Goal: Task Accomplishment & Management: Use online tool/utility

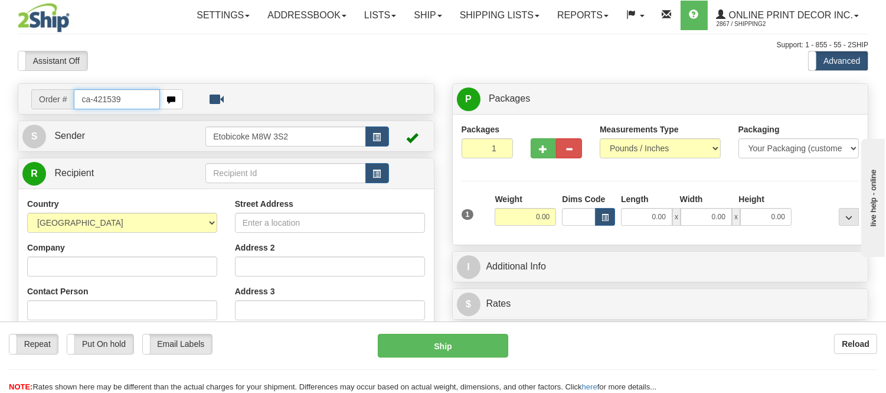
type input "ca-421539"
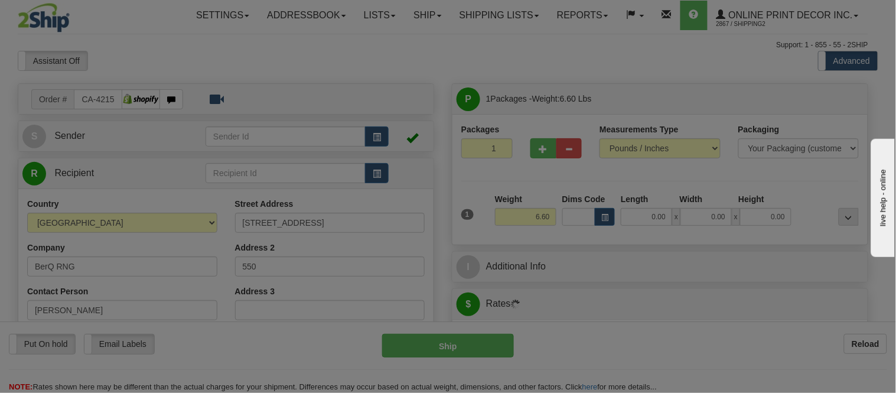
type input "BURLINGTON"
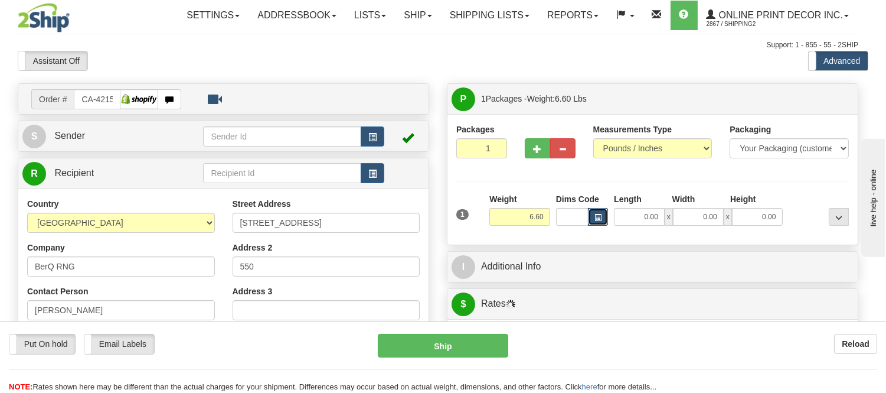
click at [602, 218] on span "button" at bounding box center [598, 217] width 7 height 6
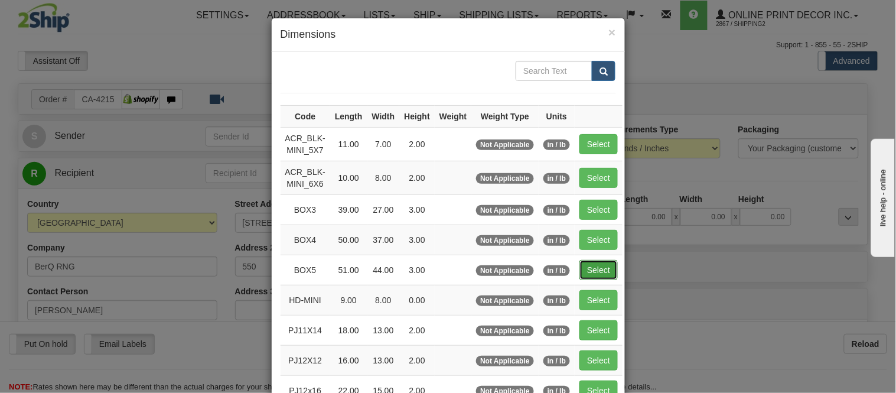
click at [593, 266] on button "Select" at bounding box center [598, 270] width 38 height 20
type input "BOX5"
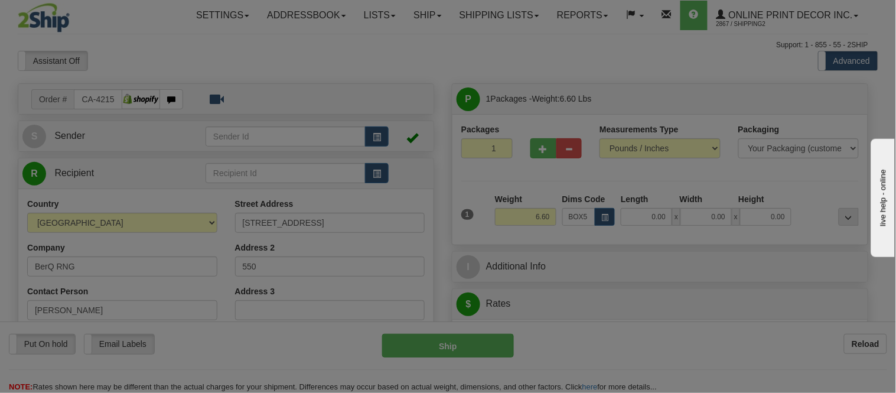
type input "51.00"
type input "44.00"
type input "3.00"
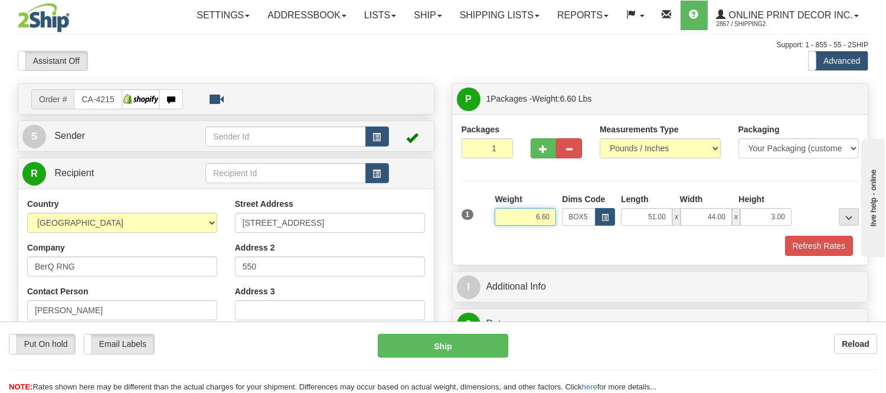
drag, startPoint x: 550, startPoint y: 214, endPoint x: 494, endPoint y: 226, distance: 56.9
click at [494, 226] on div "Weight 6.60" at bounding box center [525, 213] width 67 height 41
type input "18.98"
click at [538, 144] on button "button" at bounding box center [544, 148] width 26 height 20
radio input "true"
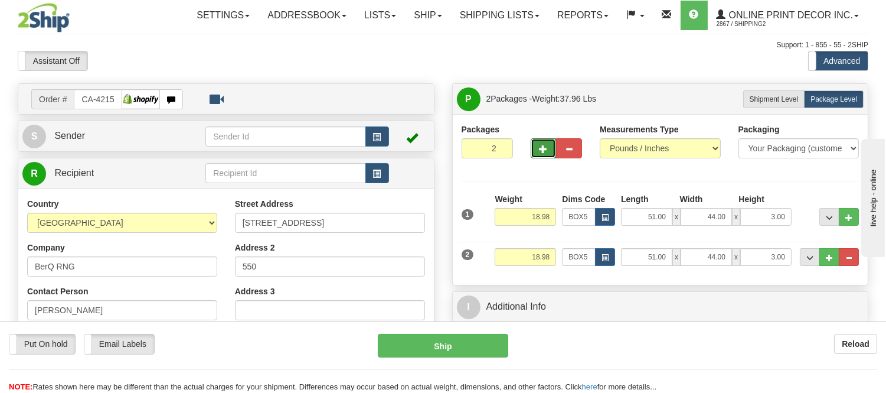
click at [539, 149] on button "button" at bounding box center [544, 148] width 26 height 20
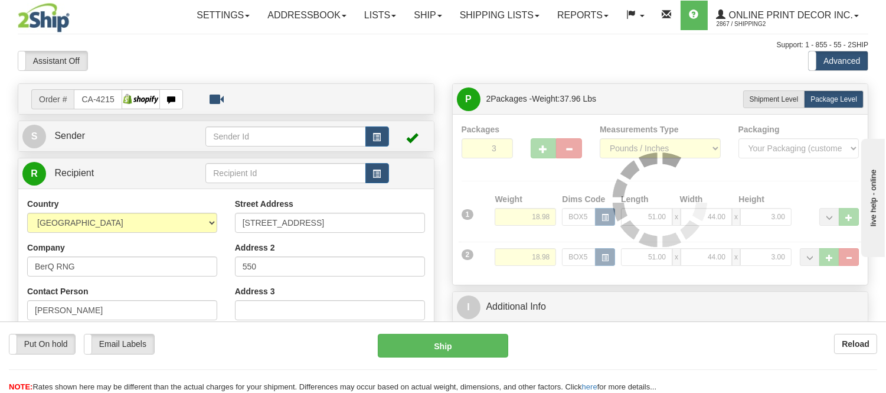
click at [540, 151] on div "Packages 3 2 Measurements Type" at bounding box center [661, 199] width 398 height 152
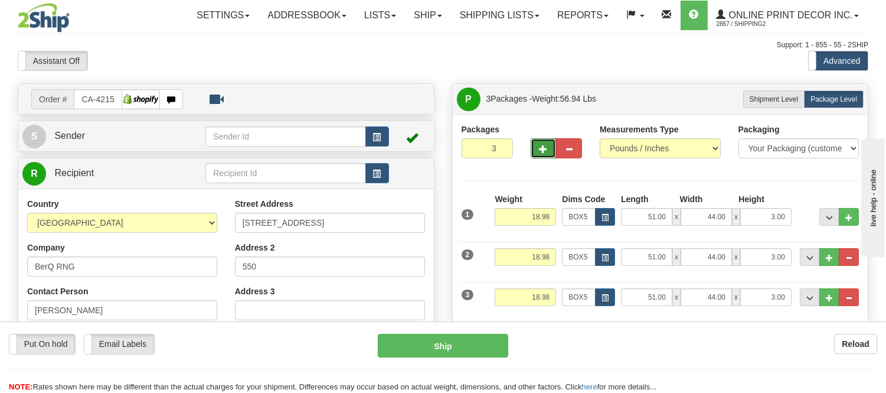
click at [540, 154] on button "button" at bounding box center [544, 148] width 26 height 20
click at [540, 157] on button "button" at bounding box center [544, 148] width 26 height 20
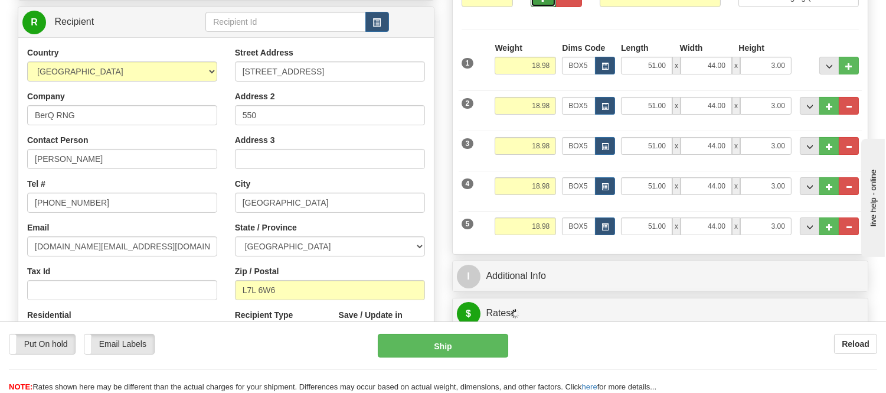
scroll to position [262, 0]
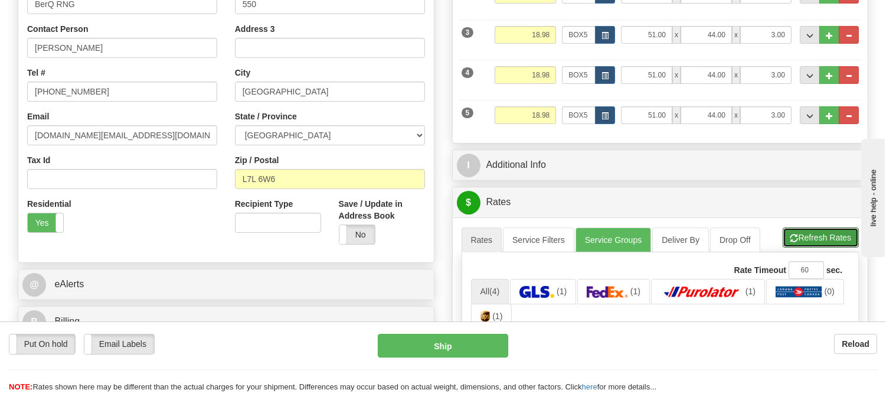
click at [811, 234] on button "Refresh Rates" at bounding box center [821, 237] width 76 height 20
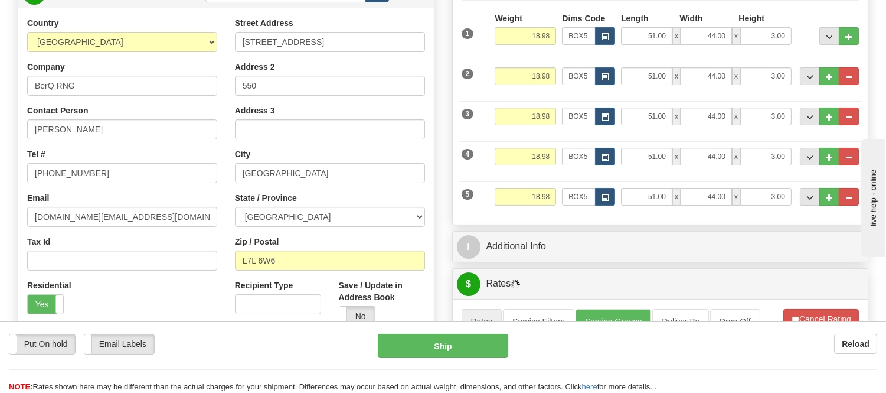
scroll to position [0, 0]
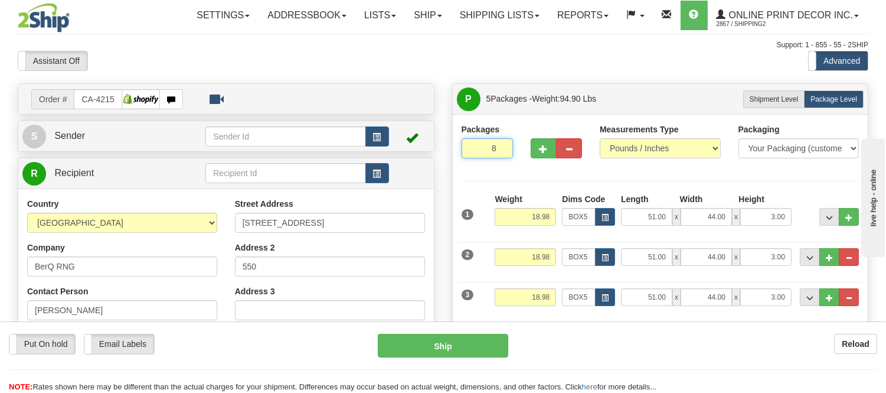
click at [494, 146] on input "8" at bounding box center [487, 148] width 51 height 20
click at [501, 151] on input "7" at bounding box center [487, 148] width 51 height 20
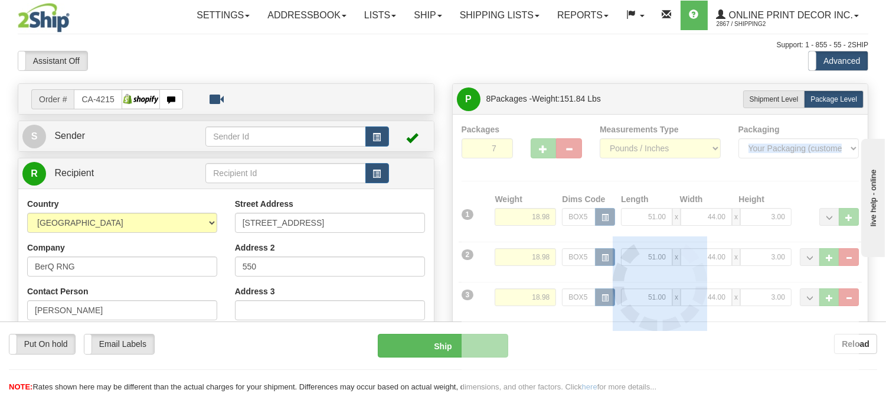
click at [501, 151] on div at bounding box center [661, 282] width 398 height 319
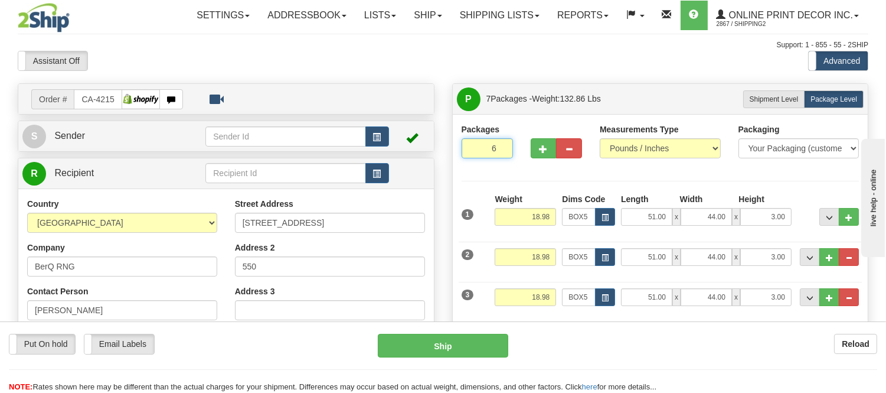
type input "6"
click at [501, 151] on input "6" at bounding box center [487, 148] width 51 height 20
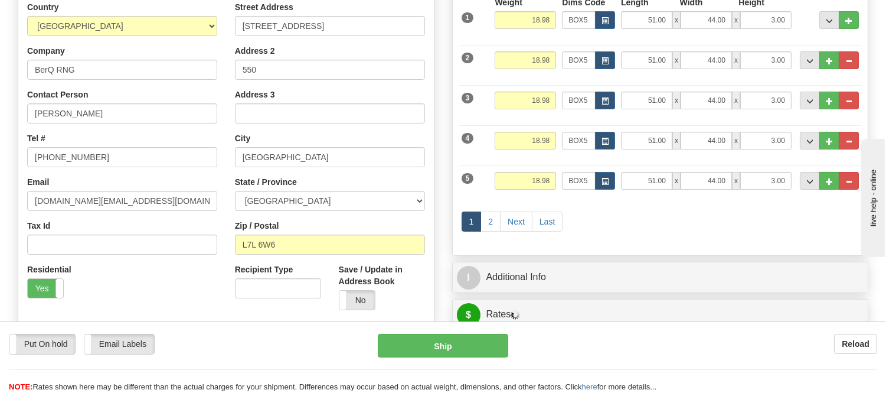
scroll to position [393, 0]
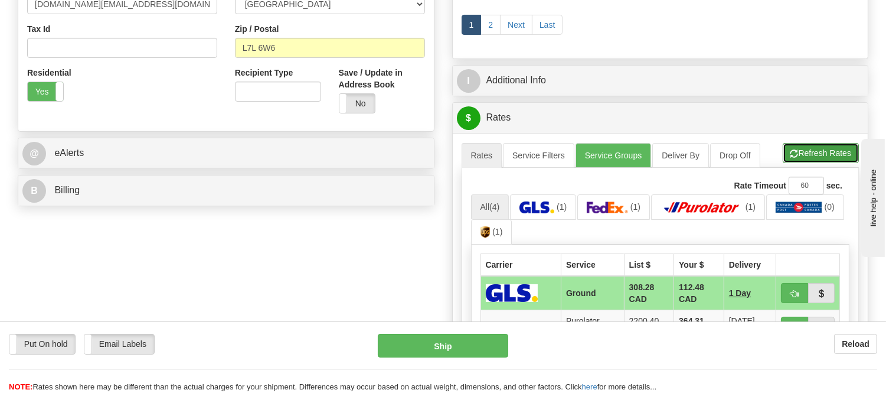
click at [831, 148] on button "Refresh Rates" at bounding box center [821, 153] width 76 height 20
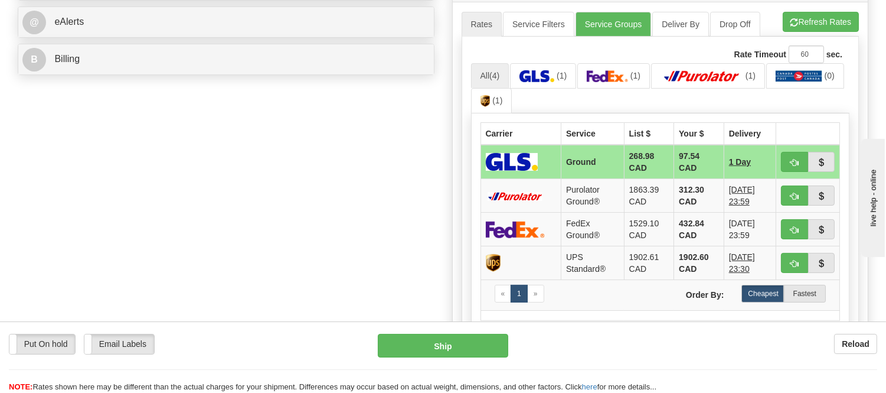
scroll to position [459, 0]
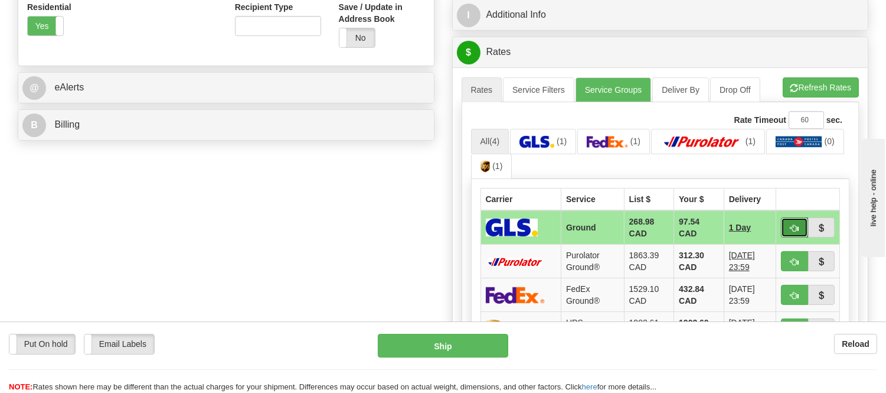
click at [793, 229] on span "button" at bounding box center [795, 228] width 8 height 8
type input "1"
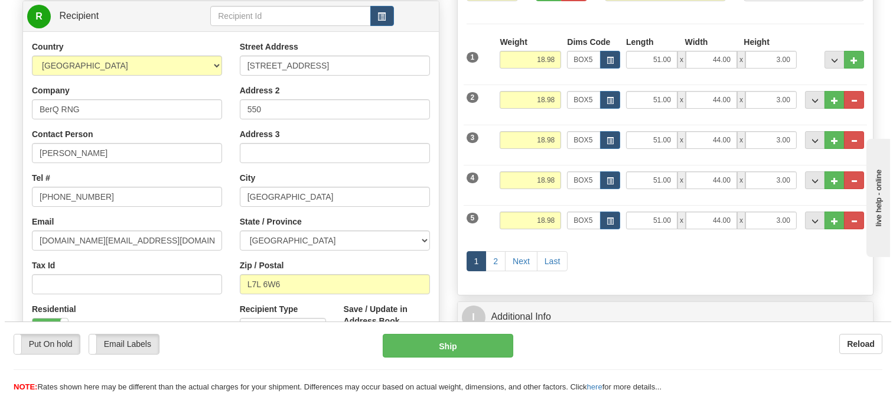
scroll to position [131, 0]
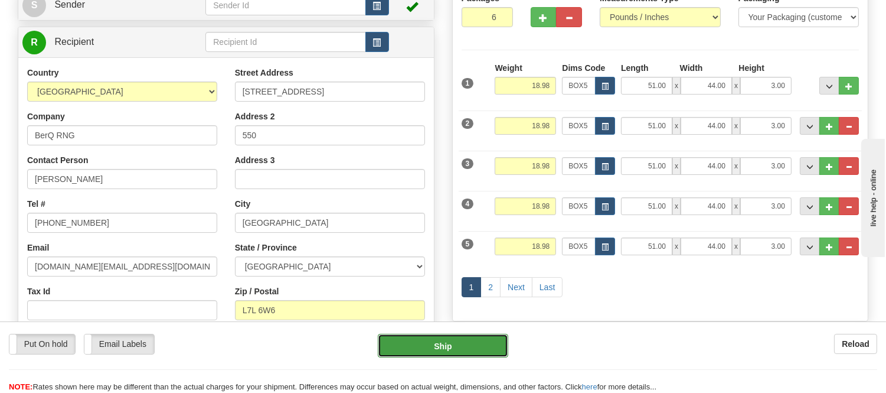
click at [467, 347] on button "Ship" at bounding box center [443, 346] width 130 height 24
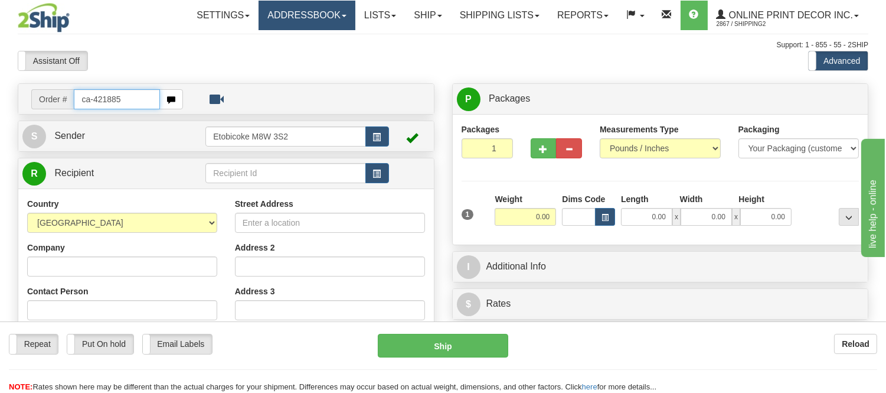
type input "ca-421885"
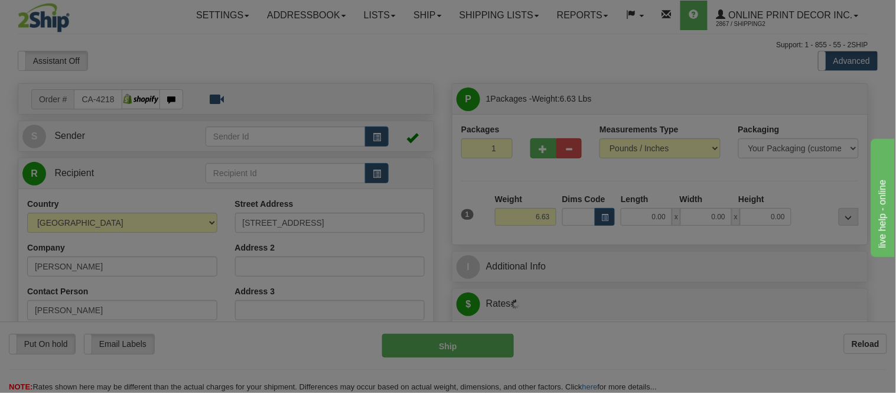
type input "VANCOUVER"
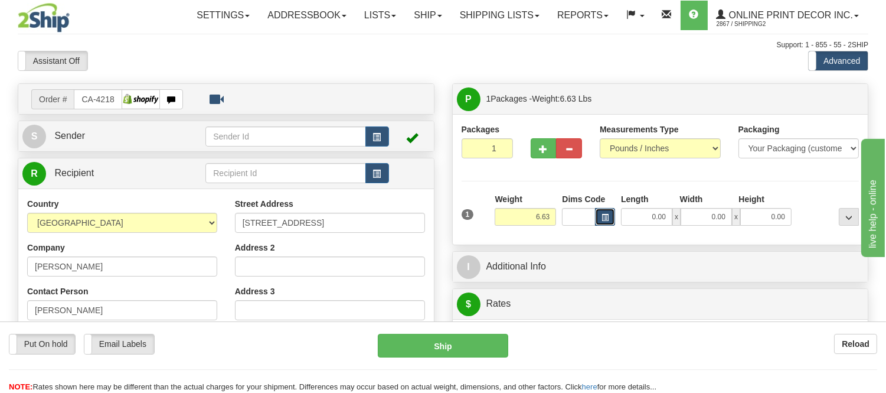
click at [606, 208] on button "button" at bounding box center [605, 217] width 20 height 18
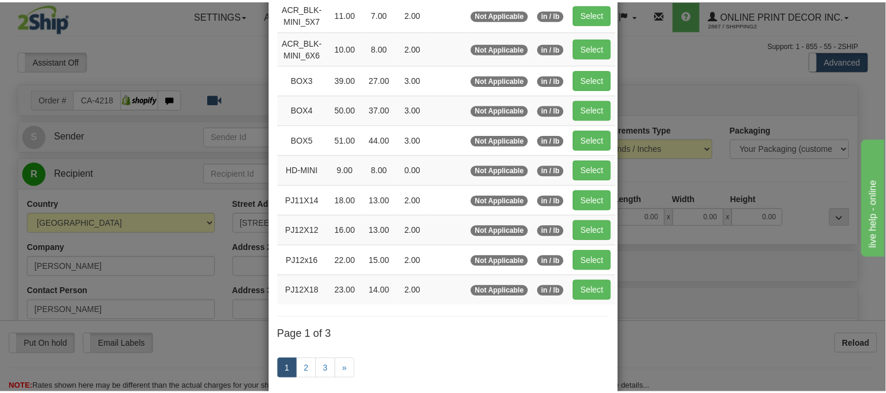
scroll to position [131, 0]
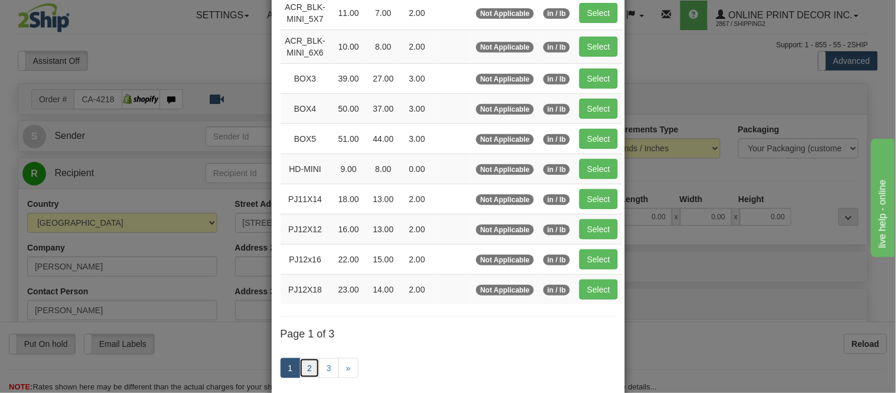
click at [301, 368] on link "2" at bounding box center [309, 368] width 20 height 20
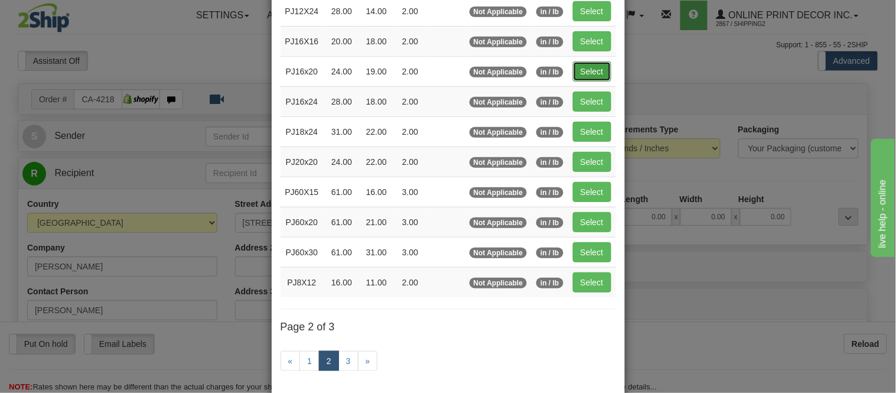
click at [591, 67] on button "Select" at bounding box center [592, 71] width 38 height 20
type input "PJ16x20"
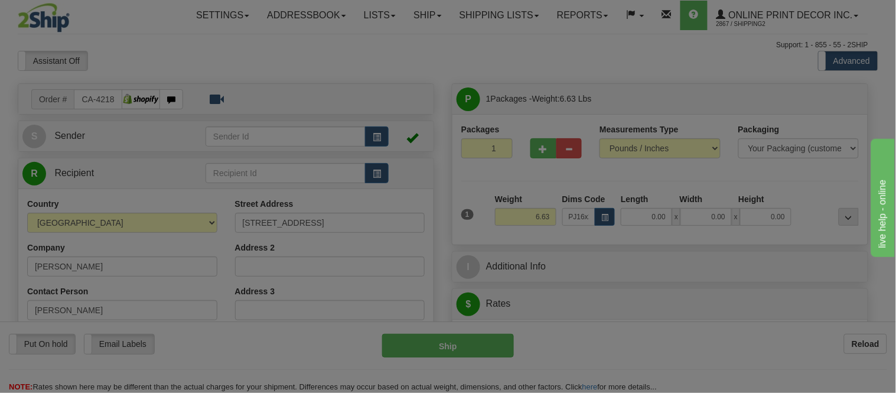
type input "24.00"
type input "19.00"
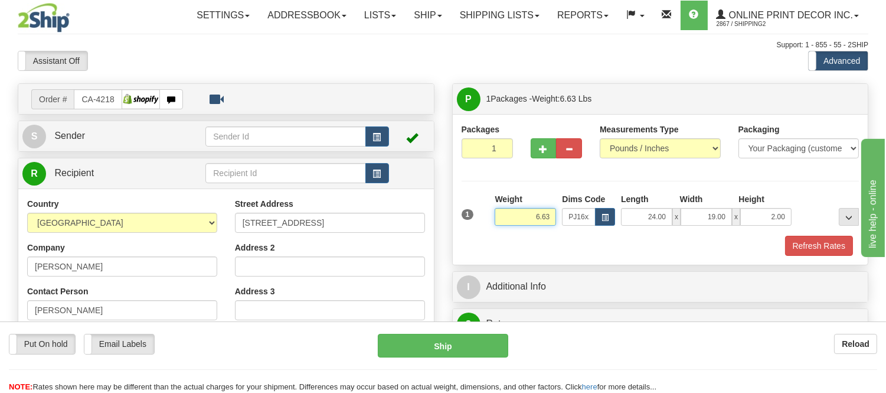
drag, startPoint x: 552, startPoint y: 220, endPoint x: 556, endPoint y: 214, distance: 7.7
click at [556, 214] on input "6.63" at bounding box center [525, 217] width 61 height 18
drag, startPoint x: 787, startPoint y: 214, endPoint x: 746, endPoint y: 214, distance: 40.8
click at [746, 214] on input "2.00" at bounding box center [766, 217] width 51 height 18
click button "Delete" at bounding box center [0, 0] width 0 height 0
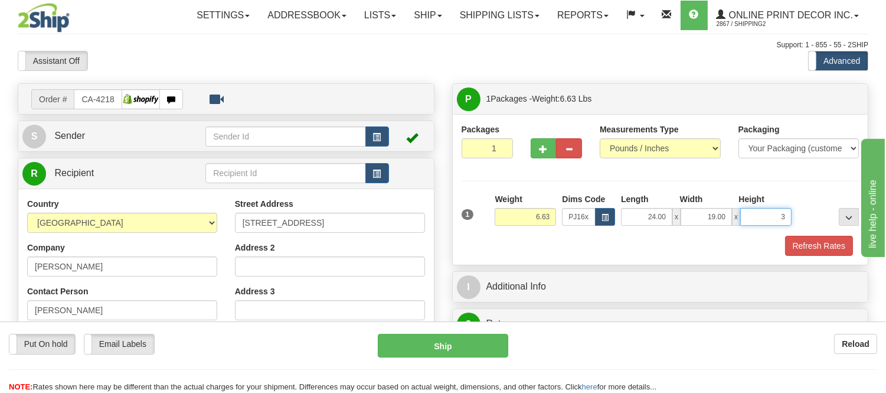
type input "3.00"
click at [798, 240] on button "Refresh Rates" at bounding box center [819, 246] width 68 height 20
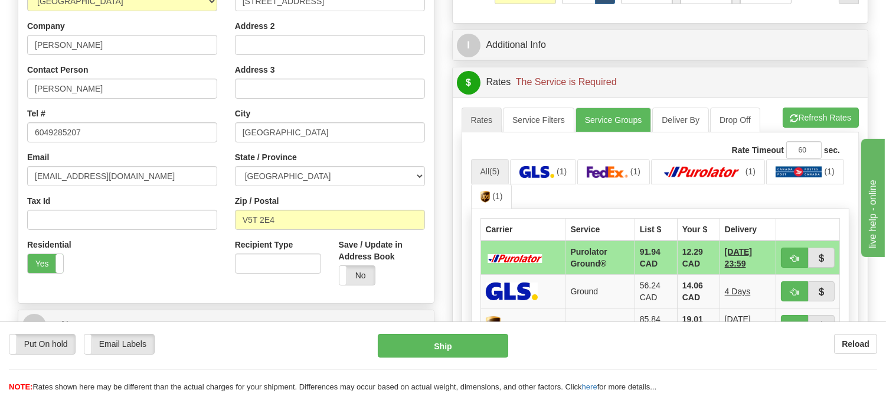
scroll to position [262, 0]
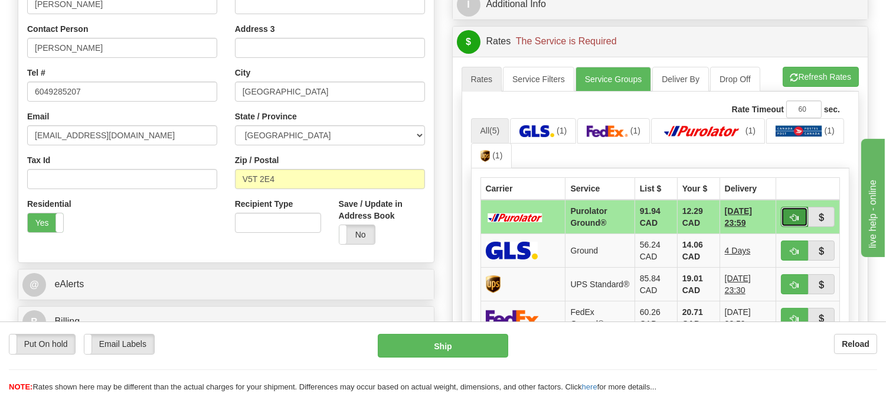
click at [794, 211] on button "button" at bounding box center [794, 217] width 27 height 20
type input "260"
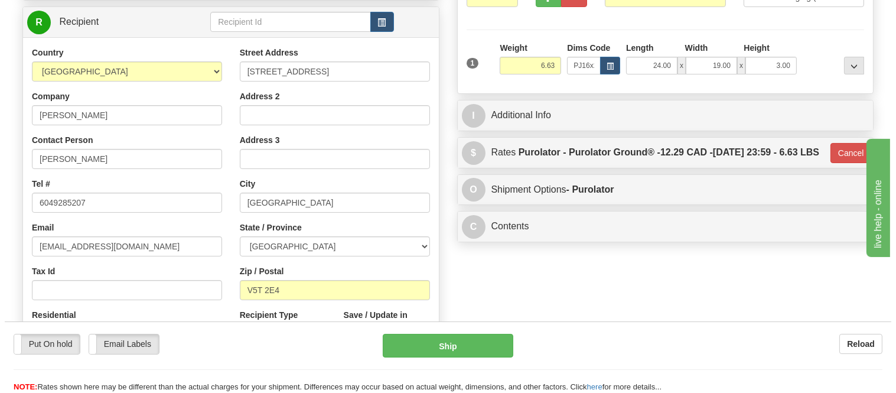
scroll to position [0, 0]
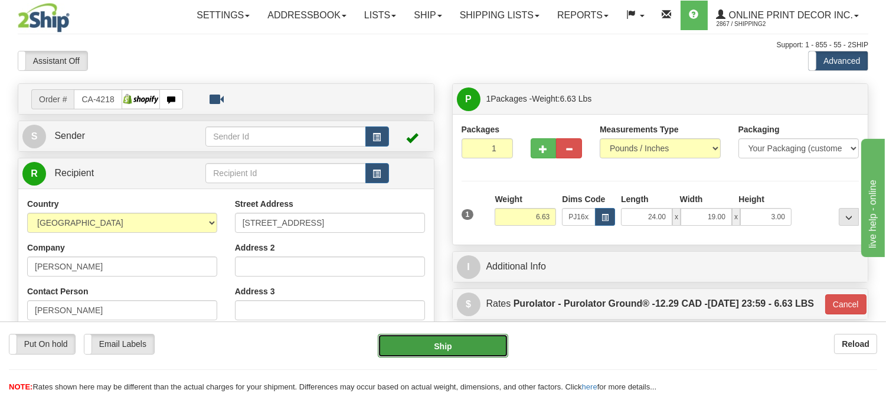
click at [481, 343] on button "Ship" at bounding box center [443, 346] width 130 height 24
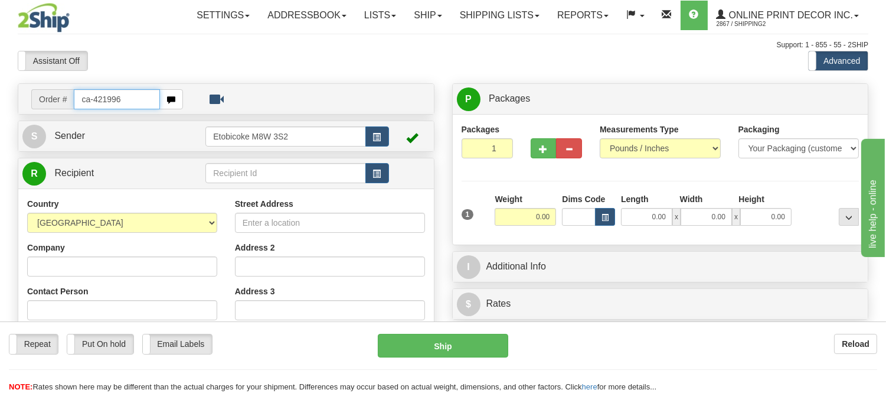
type input "ca-421996"
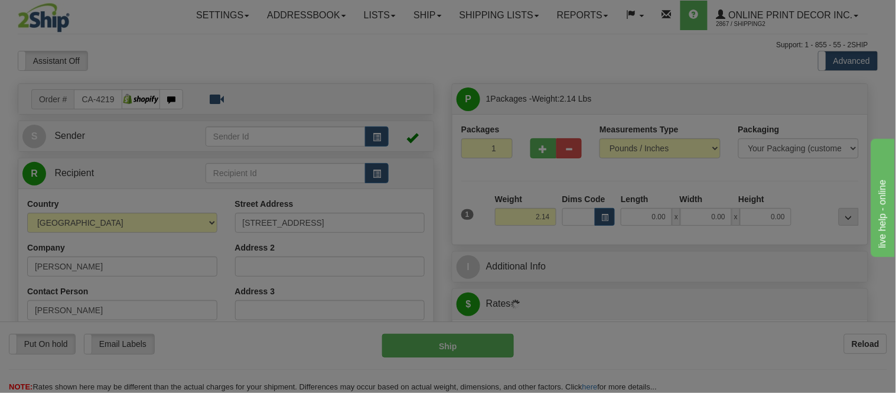
type input "NORTH AUGUSTA"
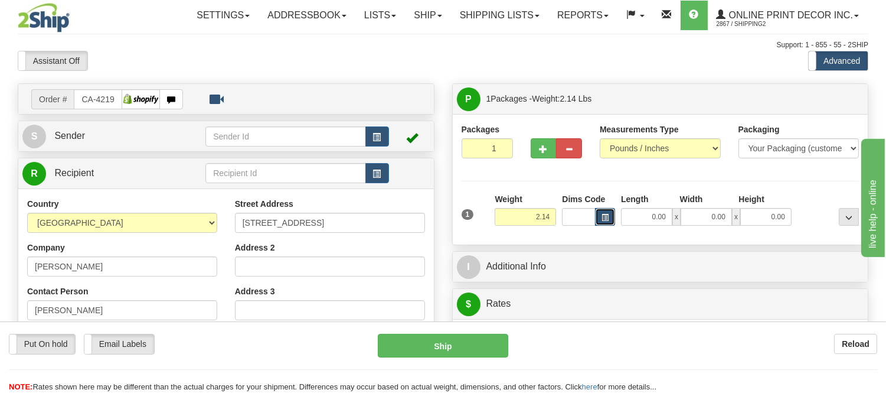
click at [599, 219] on button "button" at bounding box center [605, 217] width 20 height 18
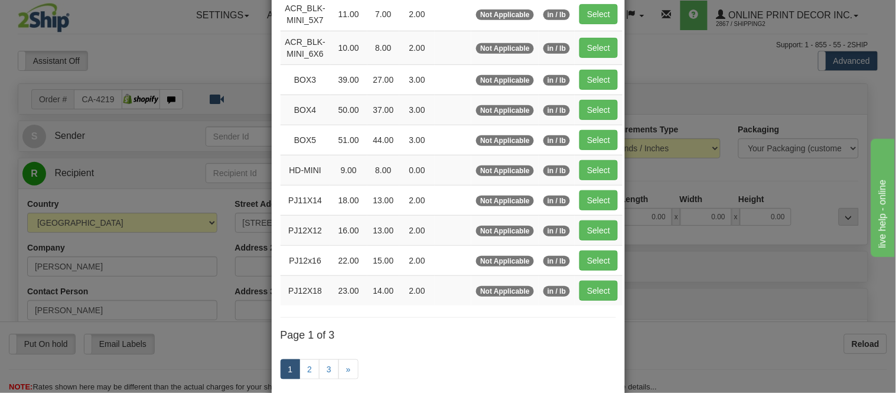
scroll to position [131, 0]
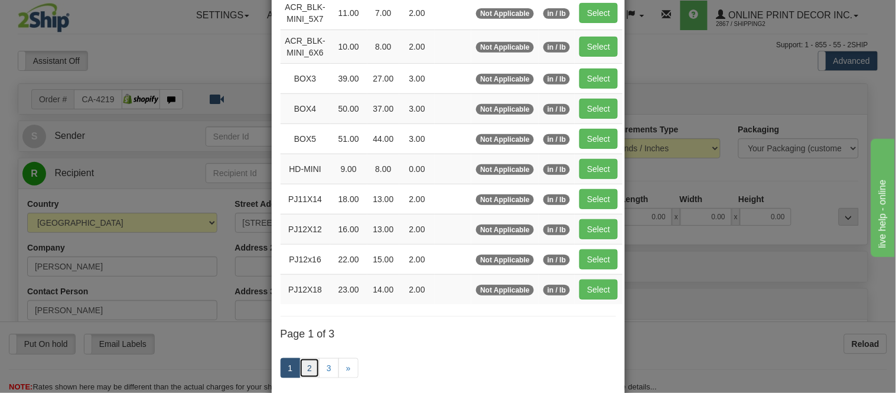
click at [299, 365] on link "2" at bounding box center [309, 368] width 20 height 20
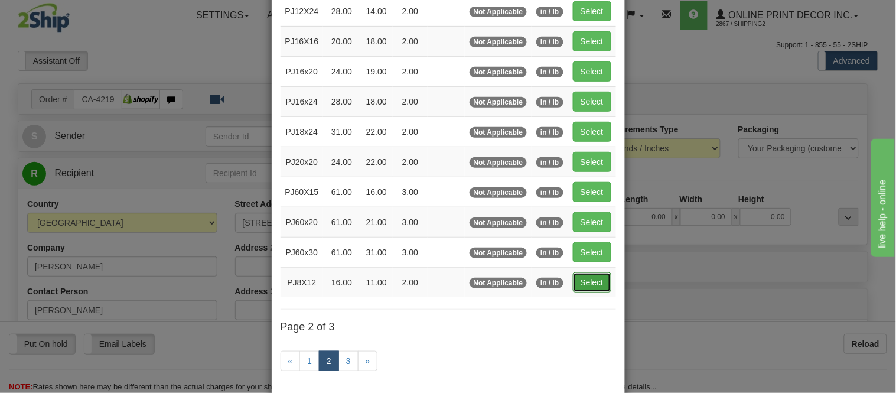
click at [586, 275] on button "Select" at bounding box center [592, 282] width 38 height 20
type input "PJ8X12"
type input "16.00"
type input "11.00"
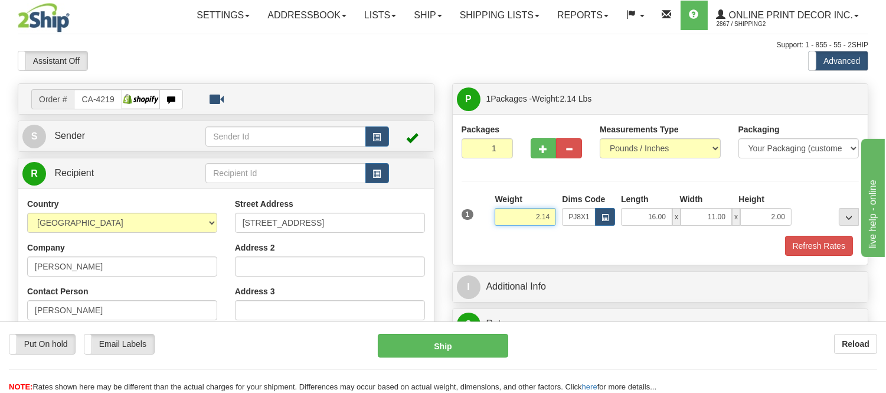
drag, startPoint x: 553, startPoint y: 216, endPoint x: 522, endPoint y: 231, distance: 34.3
click at [522, 231] on div "Weight 2.14" at bounding box center [525, 213] width 67 height 41
drag, startPoint x: 787, startPoint y: 214, endPoint x: 759, endPoint y: 224, distance: 30.3
click at [759, 224] on input "2.00" at bounding box center [766, 217] width 51 height 18
click button "Delete" at bounding box center [0, 0] width 0 height 0
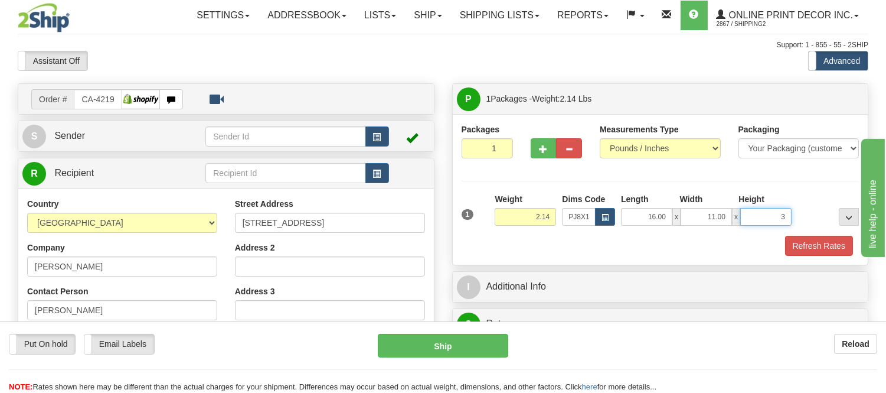
type input "3.00"
click at [602, 216] on span "button" at bounding box center [605, 217] width 7 height 6
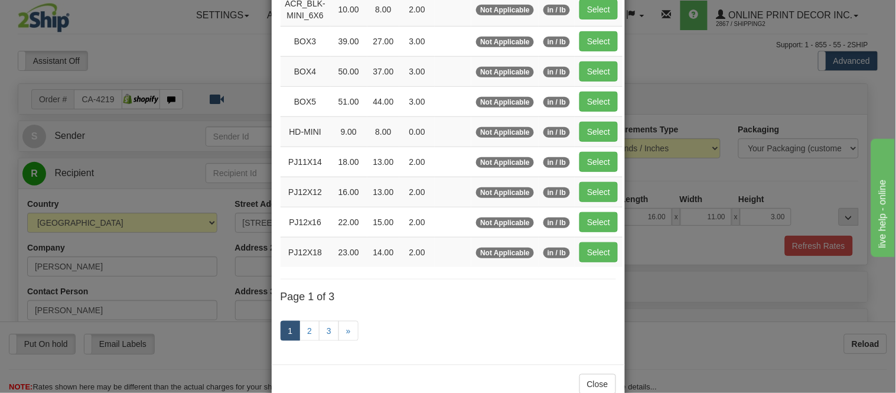
scroll to position [197, 0]
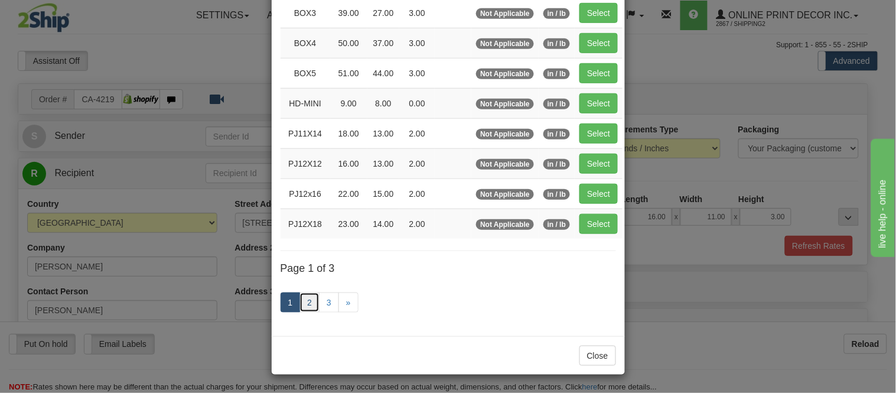
click at [304, 298] on link "2" at bounding box center [309, 302] width 20 height 20
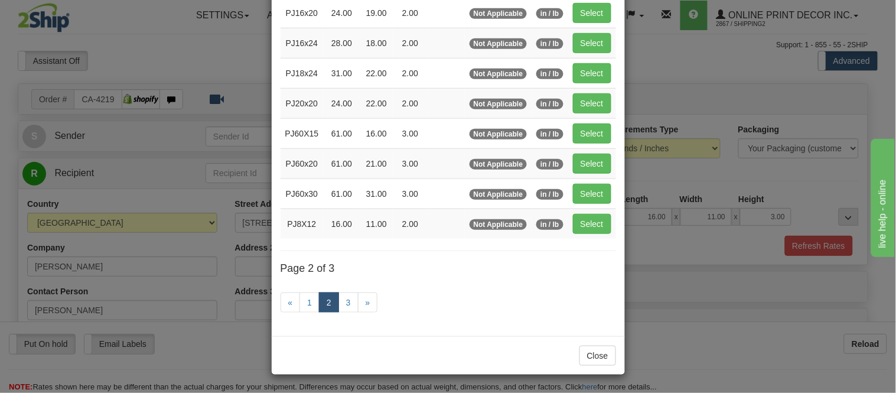
scroll to position [192, 0]
click at [585, 7] on button "Select" at bounding box center [592, 13] width 38 height 20
type input "PJ16x20"
type input "24.00"
type input "19.00"
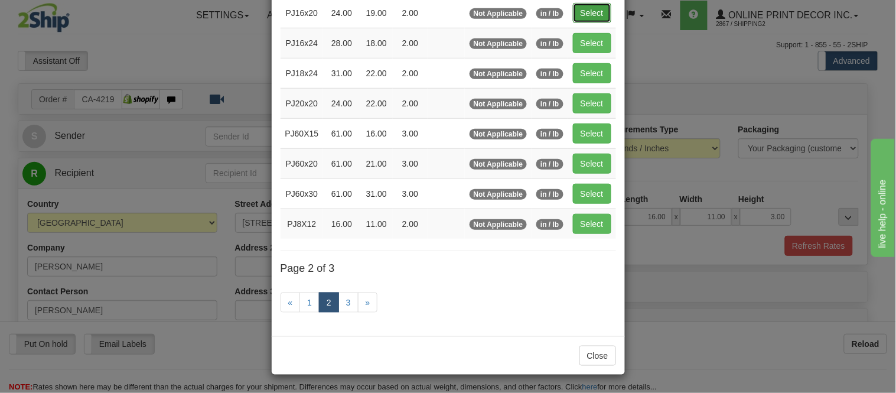
type input "2.00"
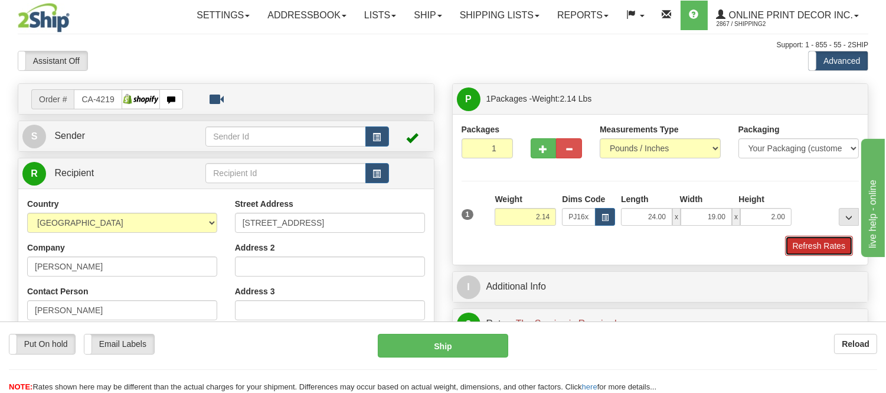
click at [836, 243] on button "Refresh Rates" at bounding box center [819, 246] width 68 height 20
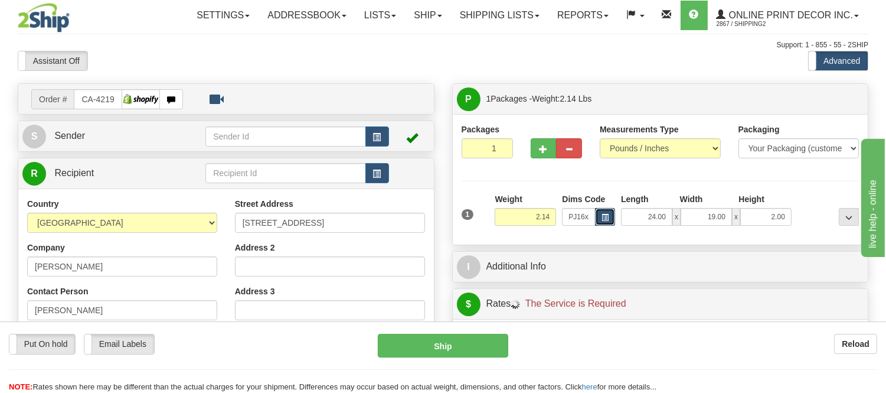
click at [602, 221] on span "button" at bounding box center [605, 217] width 7 height 6
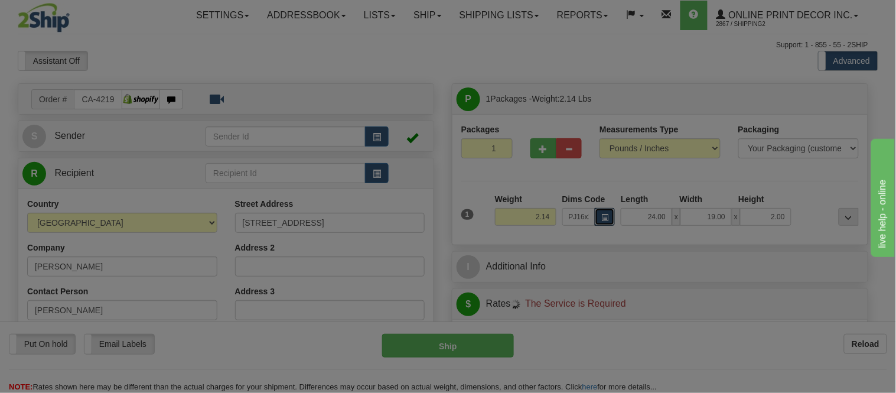
scroll to position [0, 0]
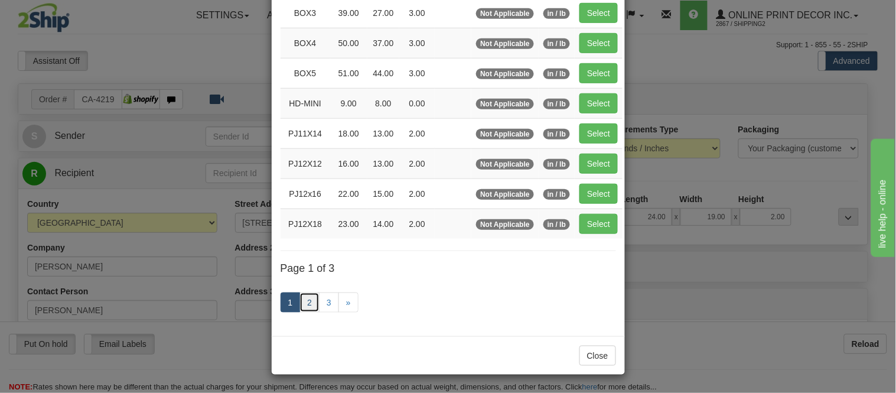
click at [302, 309] on link "2" at bounding box center [309, 302] width 20 height 20
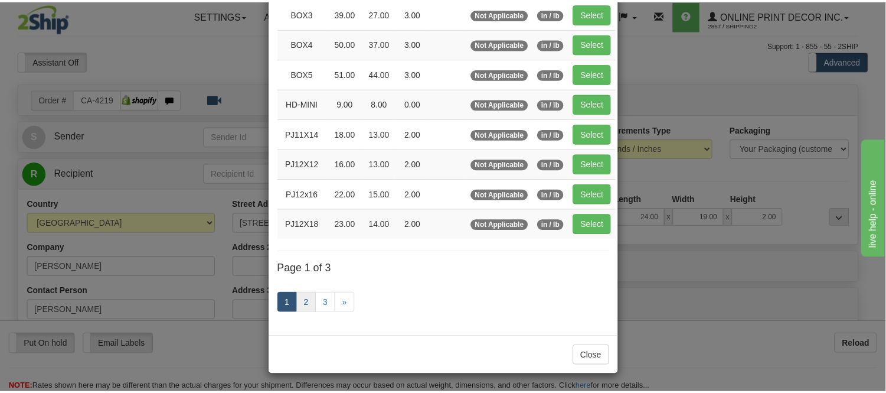
scroll to position [192, 0]
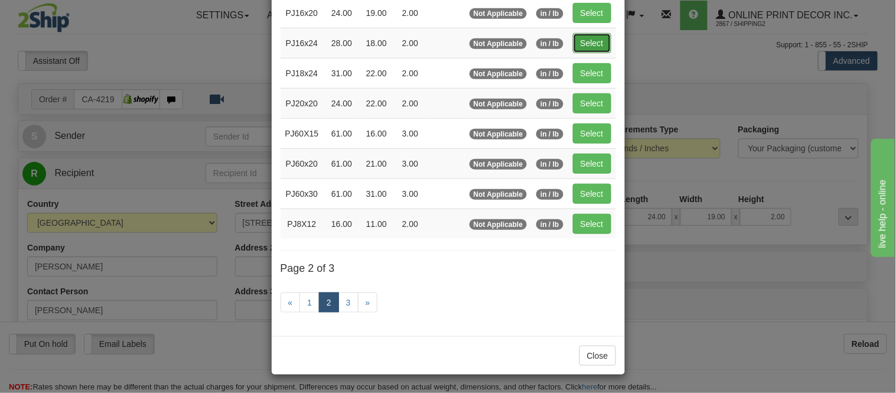
click at [598, 33] on button "Select" at bounding box center [592, 43] width 38 height 20
type input "PJ16x24"
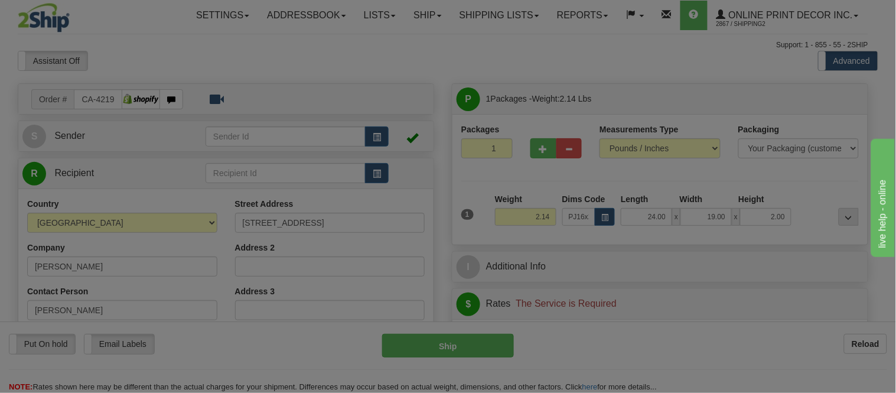
type input "28.00"
type input "18.00"
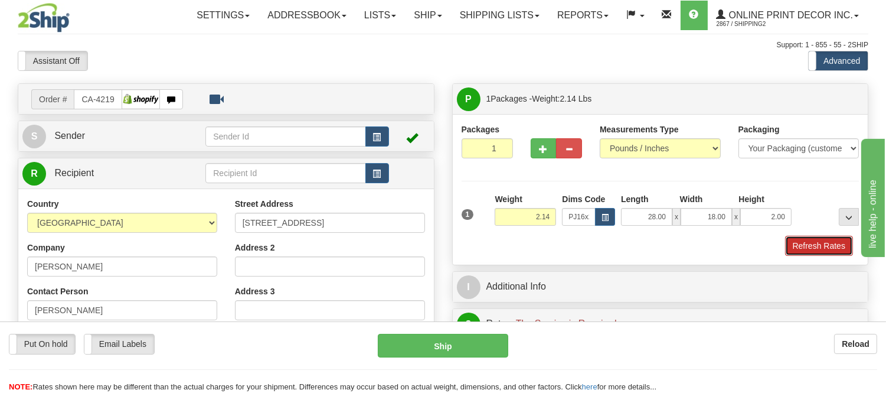
click at [816, 249] on button "Refresh Rates" at bounding box center [819, 246] width 68 height 20
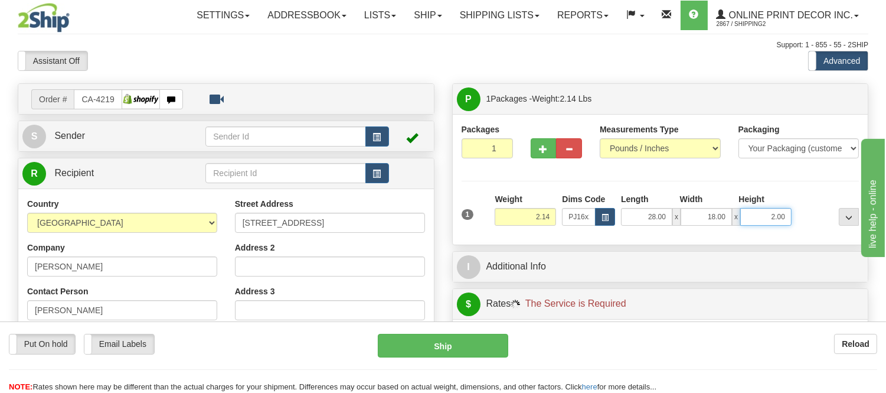
drag, startPoint x: 785, startPoint y: 213, endPoint x: 752, endPoint y: 224, distance: 35.5
click at [752, 224] on input "2.00" at bounding box center [766, 217] width 51 height 18
click button "Delete" at bounding box center [0, 0] width 0 height 0
type input "3.00"
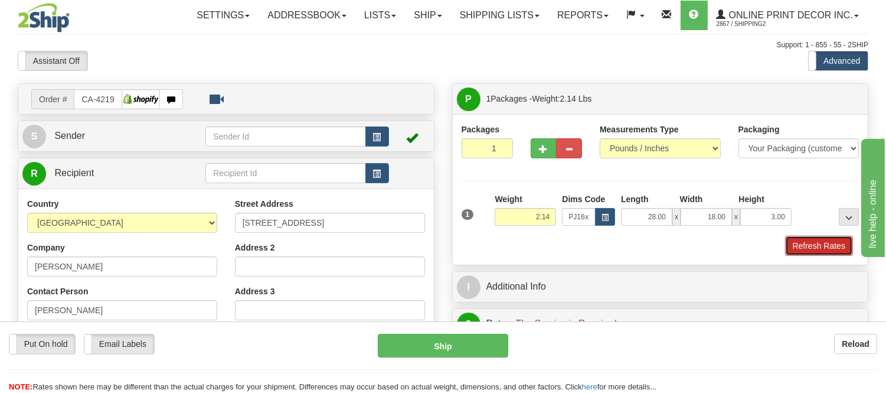
click at [818, 246] on button "Refresh Rates" at bounding box center [819, 246] width 68 height 20
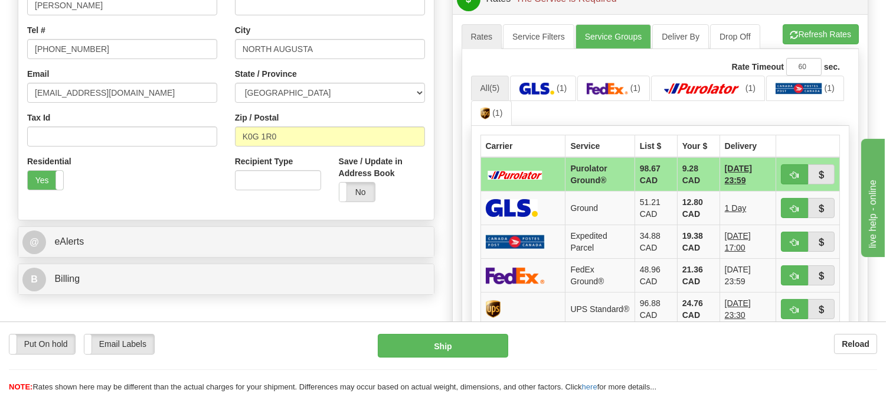
scroll to position [328, 0]
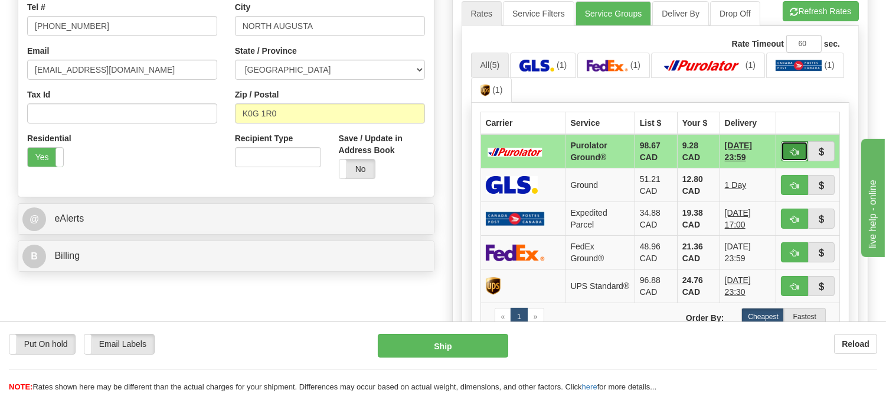
click at [787, 151] on button "button" at bounding box center [794, 151] width 27 height 20
type input "260"
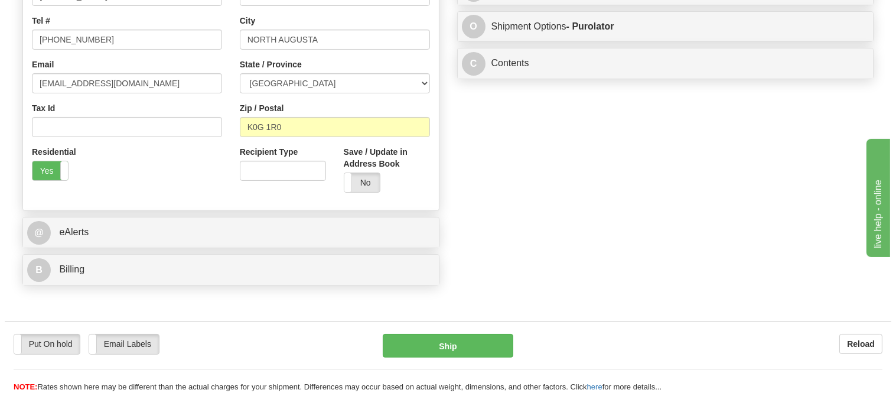
scroll to position [66, 0]
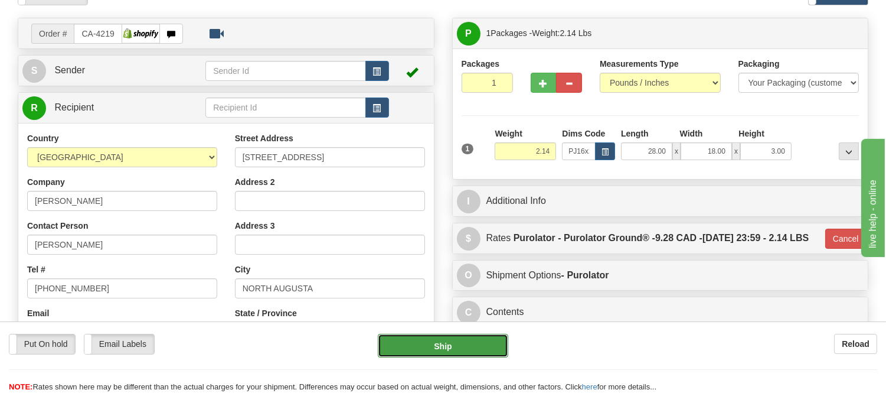
click at [431, 344] on button "Ship" at bounding box center [443, 346] width 130 height 24
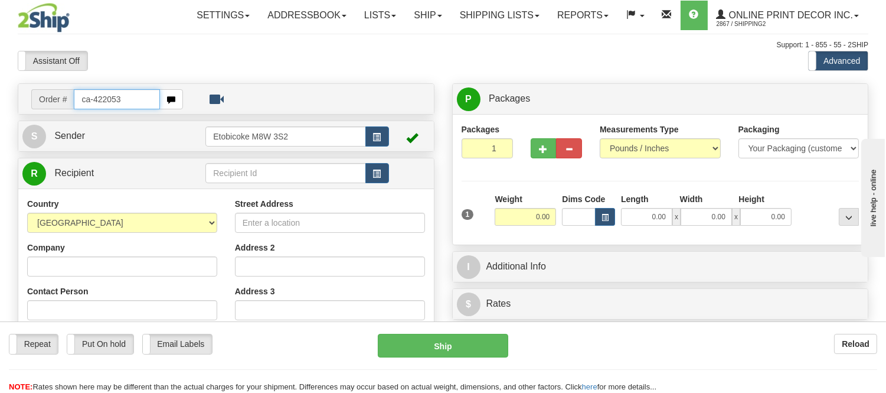
type input "ca-422053"
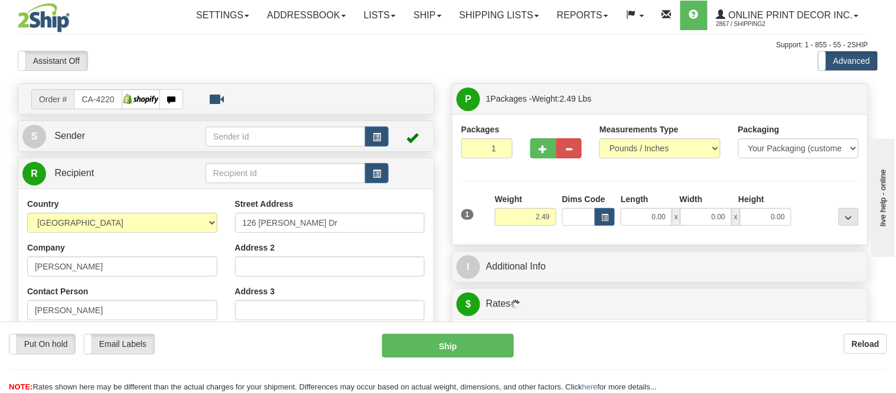
type input "NORTH YORK"
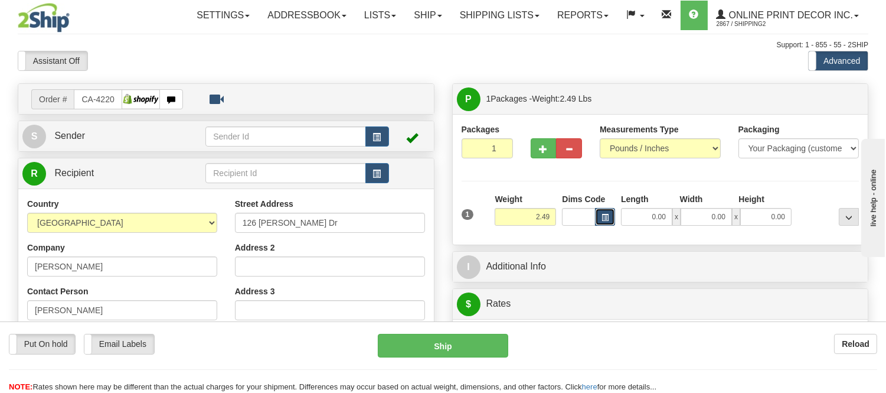
click at [601, 216] on button "button" at bounding box center [605, 217] width 20 height 18
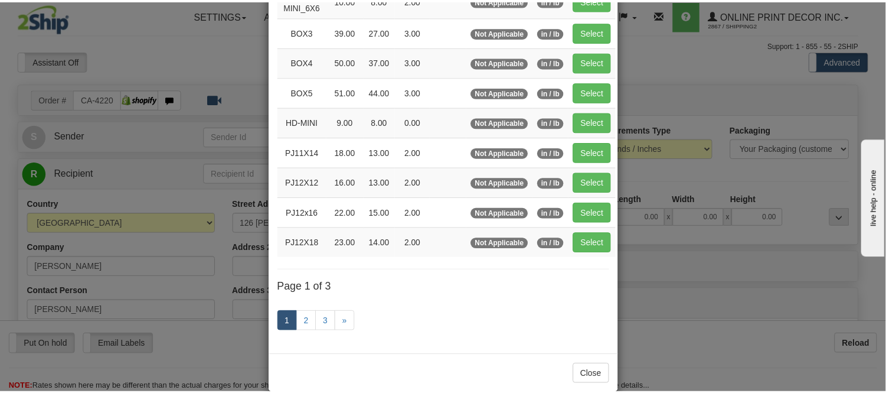
scroll to position [197, 0]
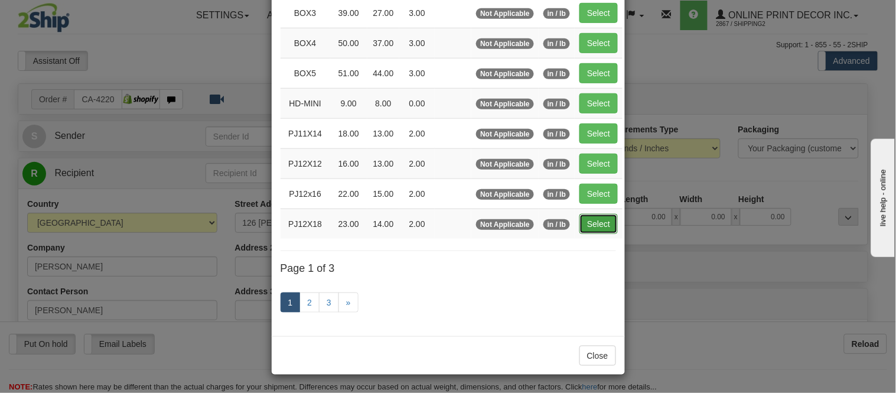
click at [580, 228] on button "Select" at bounding box center [598, 224] width 38 height 20
type input "PJ12X18"
type input "23.00"
type input "14.00"
type input "2.00"
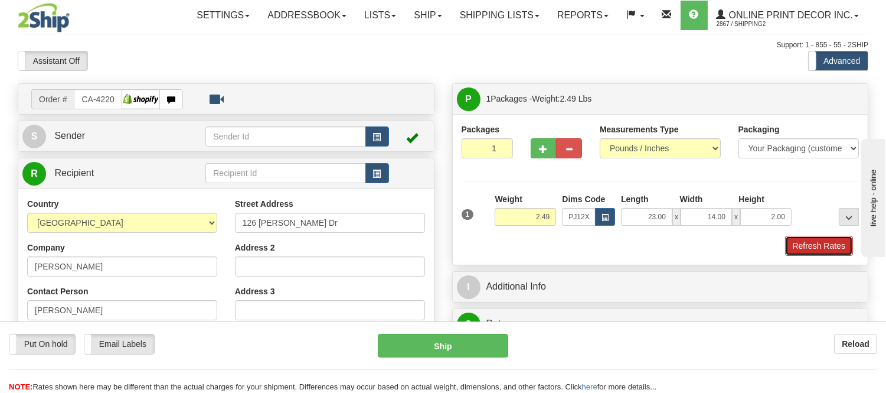
click at [819, 248] on button "Refresh Rates" at bounding box center [819, 246] width 68 height 20
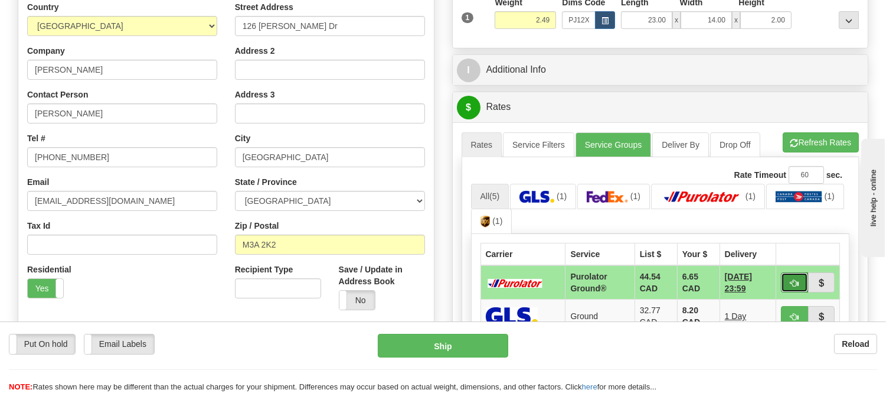
click at [787, 282] on button "button" at bounding box center [794, 282] width 27 height 20
type input "260"
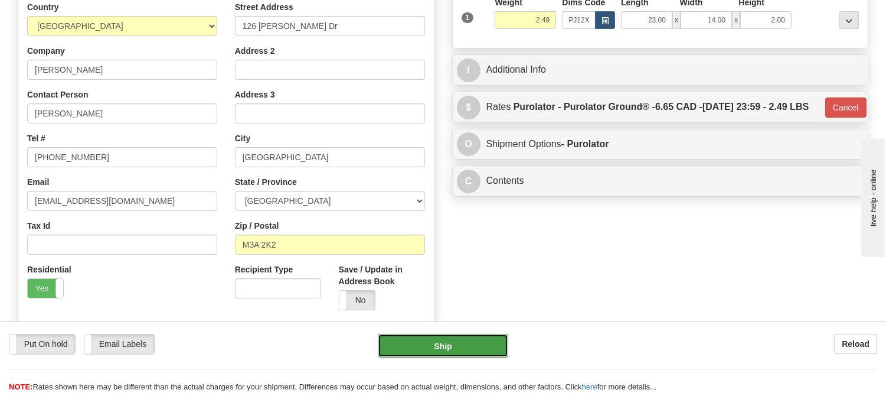
click at [472, 352] on button "Ship" at bounding box center [443, 346] width 130 height 24
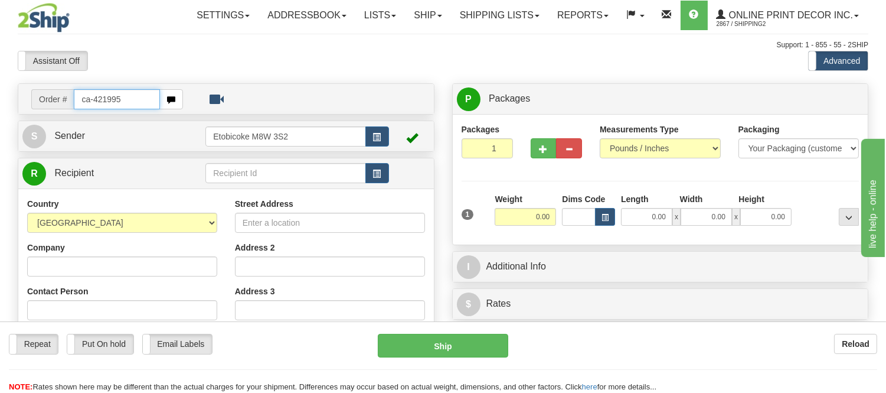
type input "ca-421995"
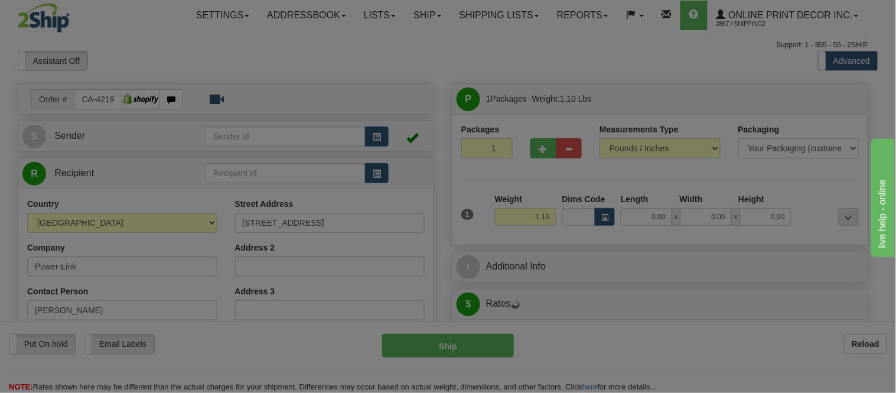
type input "SAINT-HUBERT"
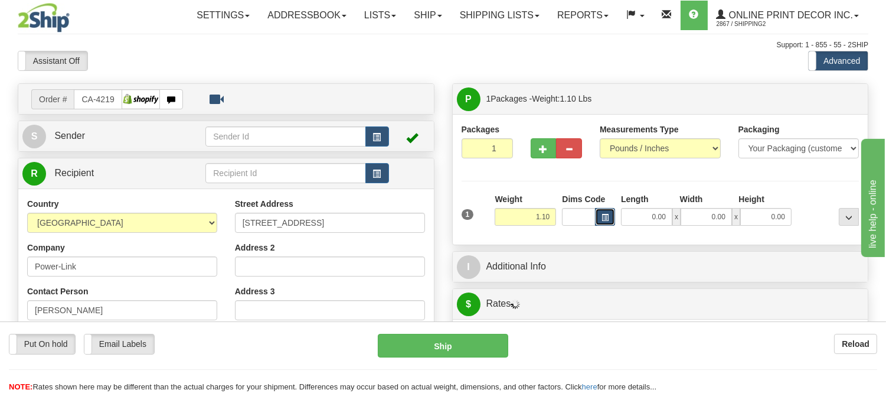
click at [604, 216] on span "button" at bounding box center [605, 217] width 7 height 6
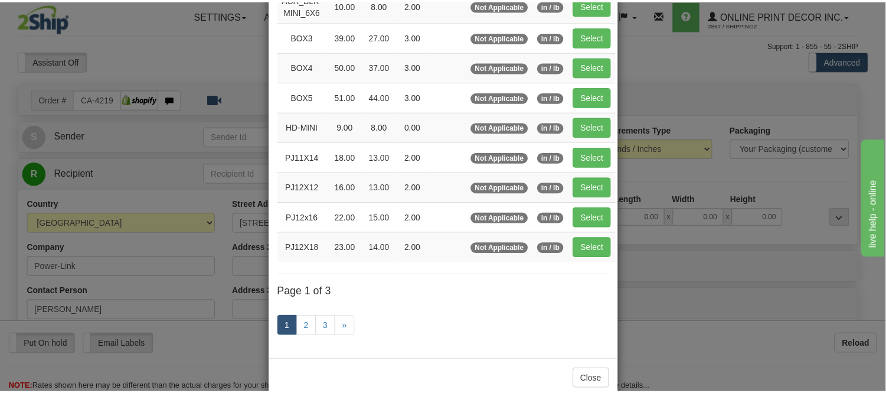
scroll to position [197, 0]
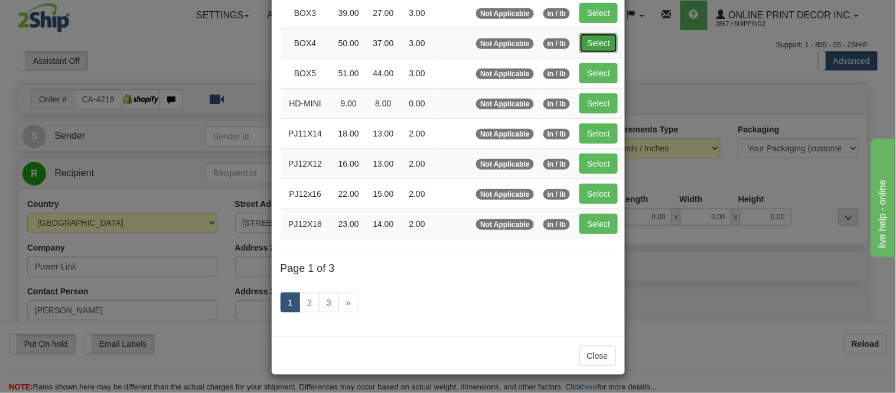
click at [579, 44] on button "Select" at bounding box center [598, 43] width 38 height 20
type input "BOX4"
type input "50.00"
type input "37.00"
type input "3.00"
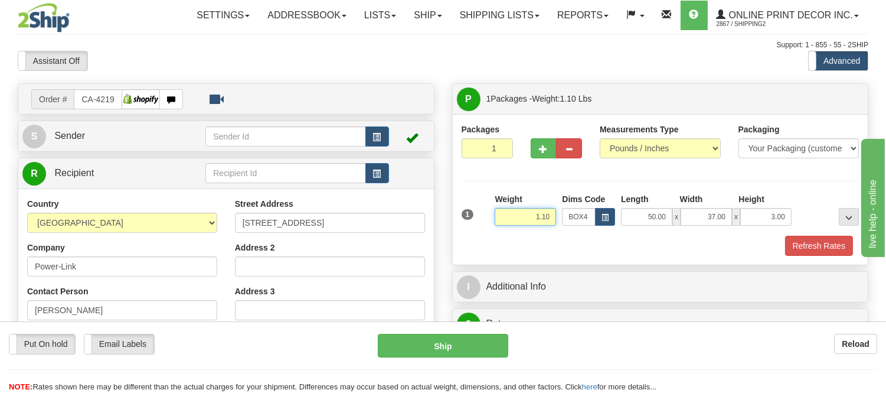
drag, startPoint x: 550, startPoint y: 217, endPoint x: 490, endPoint y: 216, distance: 60.2
click at [490, 216] on div "1 Weight 1.10 Dims Code BOX4" at bounding box center [661, 214] width 404 height 42
type input "16.98"
click at [796, 244] on button "Refresh Rates" at bounding box center [819, 246] width 68 height 20
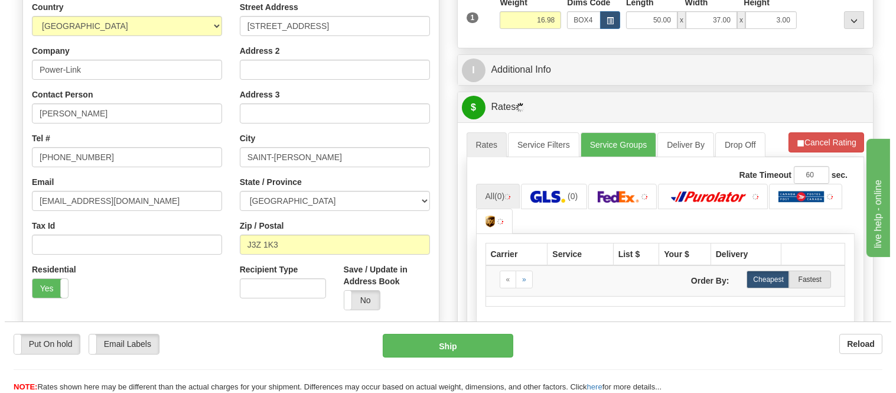
scroll to position [262, 0]
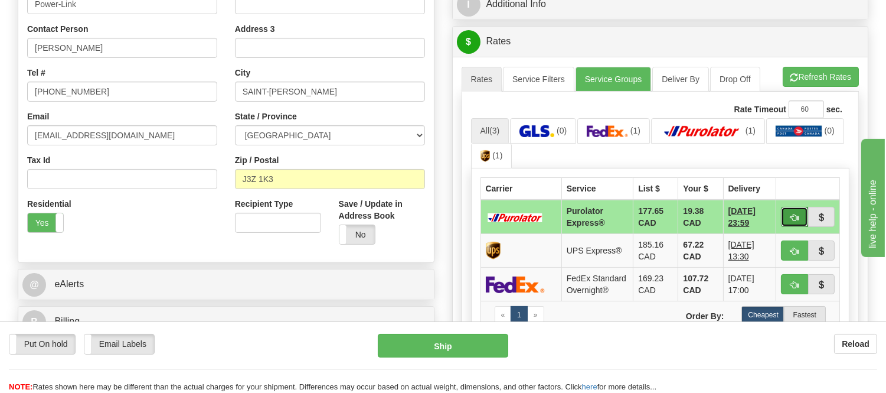
click at [788, 211] on button "button" at bounding box center [794, 217] width 27 height 20
type input "202"
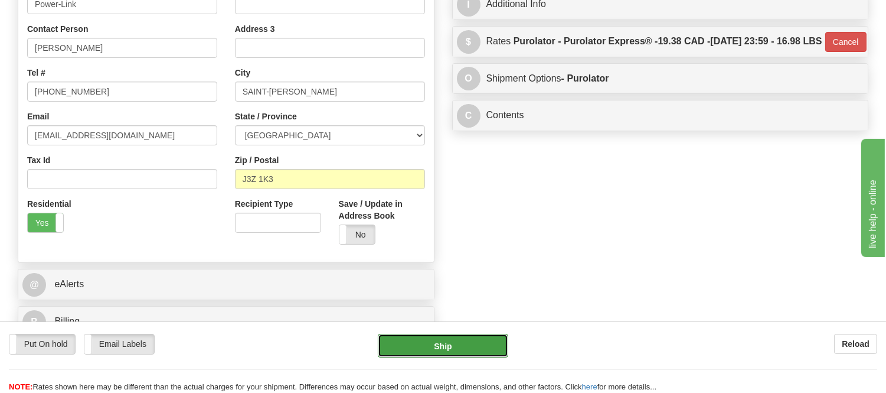
click at [414, 350] on button "Ship" at bounding box center [443, 346] width 130 height 24
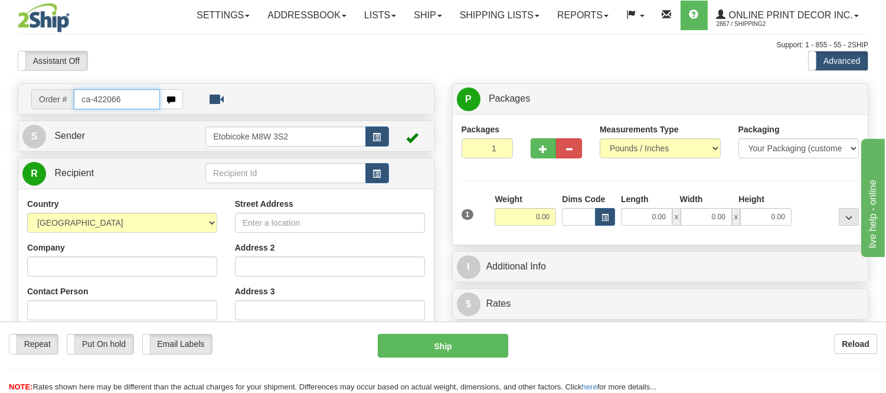
type input "ca-422066"
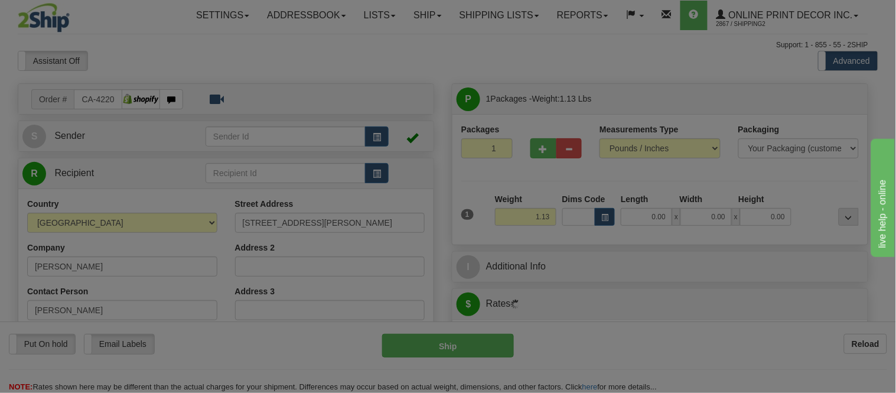
type input "LASALLE"
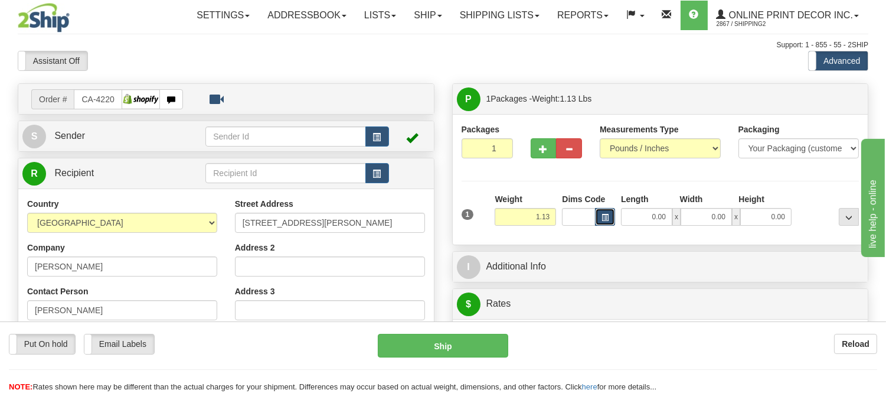
click at [601, 214] on button "button" at bounding box center [605, 217] width 20 height 18
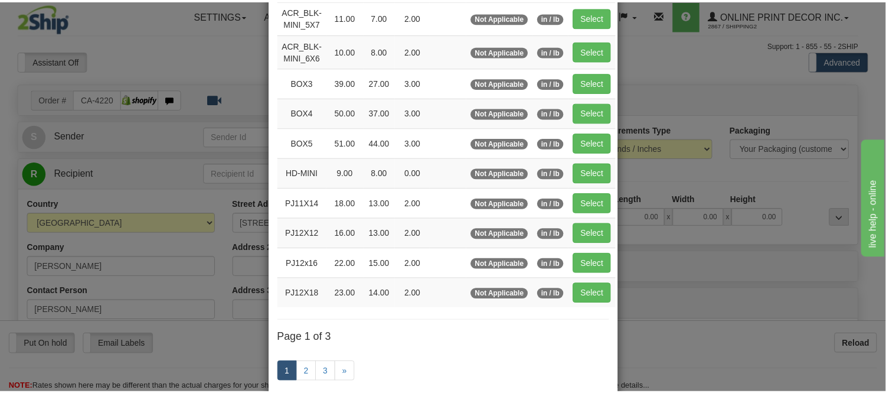
scroll to position [131, 0]
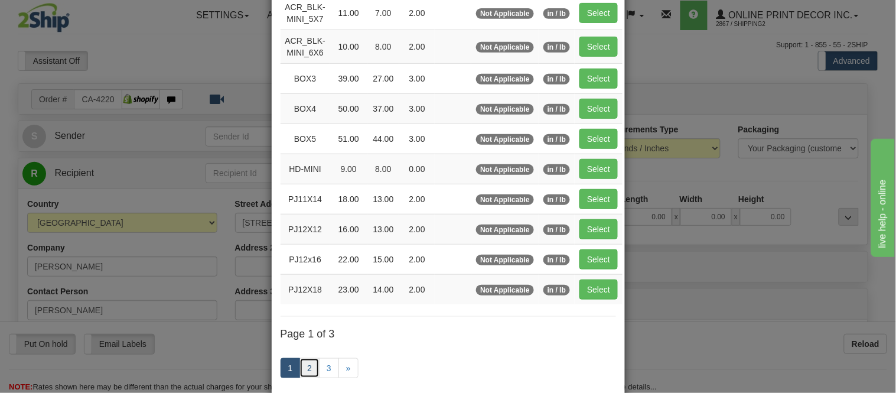
click at [299, 366] on link "2" at bounding box center [309, 368] width 20 height 20
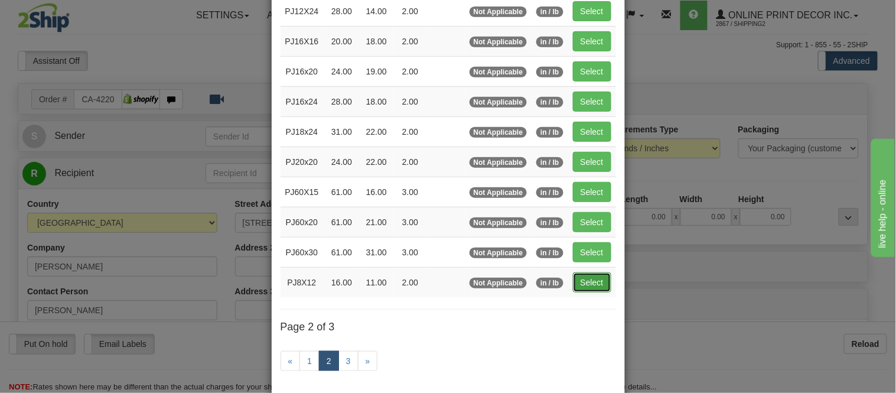
click at [577, 286] on button "Select" at bounding box center [592, 282] width 38 height 20
type input "PJ8X12"
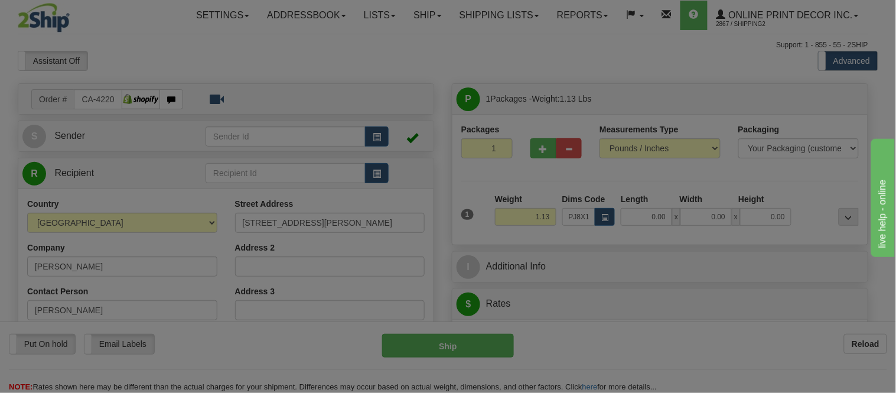
type input "16.00"
type input "11.00"
type input "2.00"
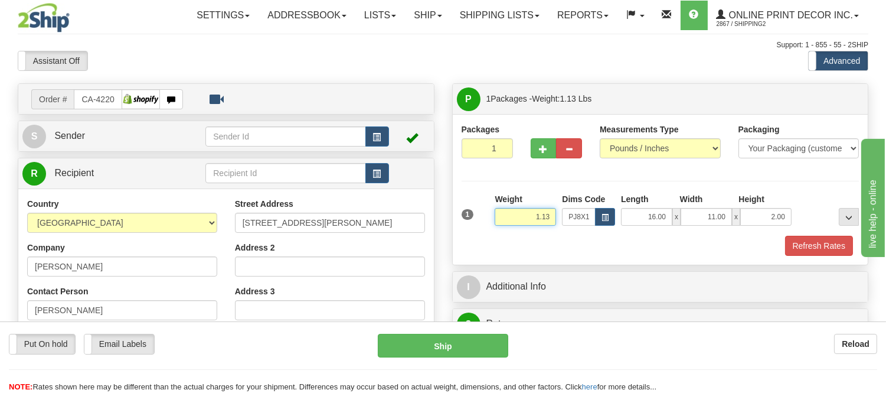
drag, startPoint x: 552, startPoint y: 219, endPoint x: 491, endPoint y: 229, distance: 61.6
click at [491, 229] on div "1 Weight 1.13 Dims Code x x" at bounding box center [661, 214] width 404 height 42
click button "Delete" at bounding box center [0, 0] width 0 height 0
type input "2.00"
click at [792, 239] on button "Refresh Rates" at bounding box center [819, 246] width 68 height 20
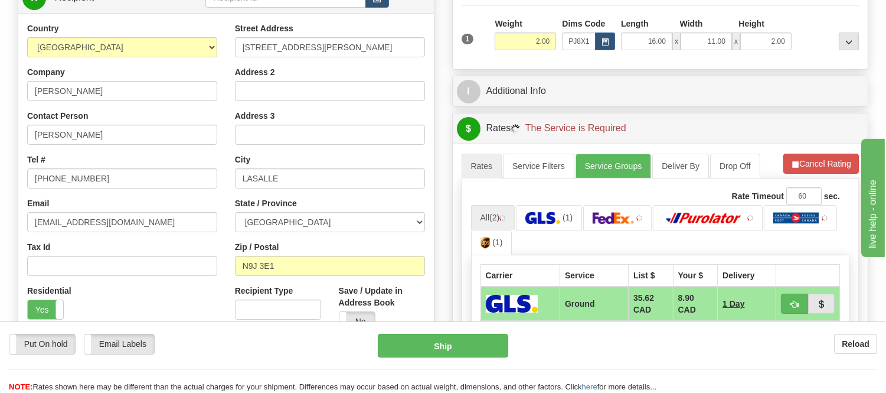
scroll to position [197, 0]
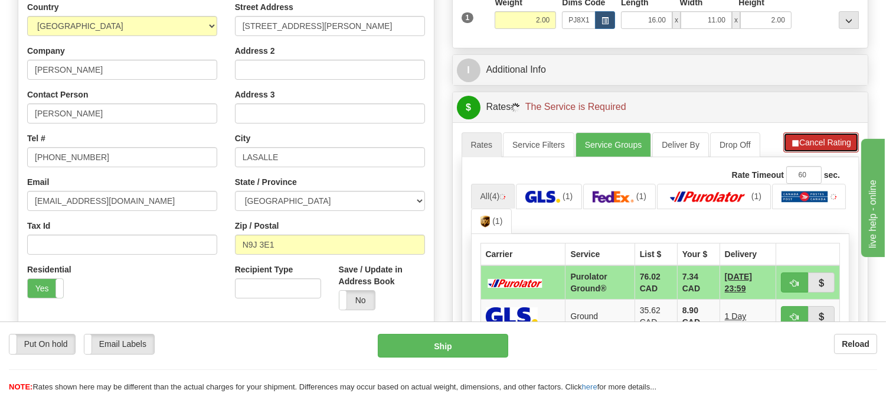
click at [808, 151] on button "Cancel Rating" at bounding box center [822, 142] width 76 height 20
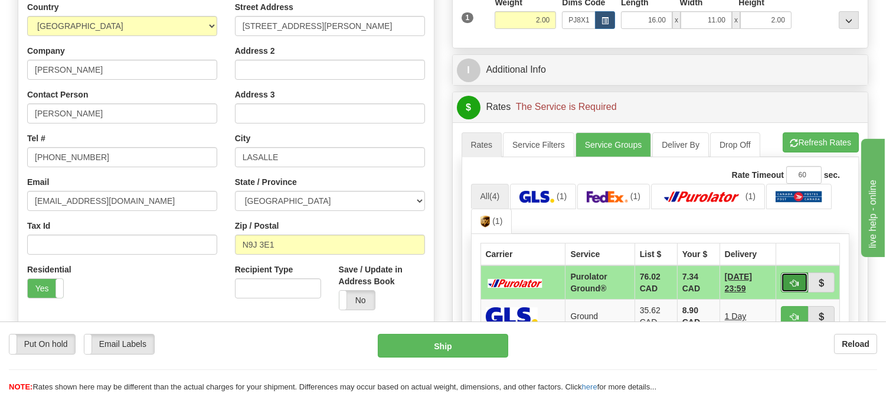
click at [792, 282] on span "button" at bounding box center [795, 283] width 8 height 8
type input "260"
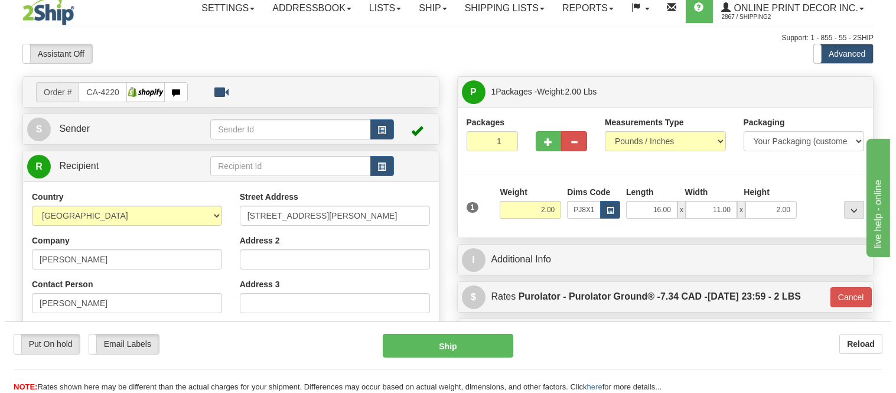
scroll to position [0, 0]
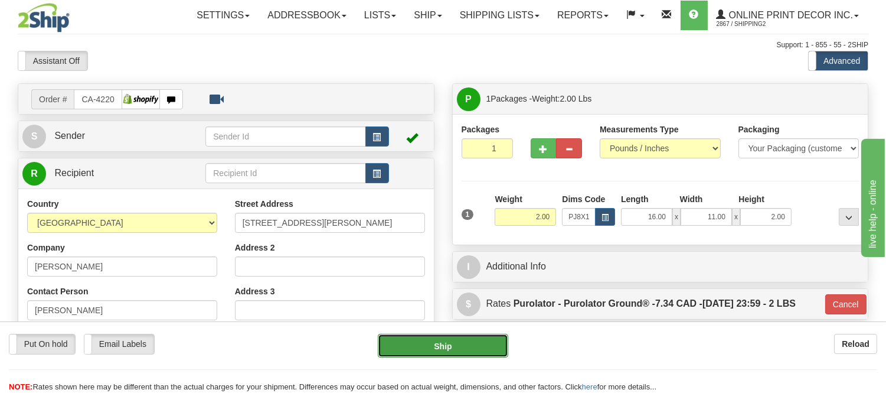
click at [495, 345] on button "Ship" at bounding box center [443, 346] width 130 height 24
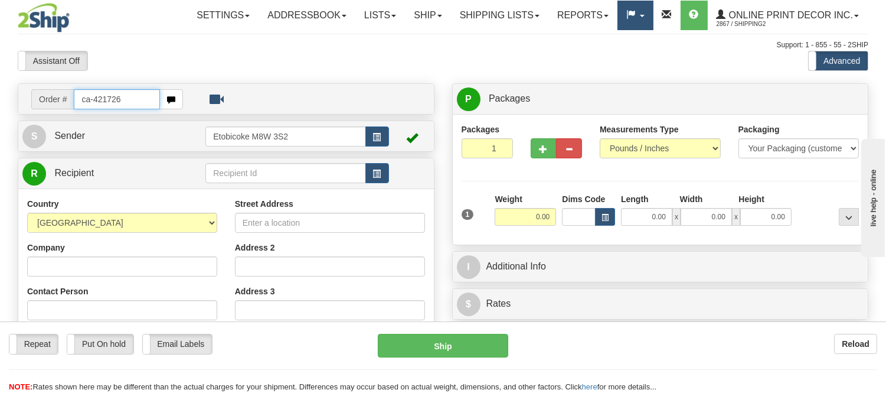
type input "ca-421726"
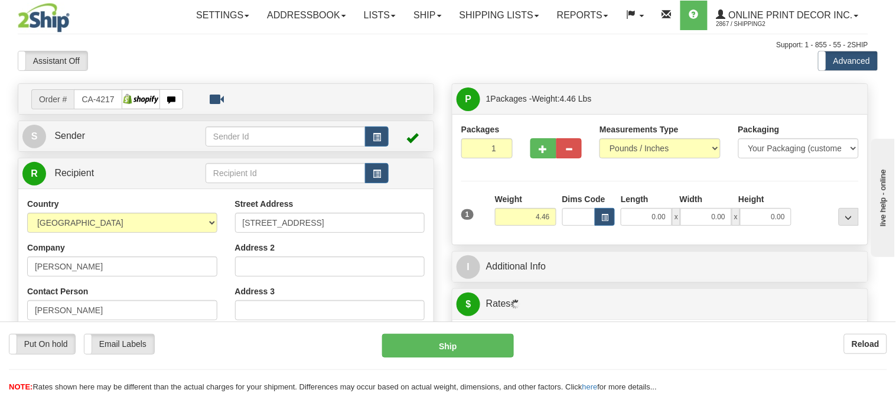
type input "[GEOGRAPHIC_DATA]"
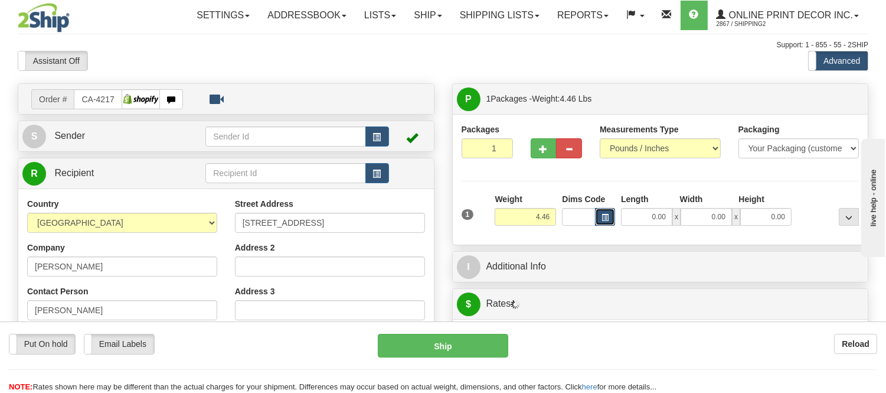
click at [601, 216] on button "button" at bounding box center [605, 217] width 20 height 18
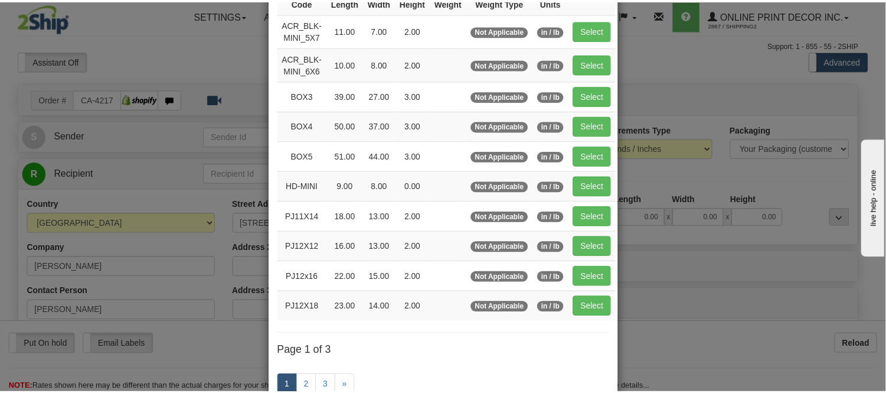
scroll to position [131, 0]
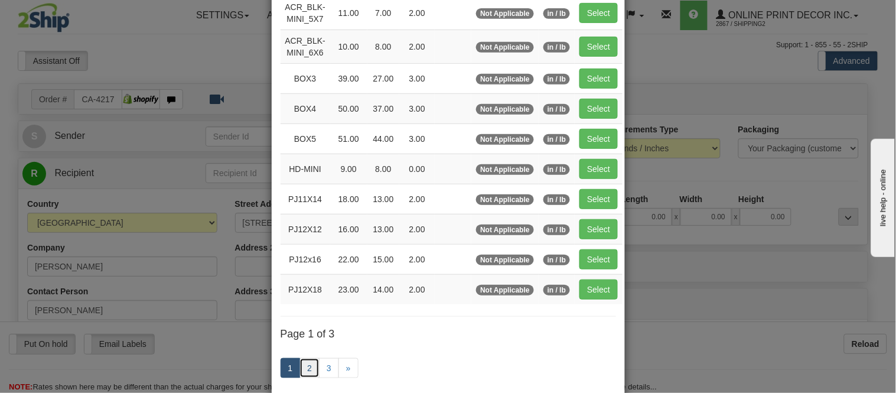
click at [299, 367] on link "2" at bounding box center [309, 368] width 20 height 20
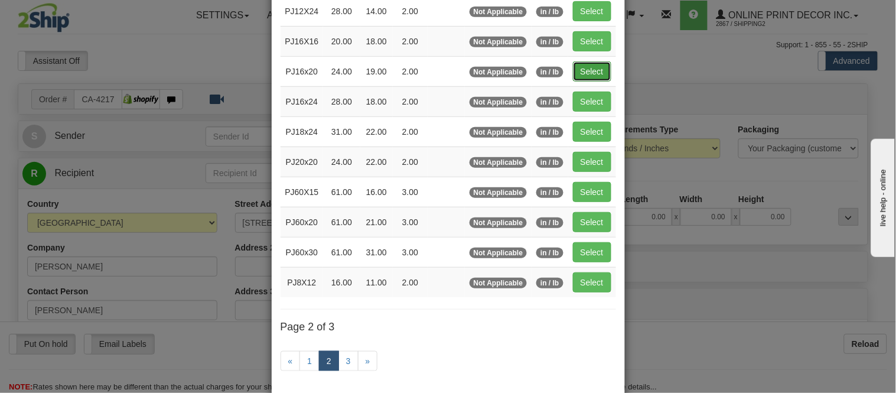
click at [580, 67] on button "Select" at bounding box center [592, 71] width 38 height 20
type input "PJ16x20"
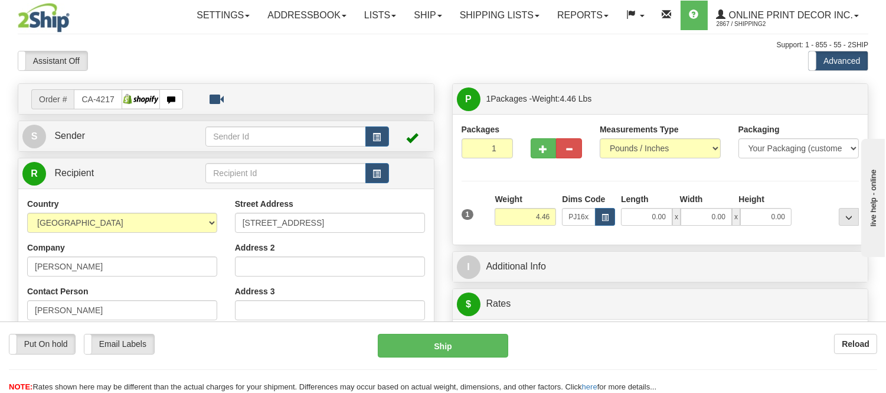
type input "24.00"
type input "19.00"
type input "2.00"
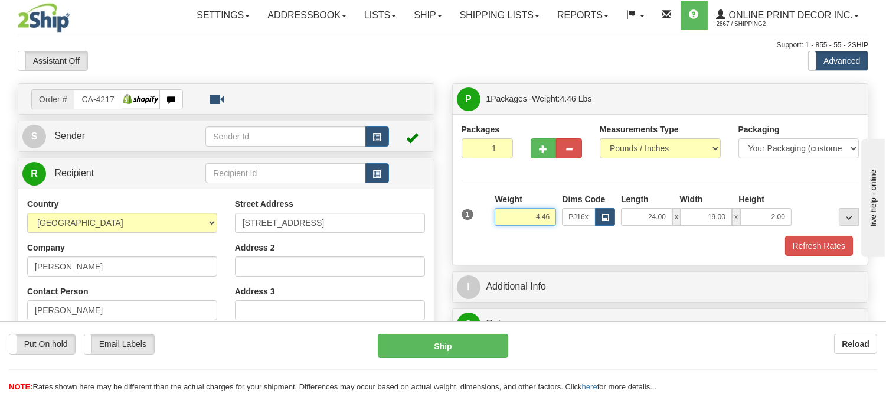
drag, startPoint x: 552, startPoint y: 220, endPoint x: 520, endPoint y: 221, distance: 32.5
click at [520, 221] on input "4.46" at bounding box center [525, 217] width 61 height 18
type input "3.98"
click at [799, 242] on button "Refresh Rates" at bounding box center [819, 246] width 68 height 20
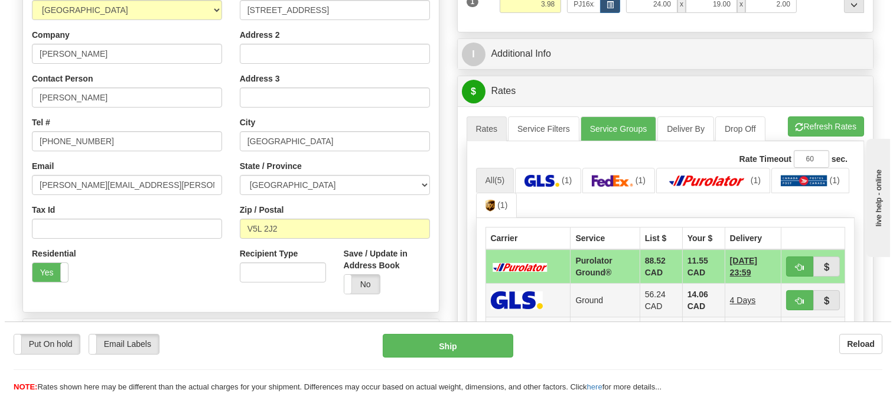
scroll to position [262, 0]
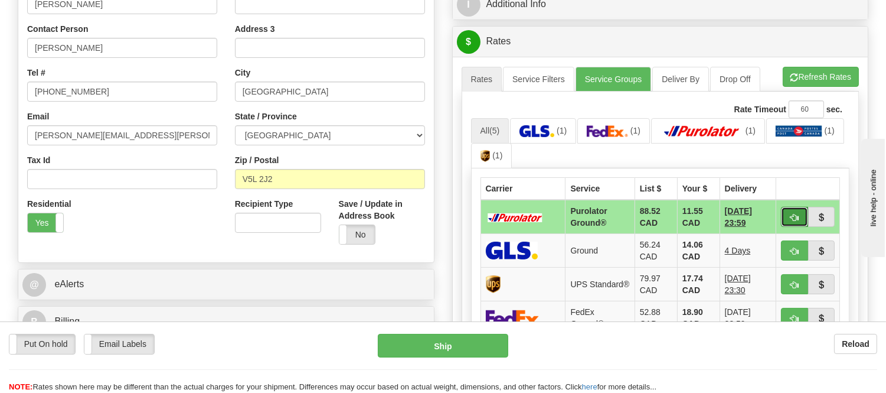
click at [788, 214] on button "button" at bounding box center [794, 217] width 27 height 20
type input "260"
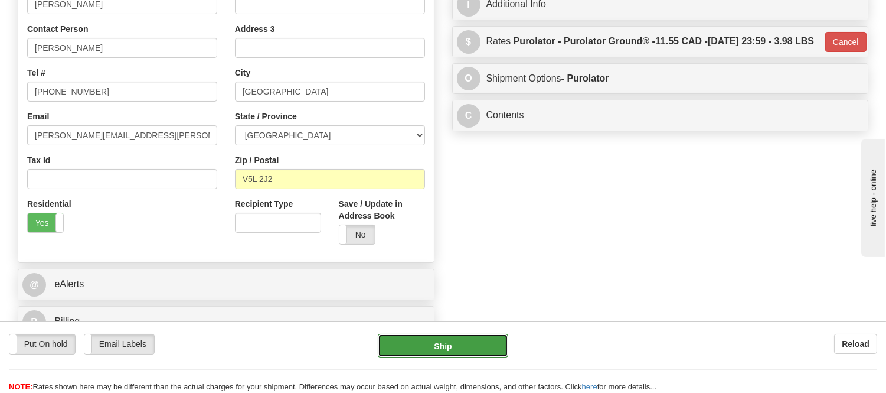
click at [462, 354] on button "Ship" at bounding box center [443, 346] width 130 height 24
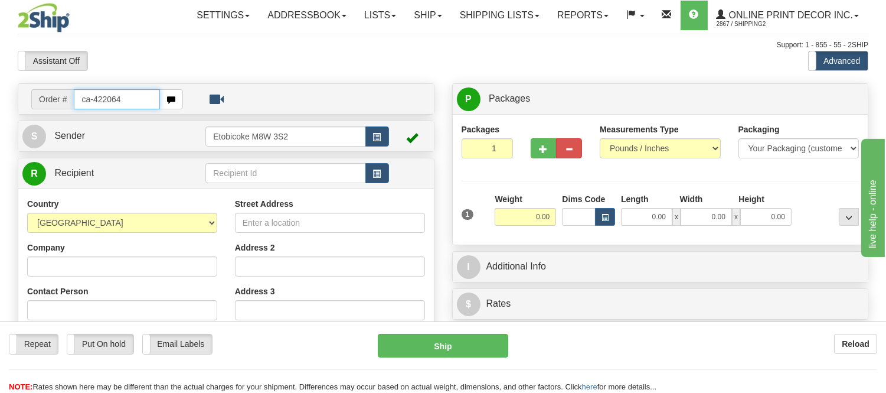
type input "ca-422064"
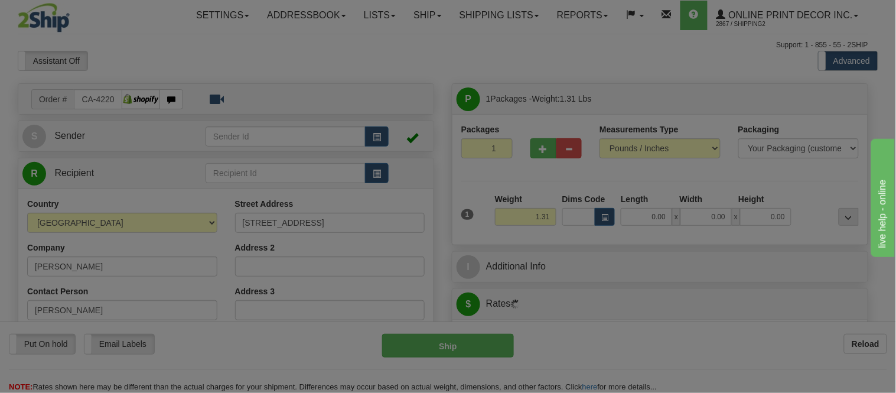
type input "ETOBICOKE"
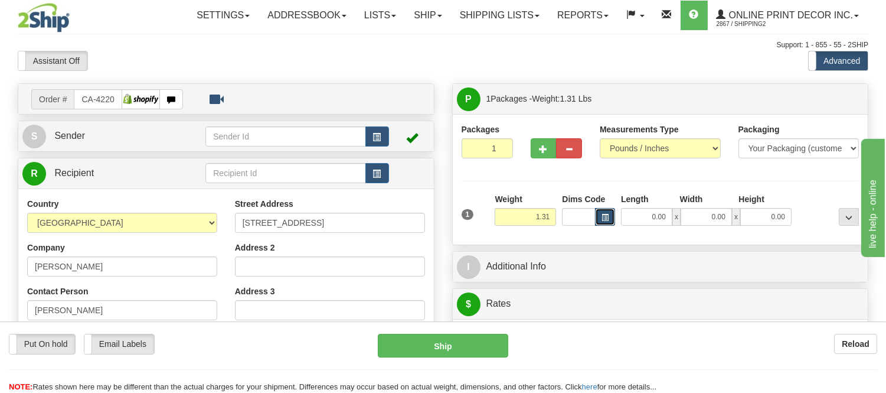
click at [608, 220] on span "button" at bounding box center [605, 217] width 7 height 6
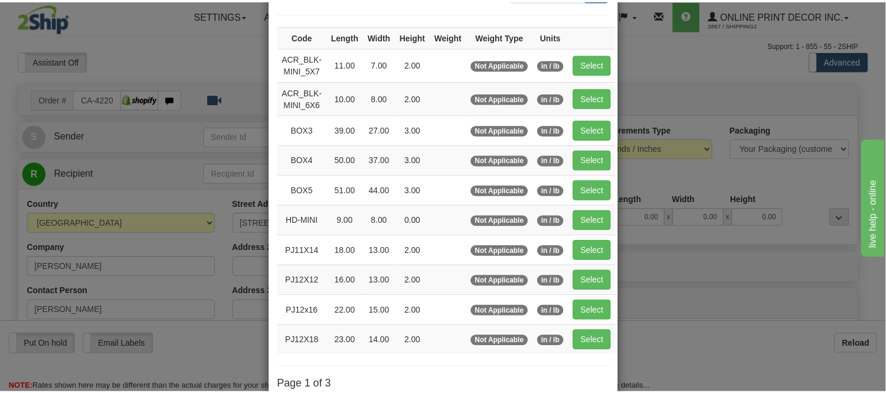
scroll to position [131, 0]
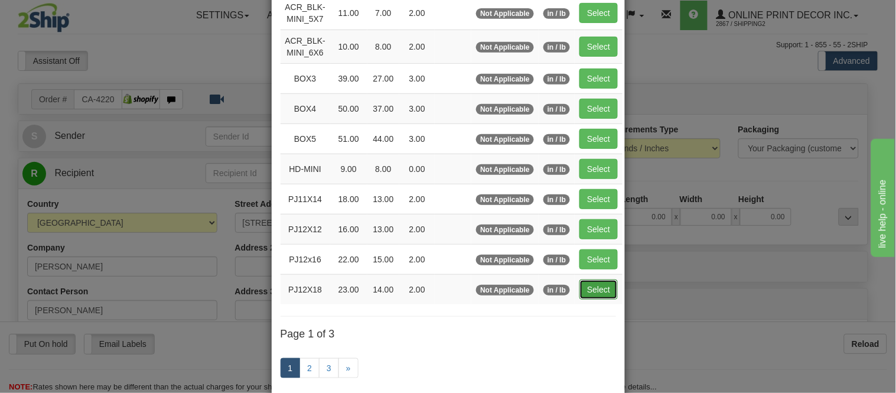
click at [589, 299] on button "Select" at bounding box center [598, 289] width 38 height 20
type input "PJ12X18"
type input "23.00"
type input "14.00"
type input "2.00"
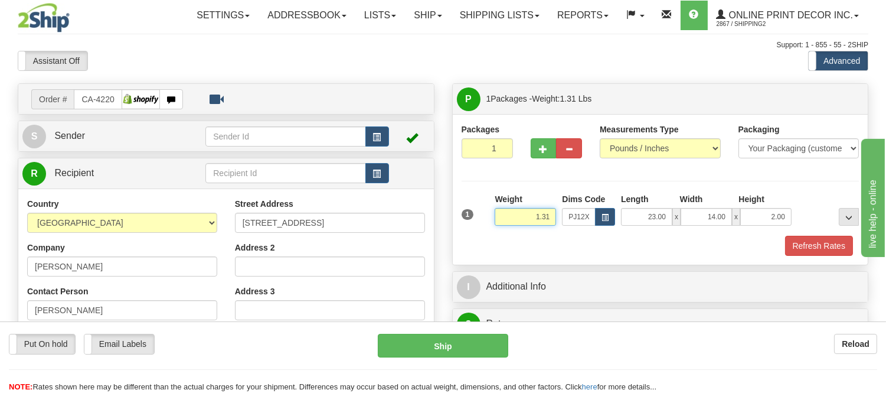
drag, startPoint x: 550, startPoint y: 218, endPoint x: 520, endPoint y: 217, distance: 30.2
click at [520, 217] on input "1.31" at bounding box center [525, 217] width 61 height 18
click button "Delete" at bounding box center [0, 0] width 0 height 0
type input "2.00"
drag, startPoint x: 786, startPoint y: 213, endPoint x: 765, endPoint y: 222, distance: 22.5
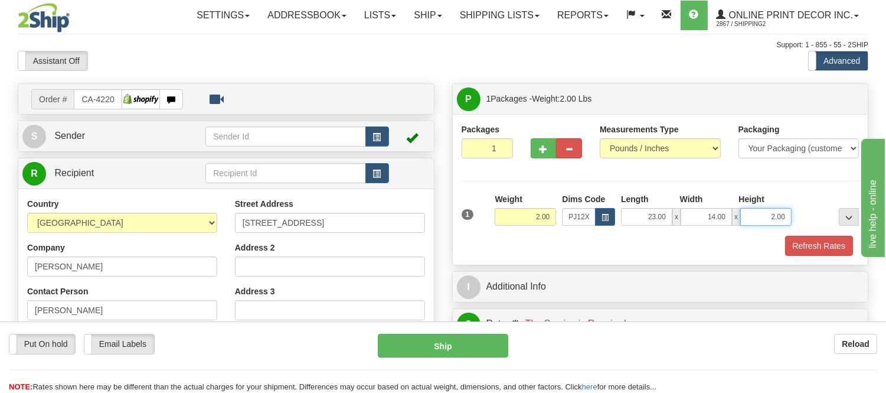
click at [762, 222] on input "2.00" at bounding box center [766, 217] width 51 height 18
click button "Delete" at bounding box center [0, 0] width 0 height 0
type input "3.00"
click at [847, 246] on button "Refresh Rates" at bounding box center [819, 246] width 68 height 20
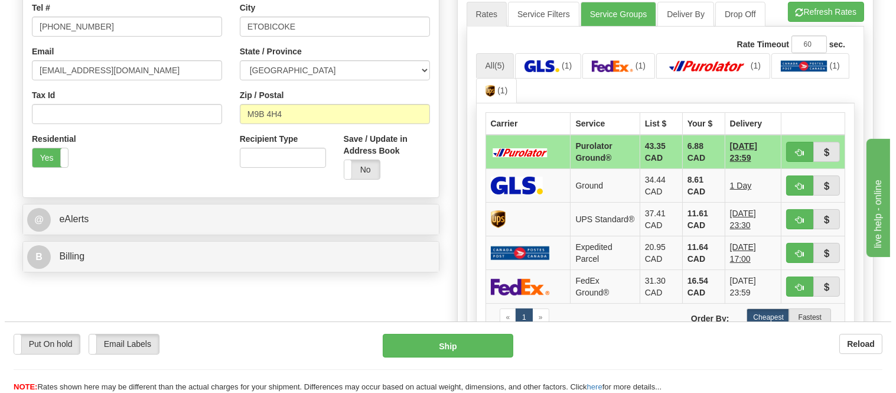
scroll to position [328, 0]
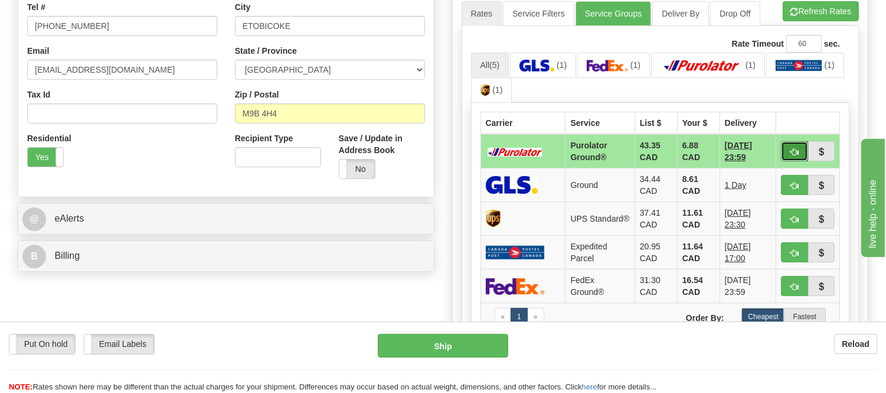
click at [797, 148] on span "button" at bounding box center [795, 152] width 8 height 8
type input "260"
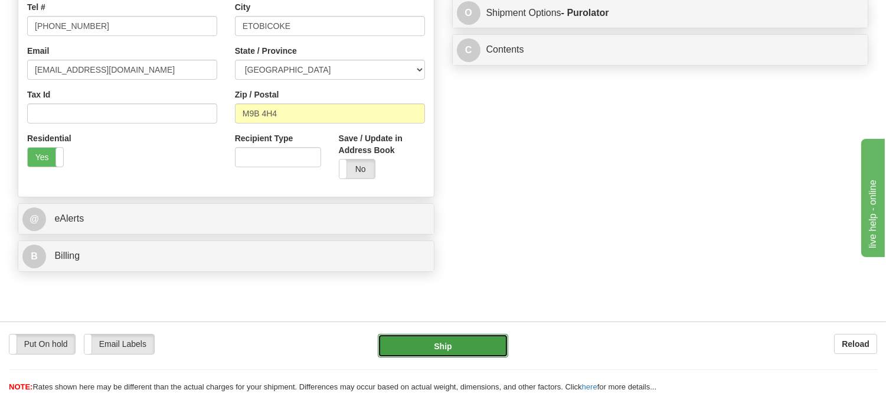
click at [500, 346] on button "Ship" at bounding box center [443, 346] width 130 height 24
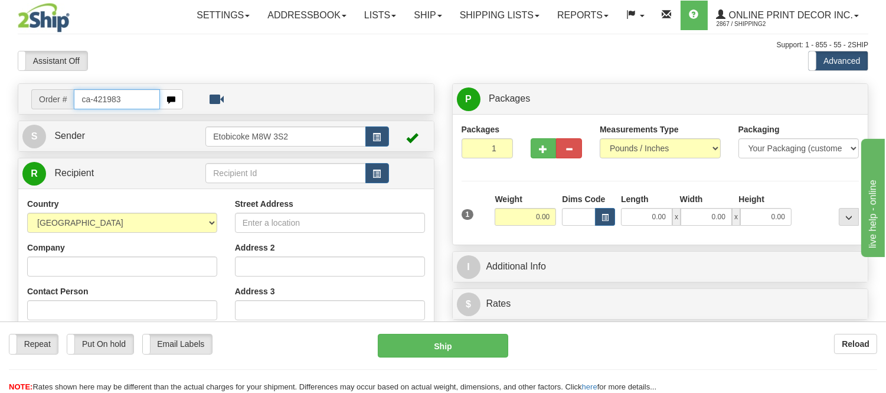
type input "ca-421983"
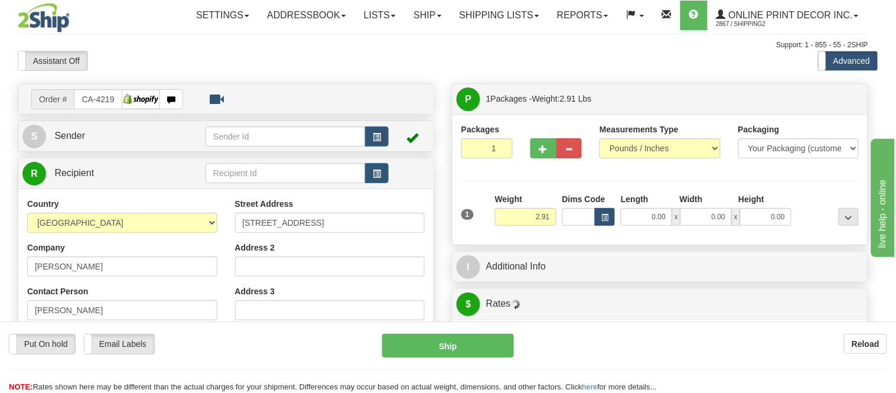
type input "CALGARY"
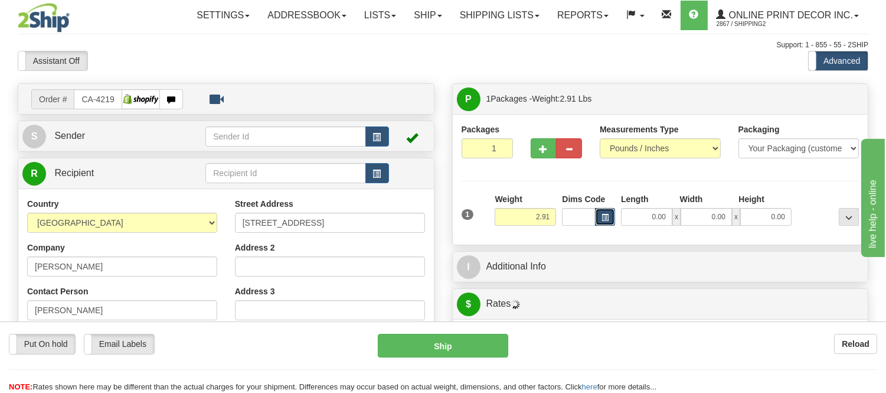
click at [605, 222] on button "button" at bounding box center [605, 217] width 20 height 18
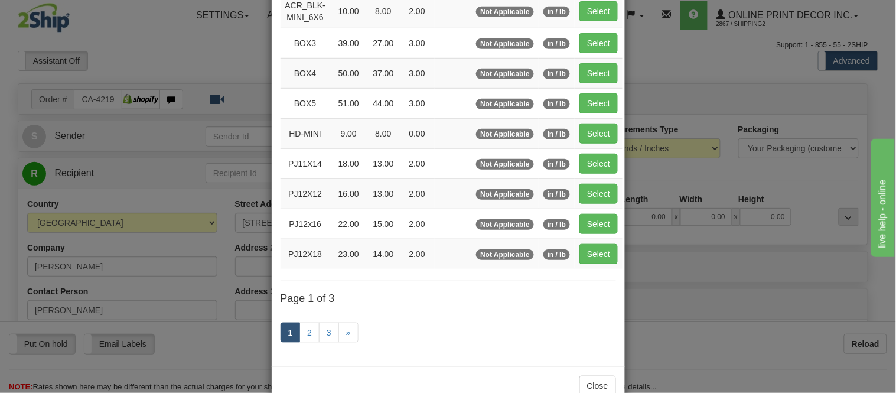
scroll to position [197, 0]
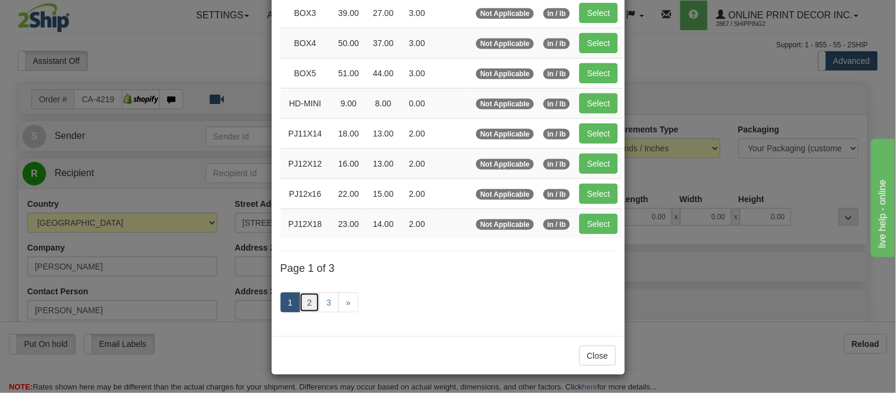
click at [305, 305] on link "2" at bounding box center [309, 302] width 20 height 20
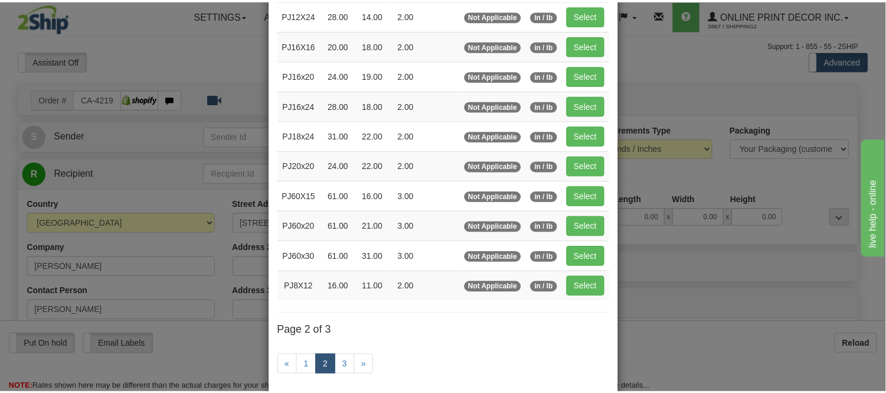
scroll to position [126, 0]
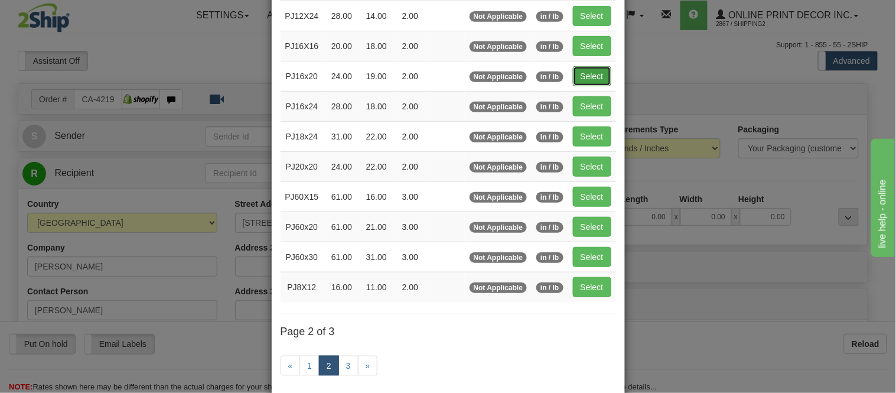
click at [581, 76] on button "Select" at bounding box center [592, 76] width 38 height 20
type input "PJ16x20"
type input "24.00"
type input "19.00"
type input "2.00"
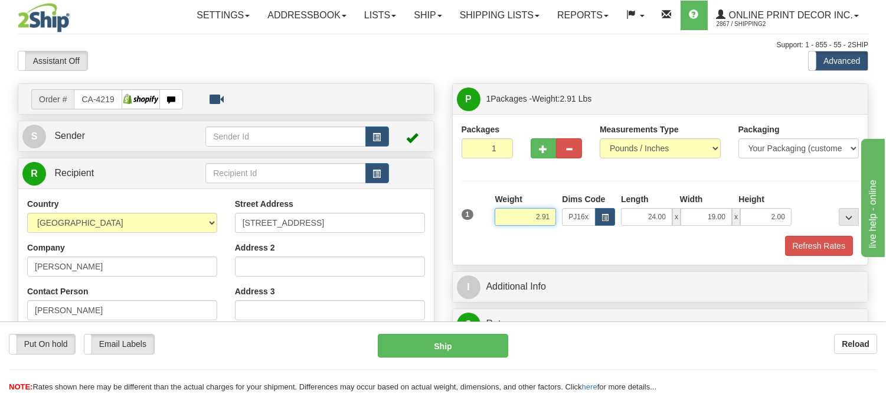
drag, startPoint x: 553, startPoint y: 213, endPoint x: 501, endPoint y: 231, distance: 55.5
click at [501, 231] on div "Weight 2.91" at bounding box center [525, 213] width 67 height 41
click button "Delete" at bounding box center [0, 0] width 0 height 0
type input "4.00"
drag, startPoint x: 784, startPoint y: 218, endPoint x: 764, endPoint y: 226, distance: 21.8
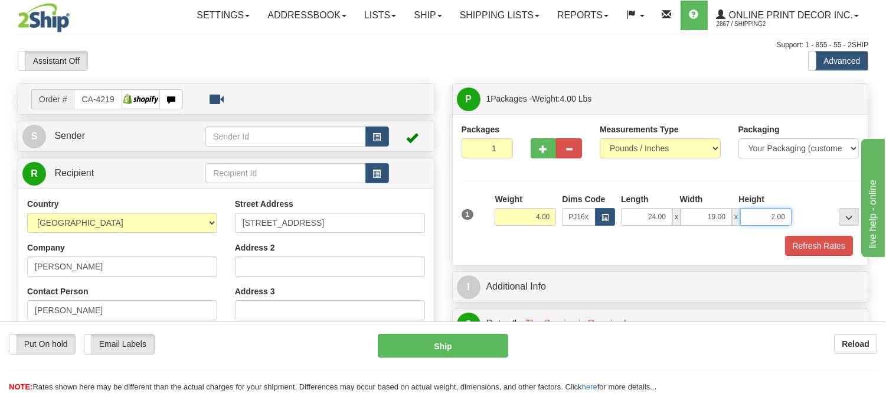
click at [764, 226] on input "2.00" at bounding box center [766, 217] width 51 height 18
click button "Delete" at bounding box center [0, 0] width 0 height 0
type input "3.00"
click at [829, 246] on button "Refresh Rates" at bounding box center [819, 246] width 68 height 20
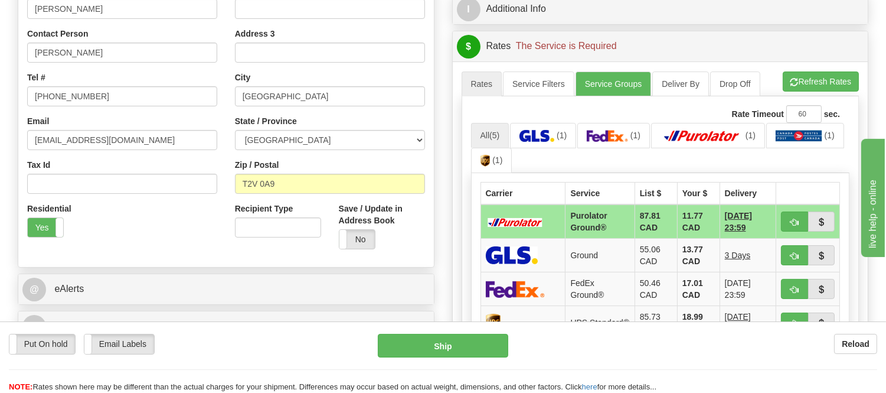
scroll to position [262, 0]
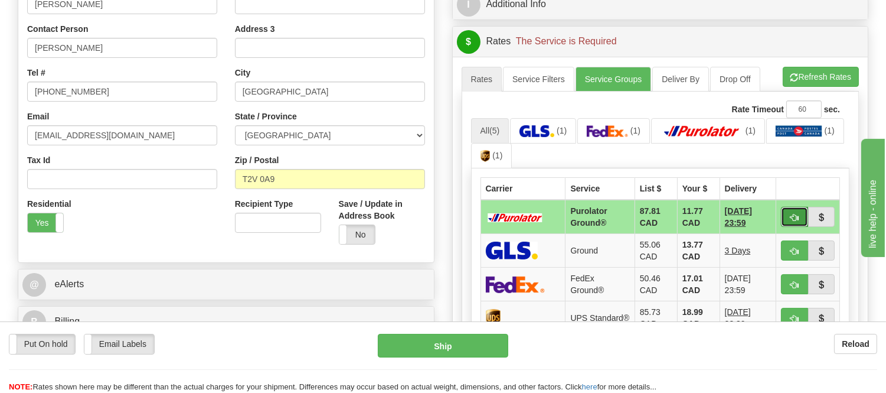
click at [792, 218] on span "button" at bounding box center [795, 218] width 8 height 8
type input "260"
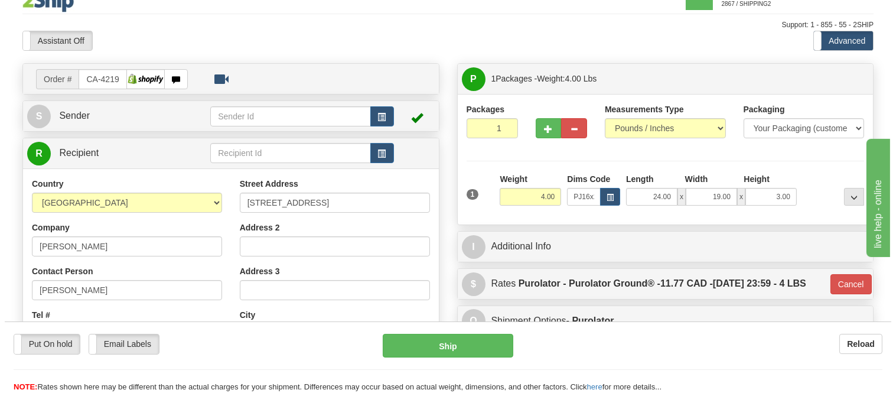
scroll to position [0, 0]
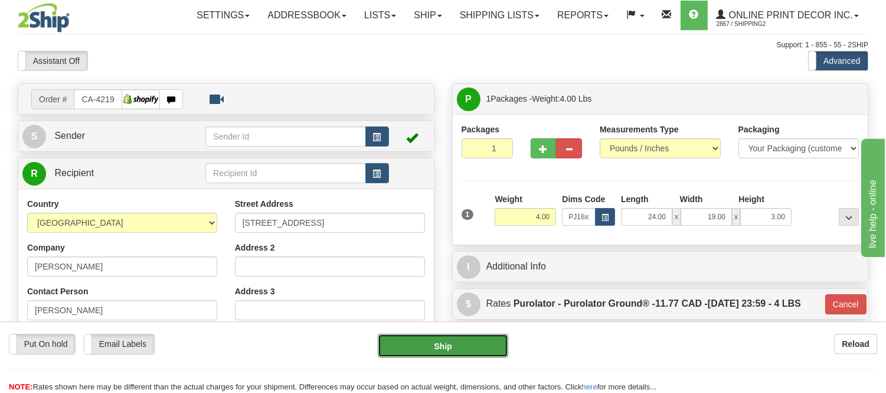
click at [465, 352] on button "Ship" at bounding box center [443, 346] width 130 height 24
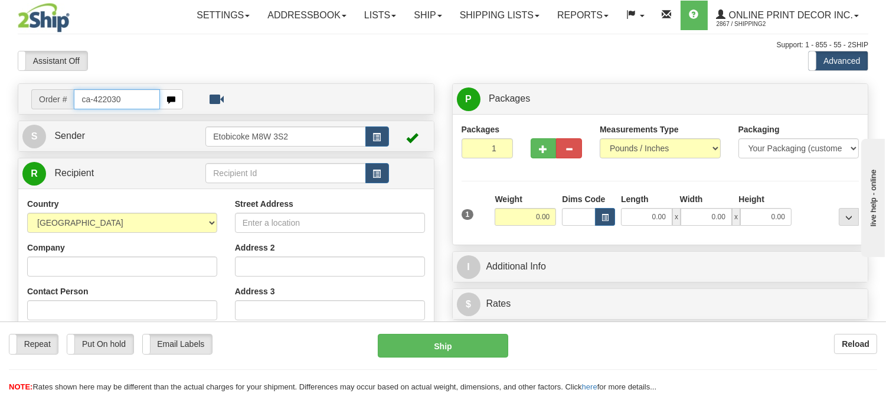
type input "ca-422030"
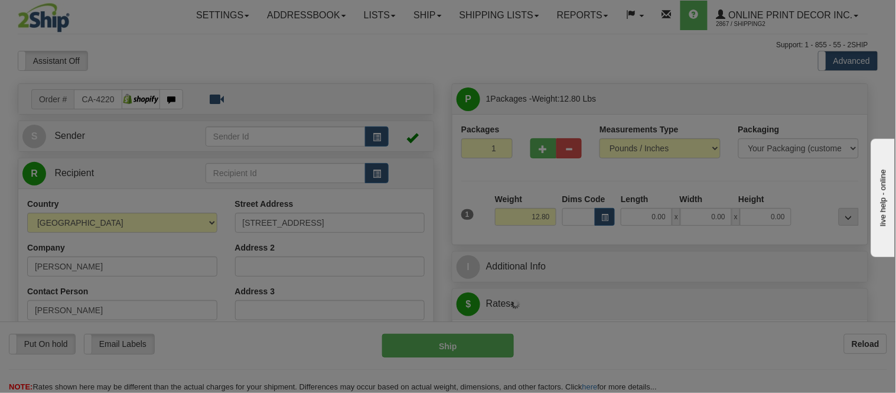
type input "LANGFORD"
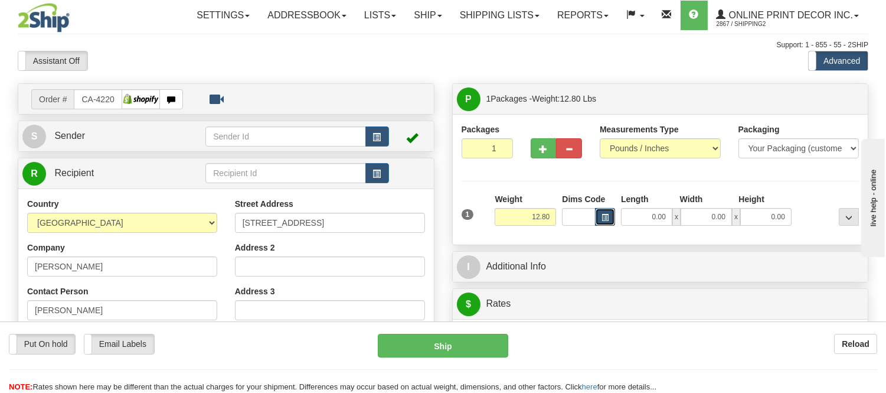
click at [610, 220] on button "button" at bounding box center [605, 217] width 20 height 18
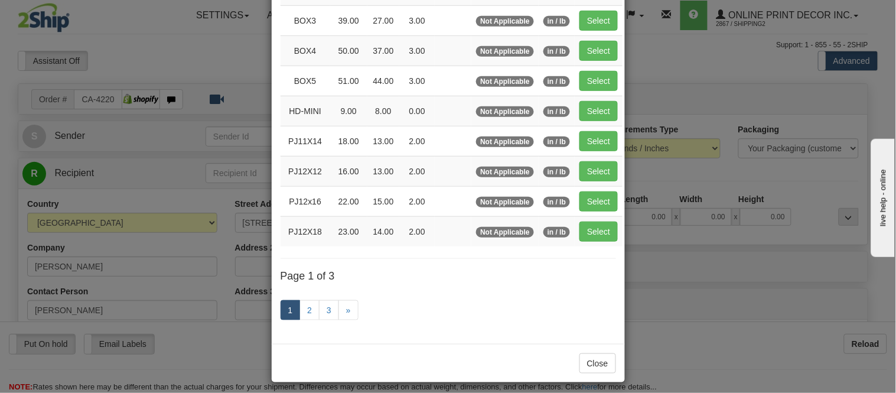
scroll to position [197, 0]
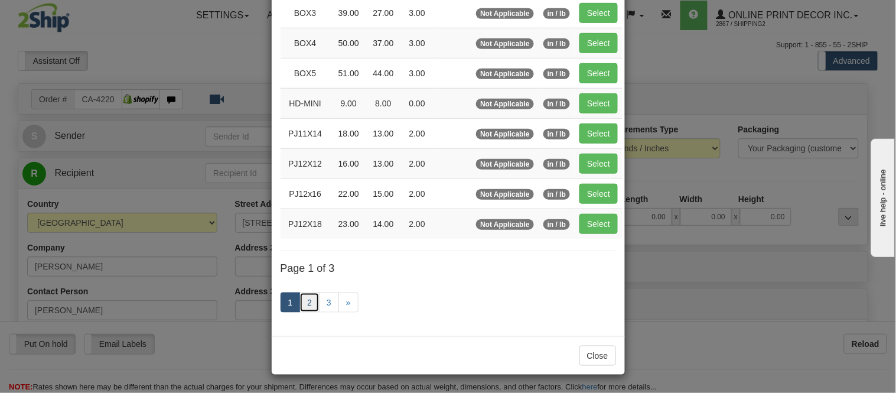
click at [307, 299] on link "2" at bounding box center [309, 302] width 20 height 20
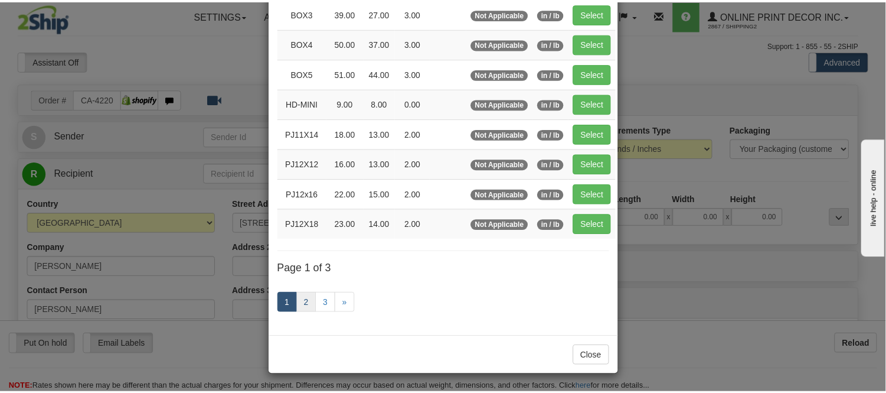
scroll to position [192, 0]
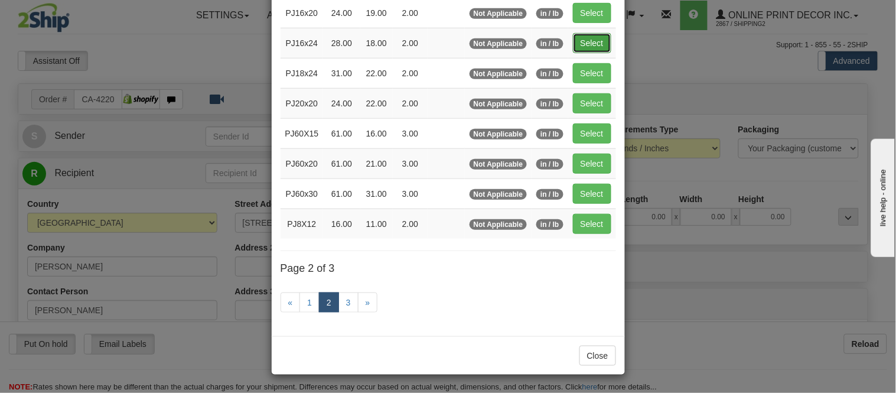
click at [574, 36] on button "Select" at bounding box center [592, 43] width 38 height 20
type input "PJ16x24"
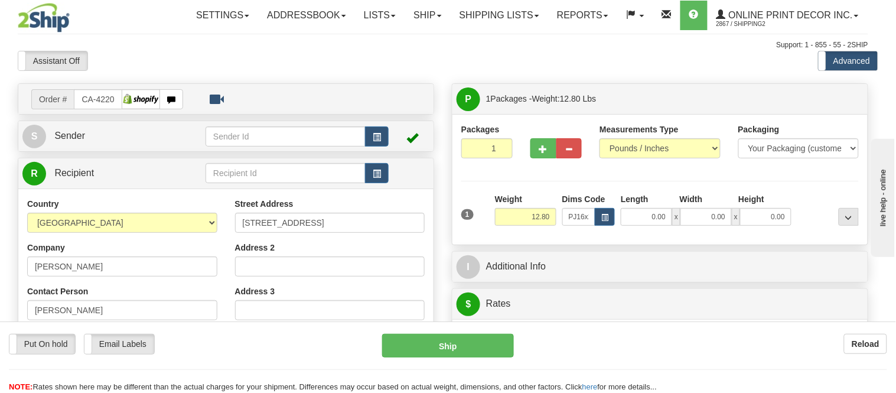
type input "28.00"
type input "18.00"
type input "2.00"
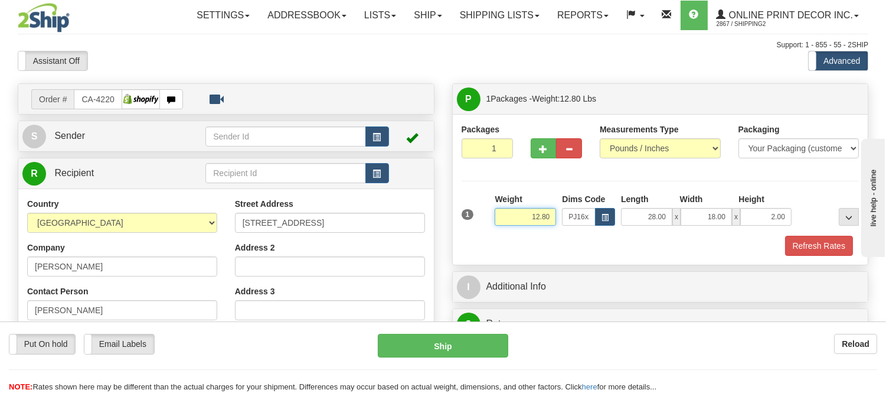
drag, startPoint x: 551, startPoint y: 218, endPoint x: 504, endPoint y: 218, distance: 46.7
click at [504, 218] on input "12.80" at bounding box center [525, 217] width 61 height 18
type input "8"
type input "9.98"
click at [544, 150] on span "button" at bounding box center [544, 149] width 8 height 8
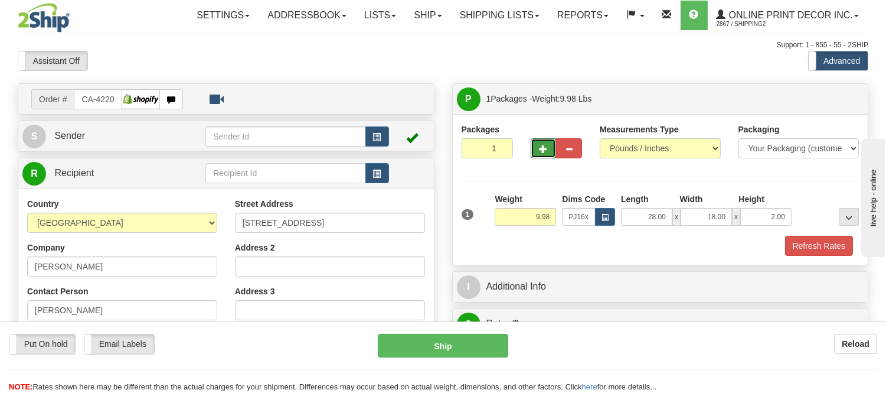
radio input "true"
type input "2"
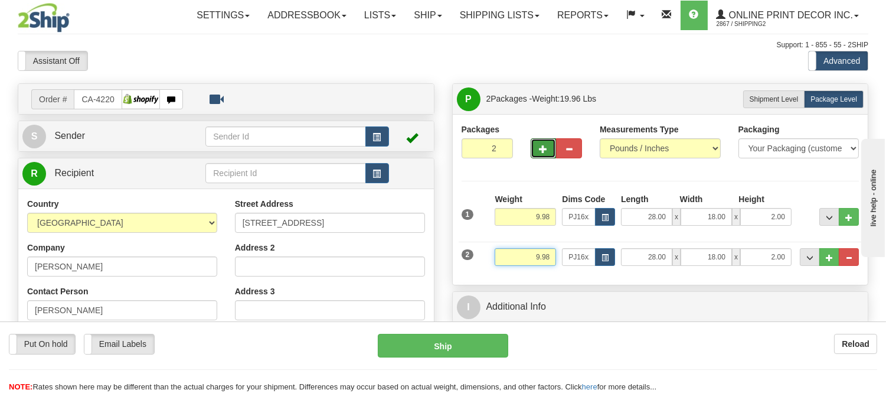
click at [540, 254] on input "9.98" at bounding box center [525, 257] width 61 height 18
type input "8.98"
click at [845, 253] on button "..." at bounding box center [849, 257] width 20 height 18
type input "1"
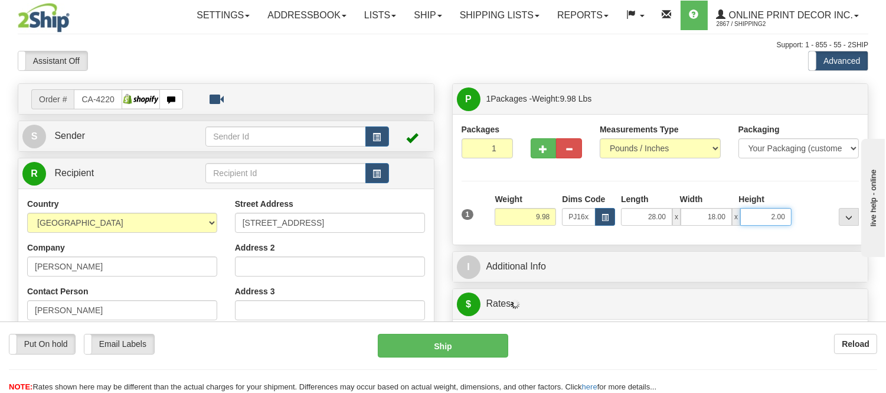
drag, startPoint x: 787, startPoint y: 219, endPoint x: 750, endPoint y: 223, distance: 36.8
click at [750, 223] on input "2.00" at bounding box center [766, 217] width 51 height 18
click button "Delete" at bounding box center [0, 0] width 0 height 0
type input "6.00"
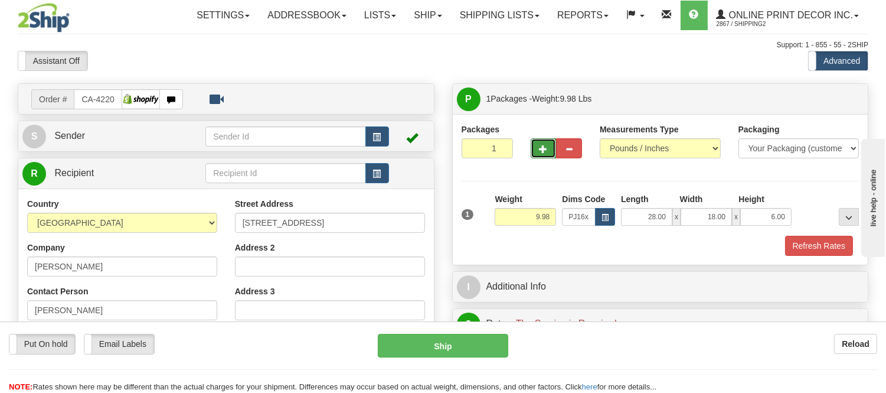
click at [536, 139] on button "button" at bounding box center [544, 148] width 26 height 20
radio input "true"
type input "2"
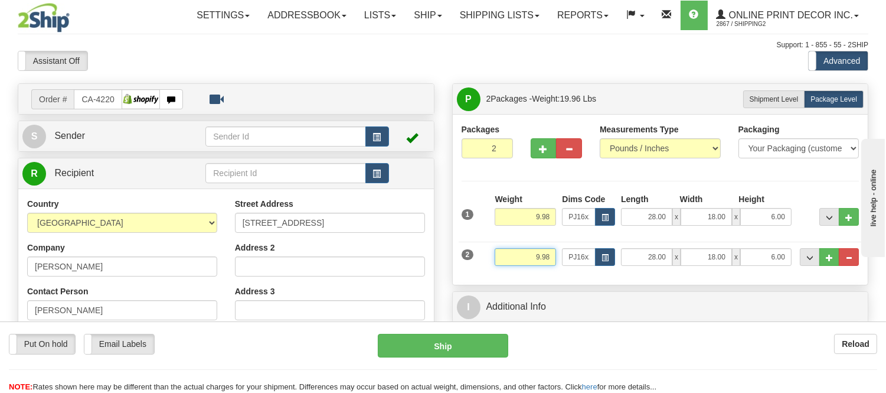
click at [539, 256] on input "9.98" at bounding box center [525, 257] width 61 height 18
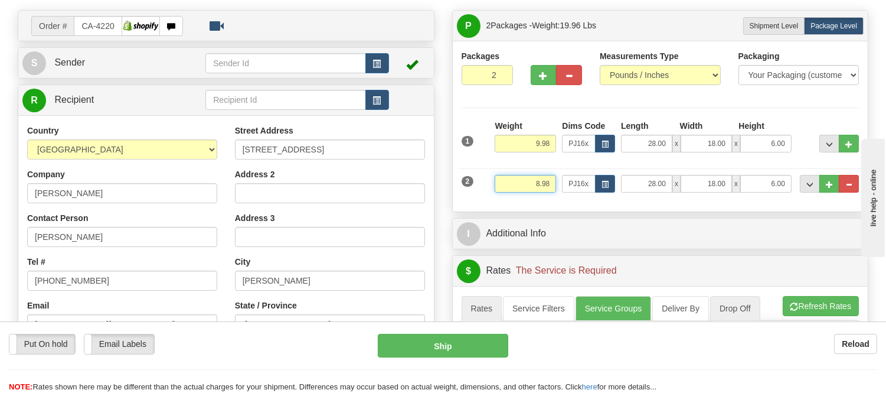
scroll to position [131, 0]
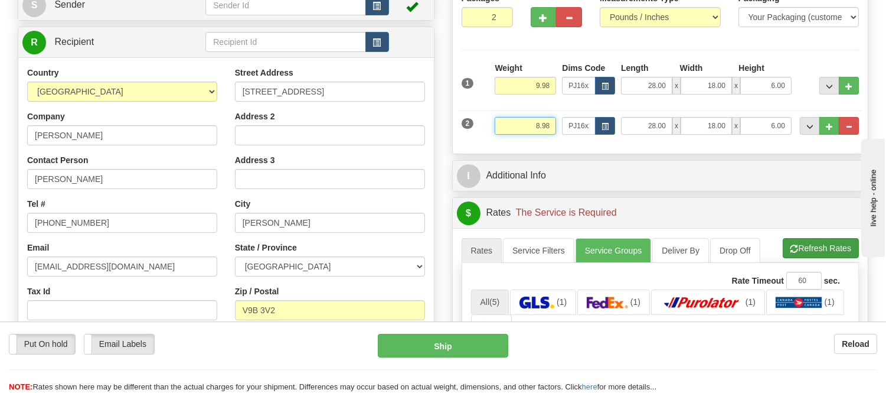
type input "8.98"
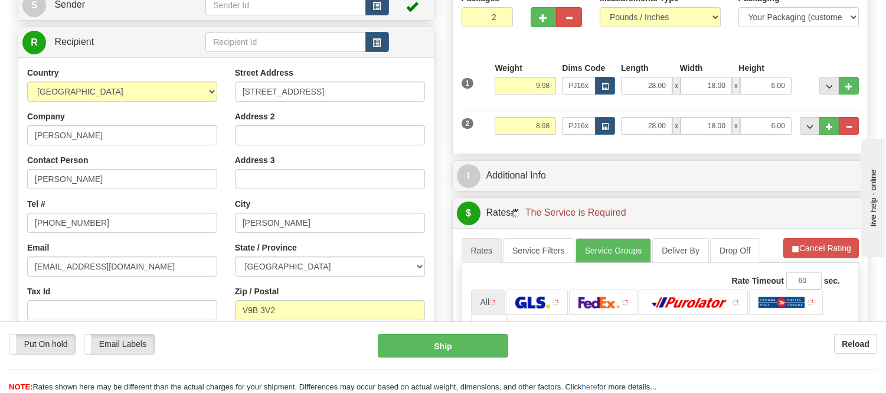
click at [834, 255] on li "Refresh Rates Cancel Rating" at bounding box center [822, 248] width 76 height 20
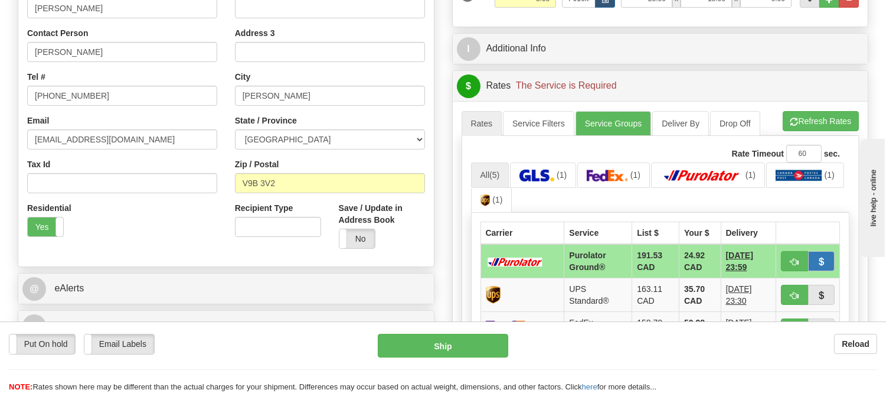
scroll to position [262, 0]
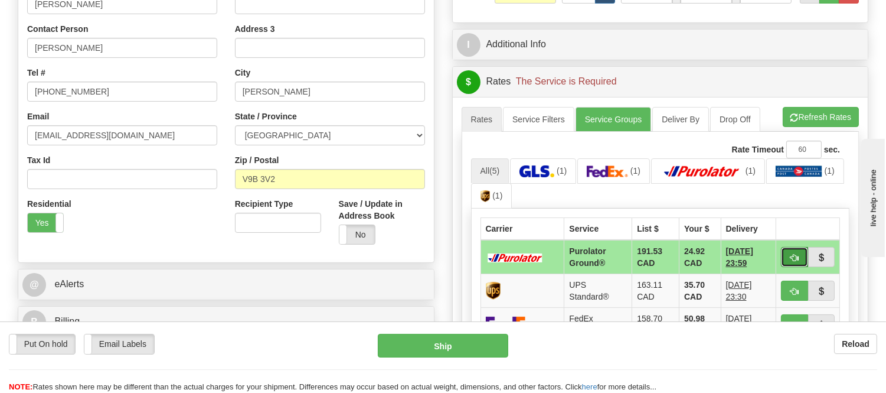
click at [796, 260] on span "button" at bounding box center [795, 258] width 8 height 8
type input "260"
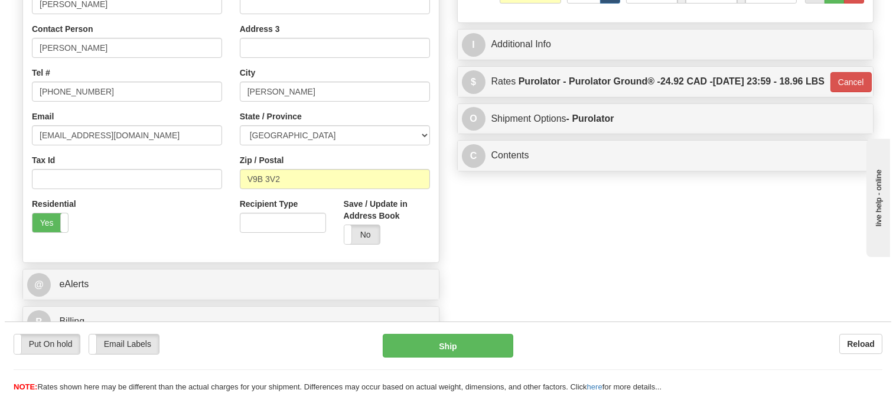
scroll to position [0, 0]
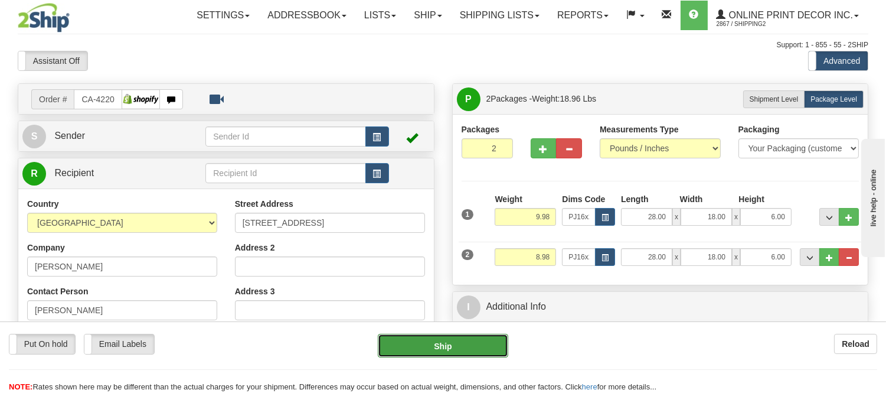
click at [471, 351] on button "Ship" at bounding box center [443, 346] width 130 height 24
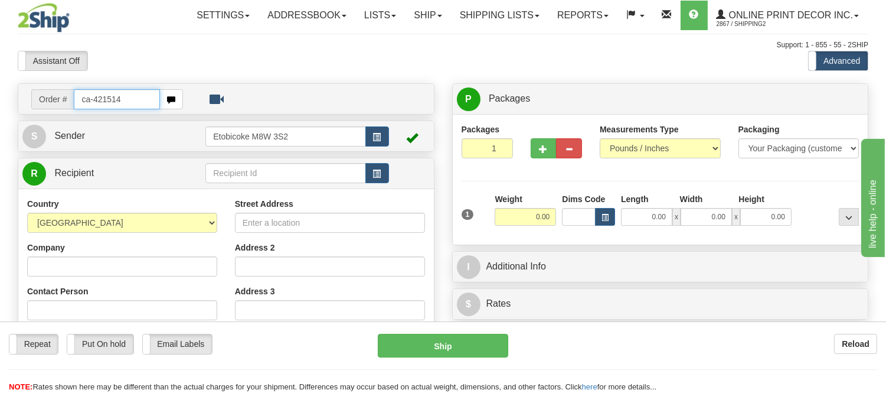
type input "ca-421514"
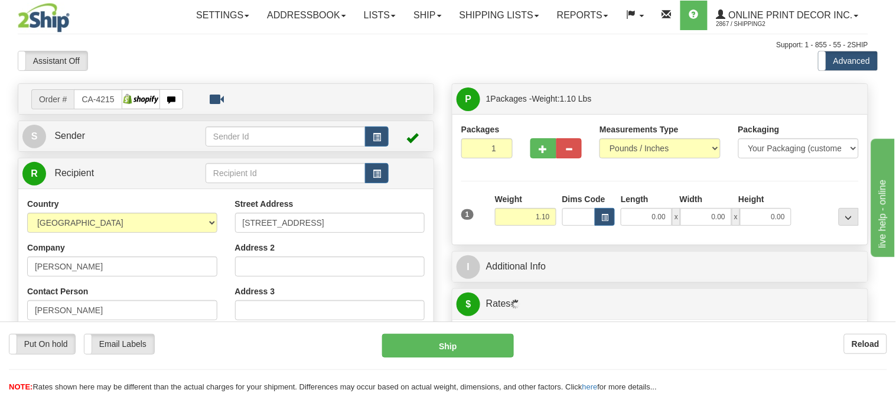
type input "SCARBOROUGH"
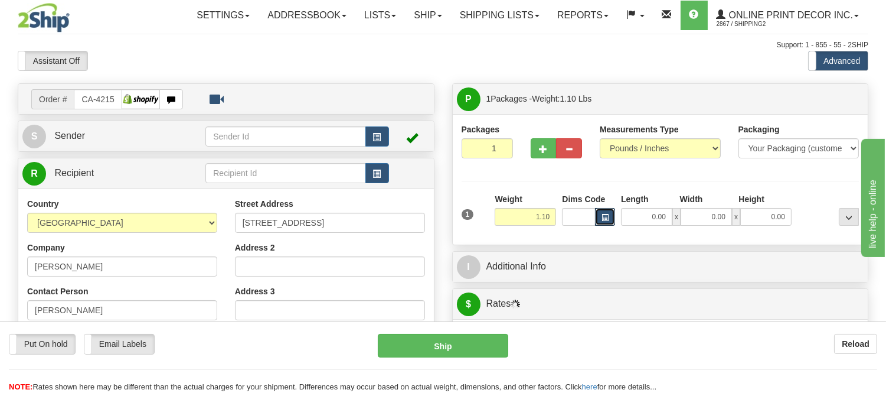
click at [606, 220] on span "button" at bounding box center [605, 217] width 7 height 6
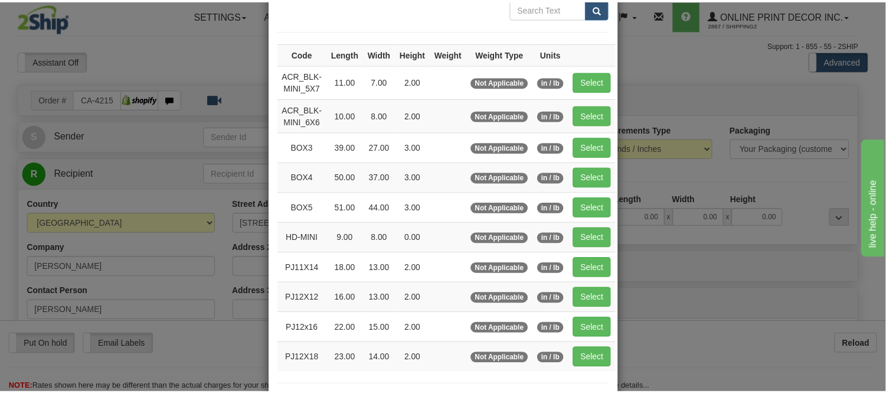
scroll to position [131, 0]
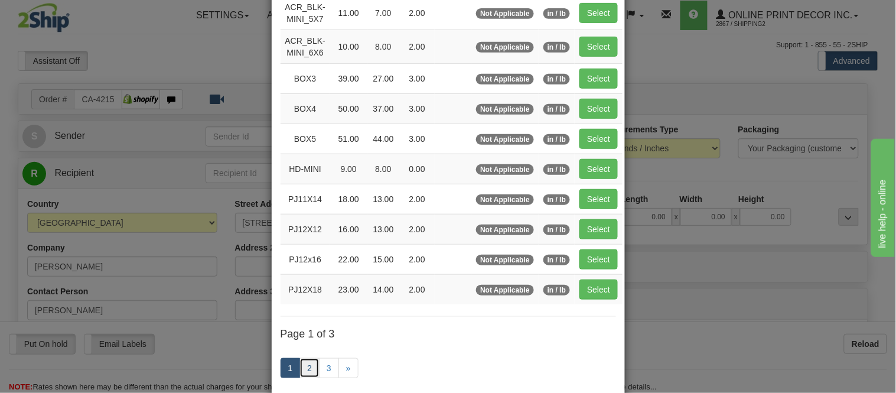
click at [305, 375] on link "2" at bounding box center [309, 368] width 20 height 20
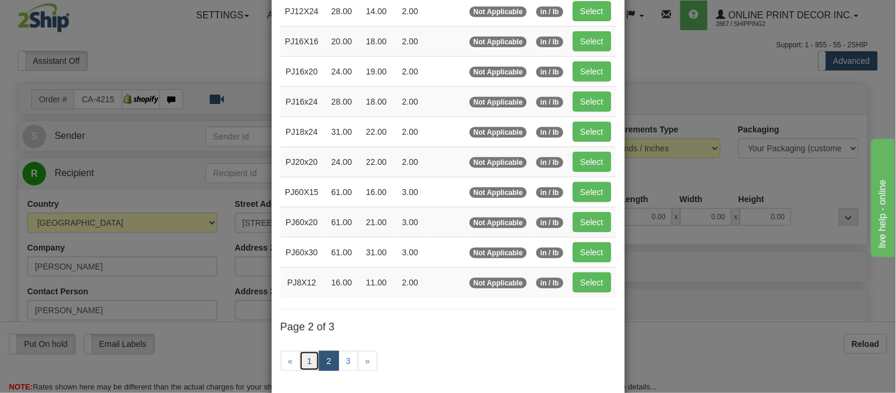
click at [304, 363] on link "1" at bounding box center [309, 361] width 20 height 20
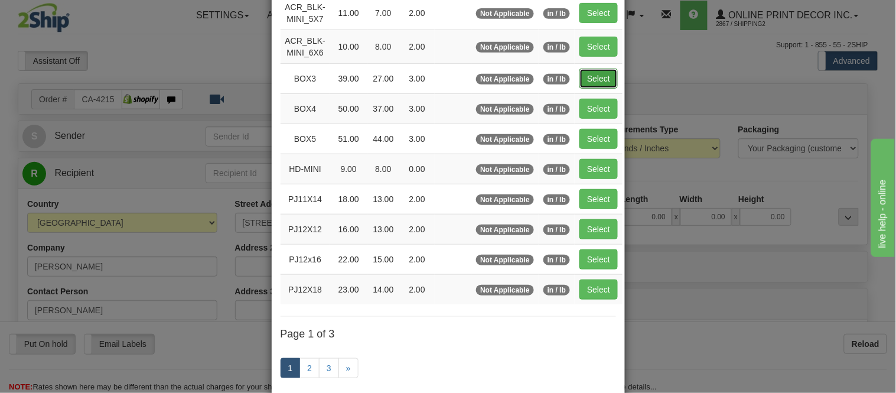
click at [588, 78] on button "Select" at bounding box center [598, 79] width 38 height 20
type input "BOX3"
type input "39.00"
type input "27.00"
type input "3.00"
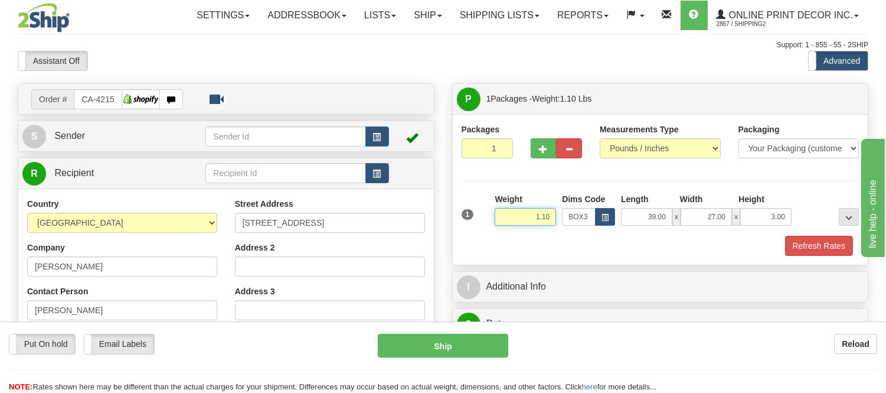
drag, startPoint x: 553, startPoint y: 214, endPoint x: 503, endPoint y: 220, distance: 50.5
click at [503, 220] on input "1.10" at bounding box center [525, 217] width 61 height 18
type input "8.98"
click at [805, 250] on button "Refresh Rates" at bounding box center [819, 246] width 68 height 20
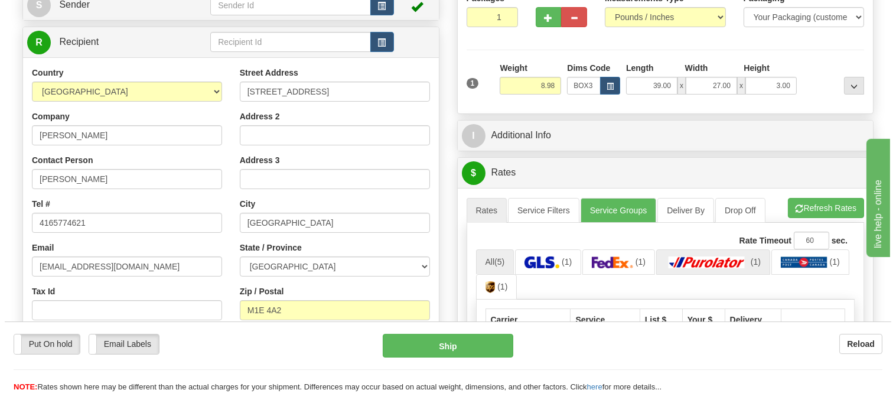
scroll to position [262, 0]
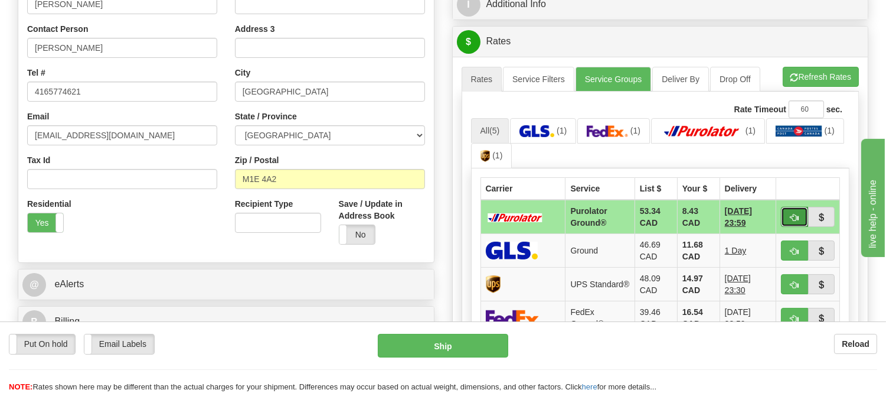
click at [791, 218] on span "button" at bounding box center [795, 218] width 8 height 8
type input "260"
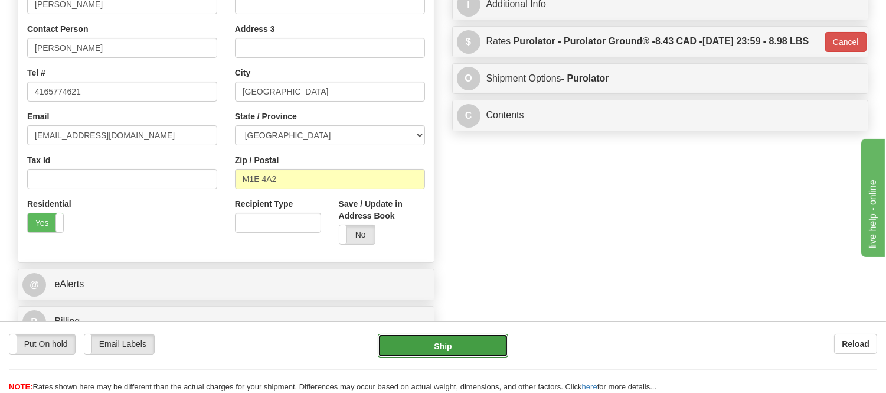
click at [480, 355] on button "Ship" at bounding box center [443, 346] width 130 height 24
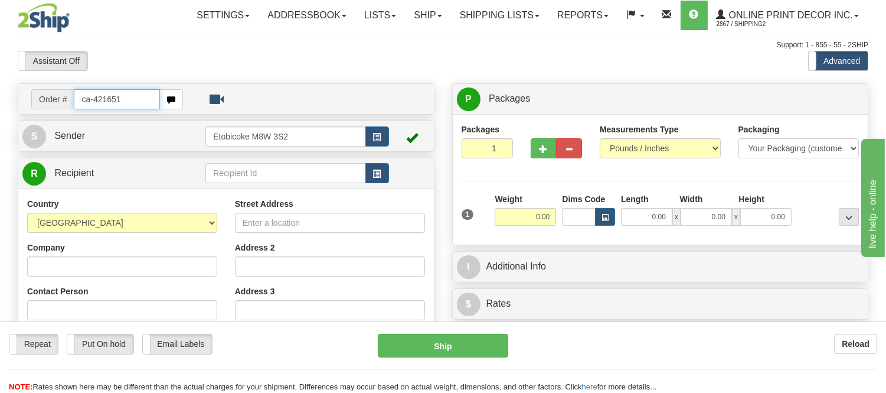
type input "ca-421651"
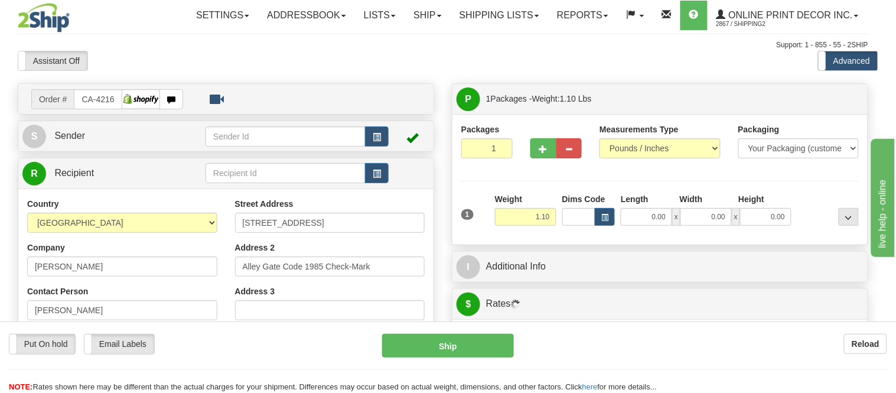
type input "[GEOGRAPHIC_DATA]"
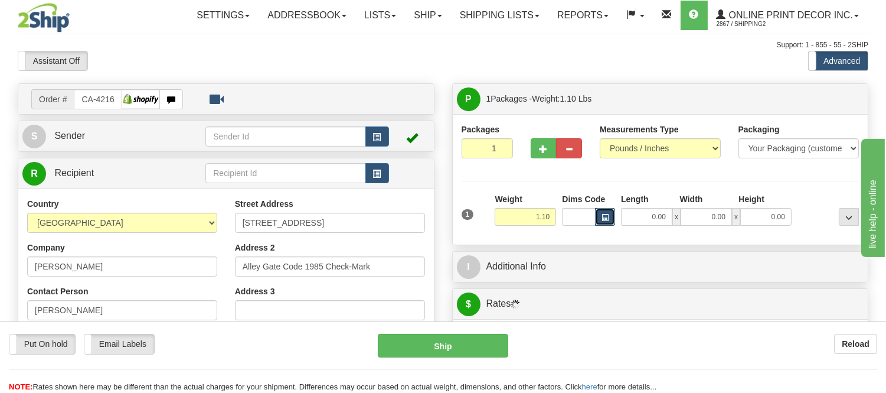
click at [610, 219] on button "button" at bounding box center [605, 217] width 20 height 18
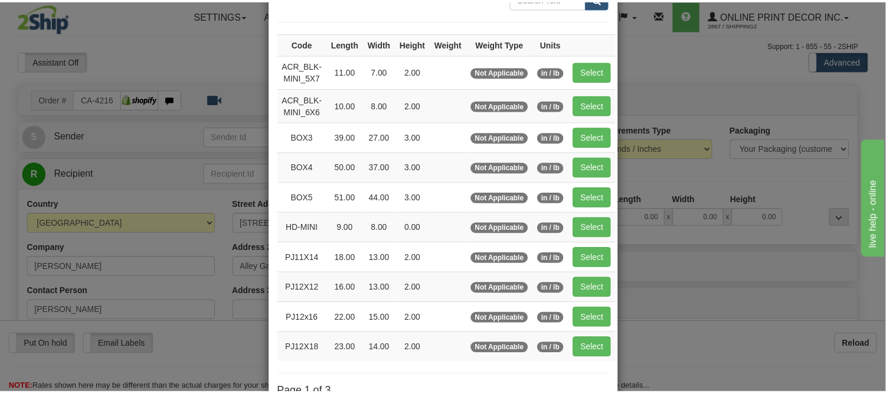
scroll to position [131, 0]
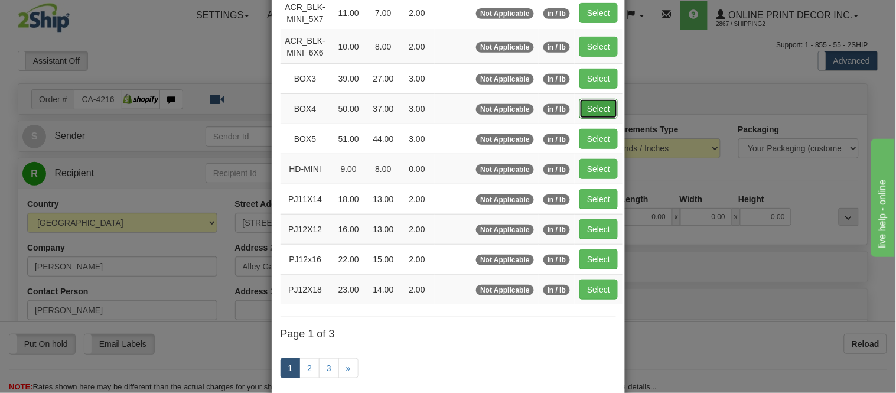
click at [592, 110] on button "Select" at bounding box center [598, 109] width 38 height 20
type input "BOX4"
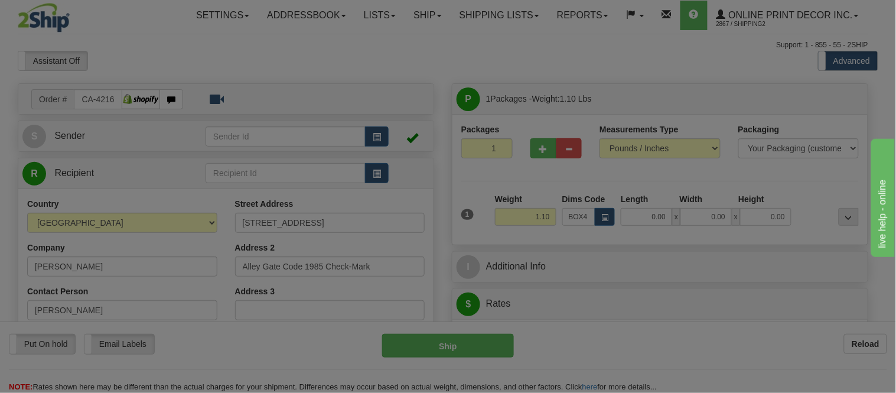
type input "50.00"
type input "37.00"
type input "3.00"
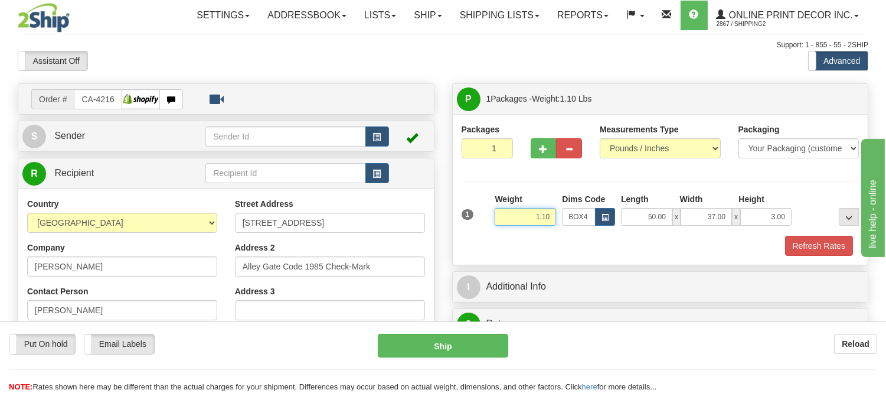
drag, startPoint x: 551, startPoint y: 217, endPoint x: 497, endPoint y: 207, distance: 54.7
click at [497, 207] on div "Weight 1.10" at bounding box center [525, 209] width 61 height 32
type input "12.98"
click at [810, 244] on button "Refresh Rates" at bounding box center [819, 246] width 68 height 20
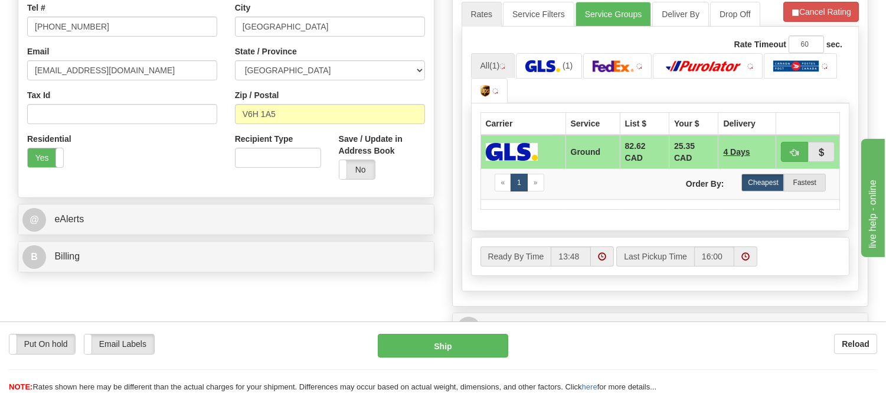
scroll to position [328, 0]
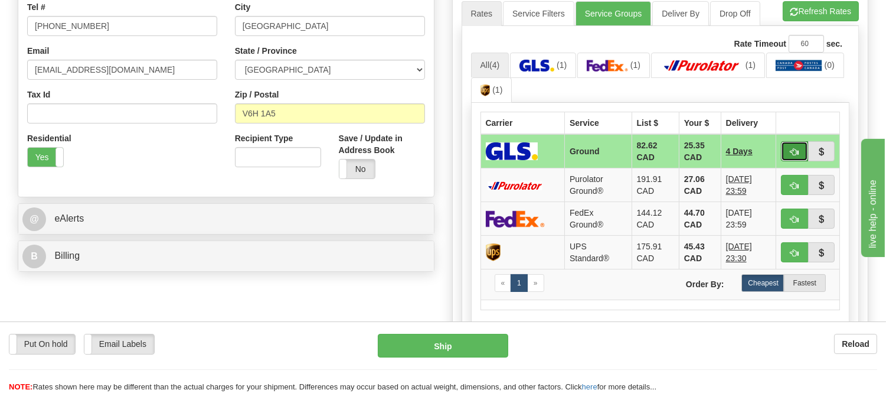
click at [788, 148] on button "button" at bounding box center [794, 151] width 27 height 20
type input "1"
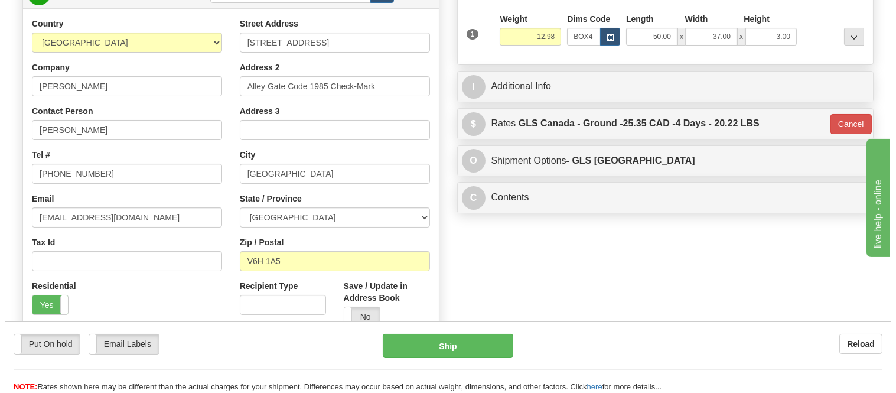
scroll to position [66, 0]
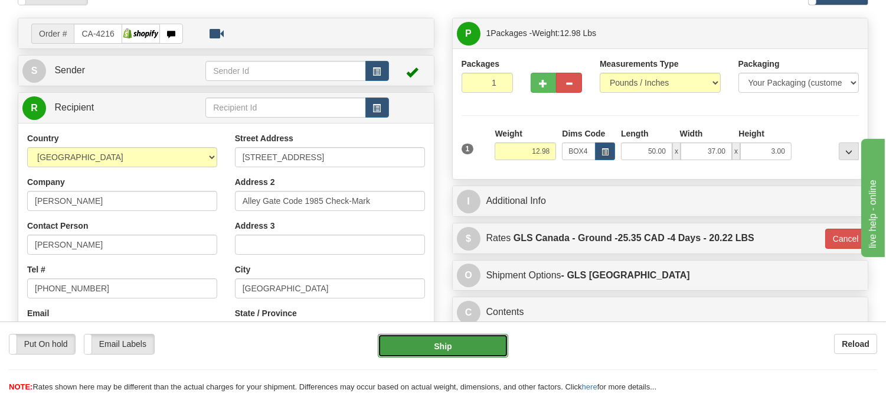
click at [481, 343] on button "Ship" at bounding box center [443, 346] width 130 height 24
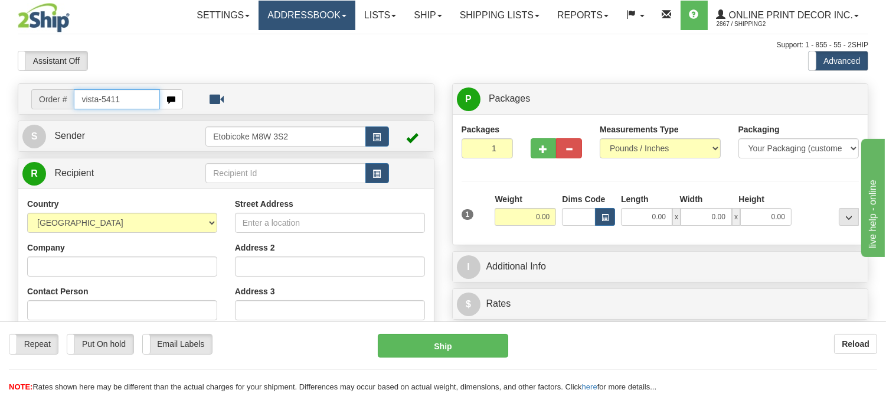
type input "vista-5411"
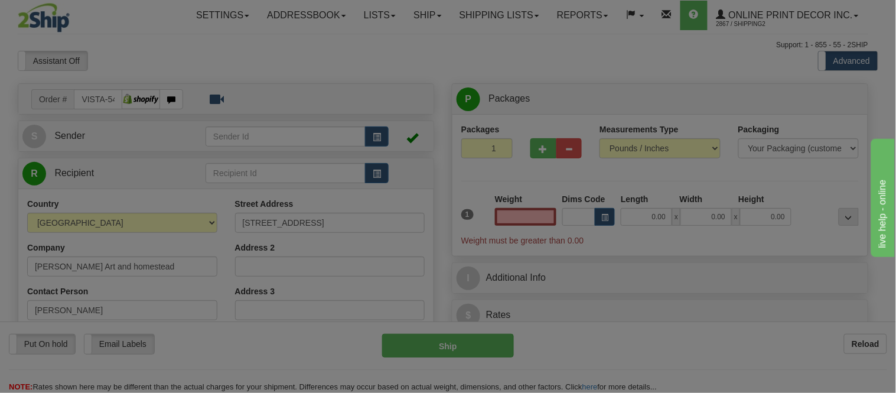
type input "GABRIOLA"
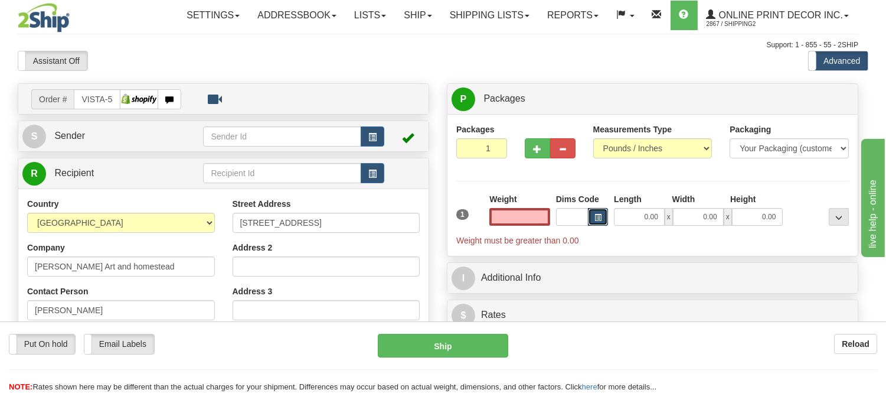
type input "0.00"
click at [602, 219] on span "button" at bounding box center [598, 217] width 7 height 6
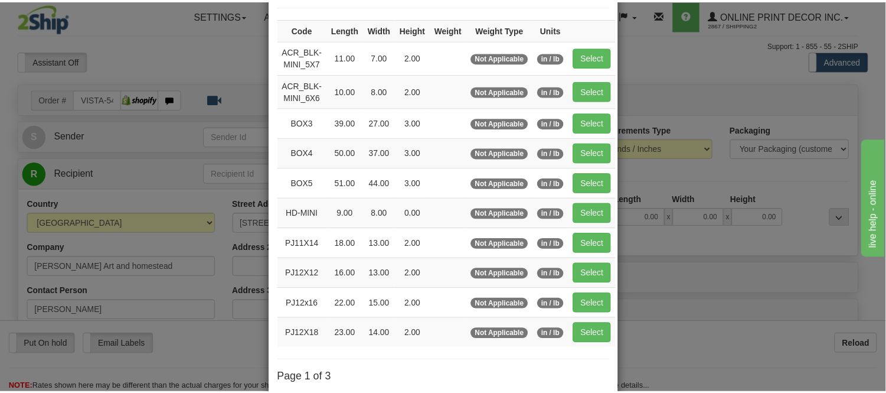
scroll to position [197, 0]
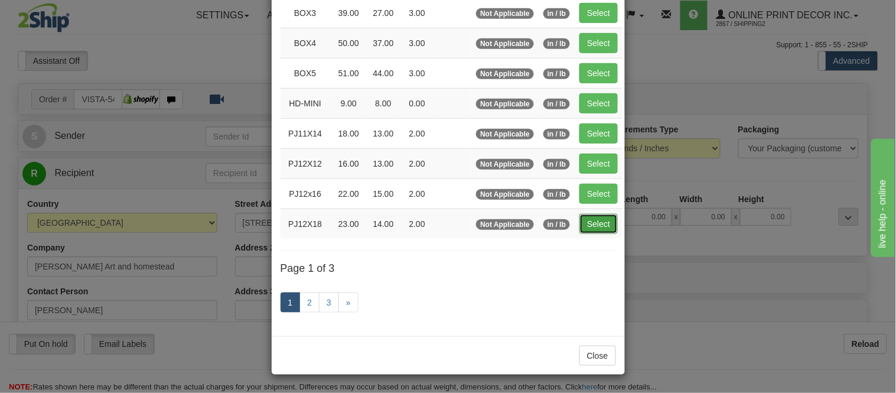
click at [586, 221] on button "Select" at bounding box center [598, 224] width 38 height 20
type input "PJ12X18"
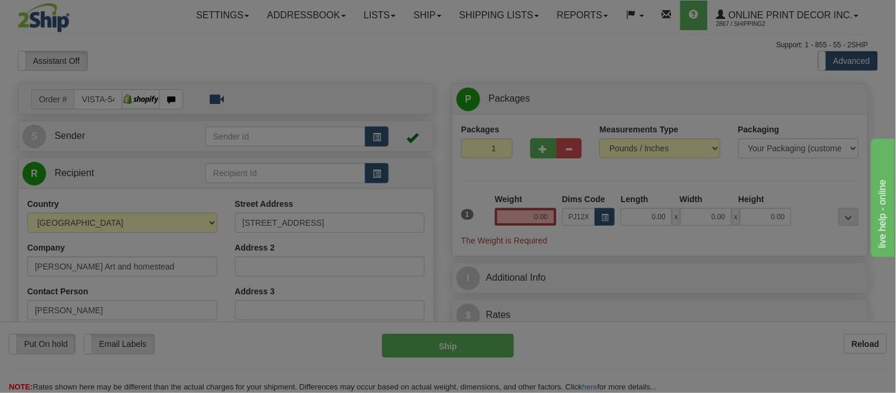
type input "23.00"
type input "14.00"
type input "2.00"
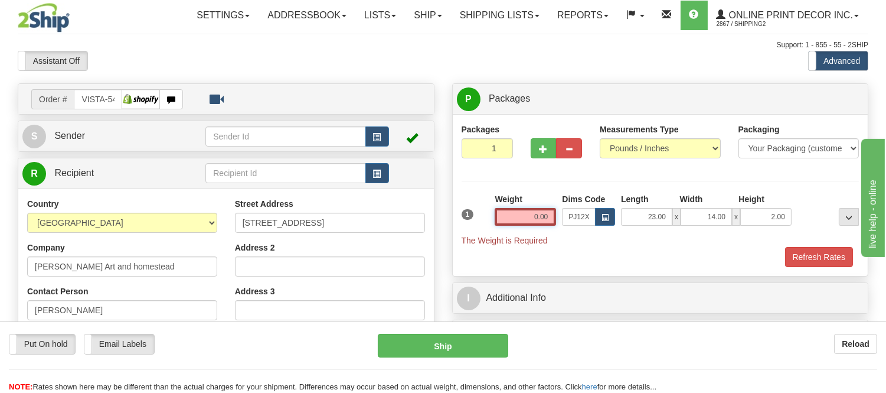
drag, startPoint x: 550, startPoint y: 217, endPoint x: 523, endPoint y: 220, distance: 27.3
click at [523, 220] on input "0.00" at bounding box center [525, 217] width 61 height 18
type input "0.00"
drag, startPoint x: 784, startPoint y: 217, endPoint x: 754, endPoint y: 225, distance: 31.2
click at [754, 225] on input "2.00" at bounding box center [766, 217] width 51 height 18
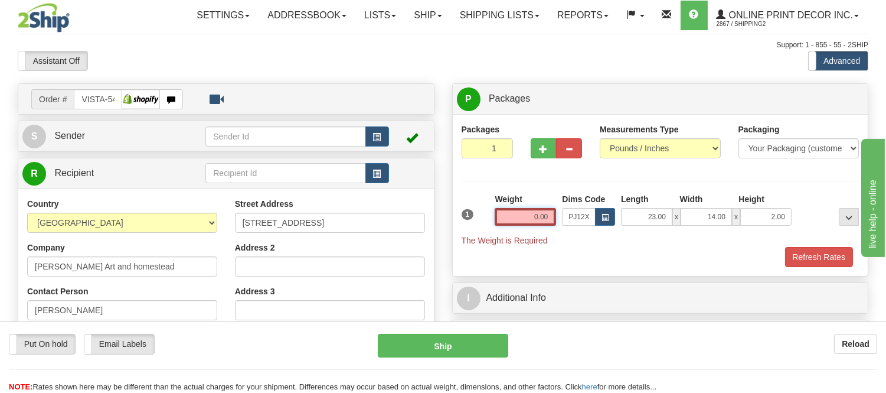
click at [555, 217] on input "0.00" at bounding box center [525, 217] width 61 height 18
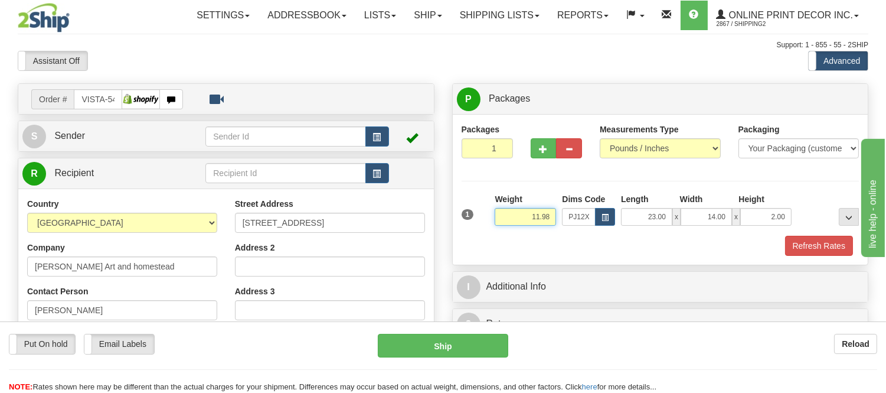
type input "11.98"
drag, startPoint x: 786, startPoint y: 219, endPoint x: 743, endPoint y: 228, distance: 44.0
click at [743, 228] on div "1 Weight 11.98 Dims Code x x" at bounding box center [661, 214] width 404 height 42
click button "Delete" at bounding box center [0, 0] width 0 height 0
type input "4.00"
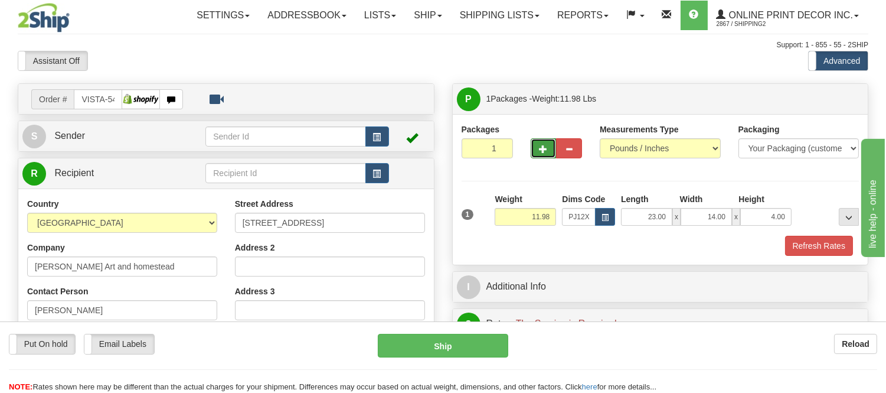
click at [537, 141] on button "button" at bounding box center [544, 148] width 26 height 20
radio input "true"
type input "2"
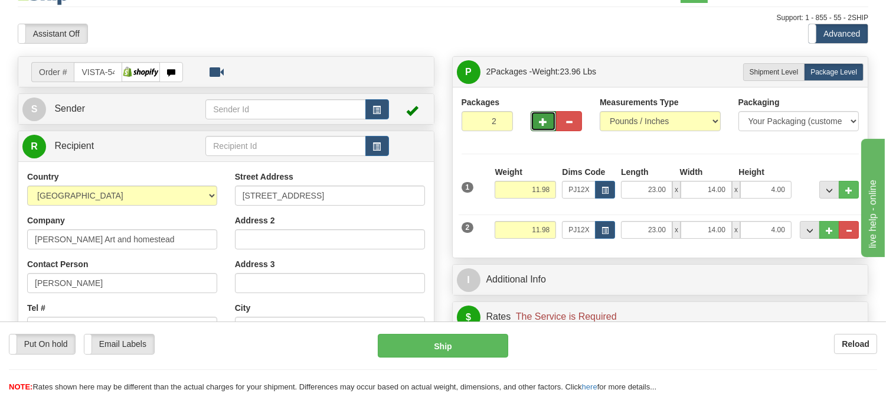
scroll to position [0, 0]
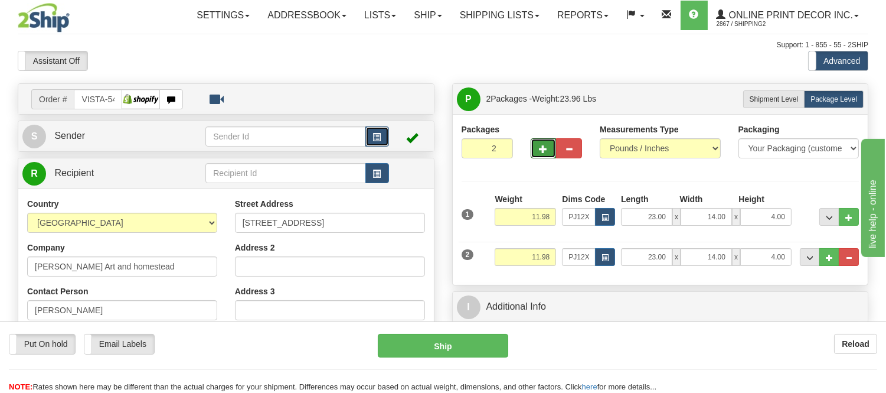
click at [380, 133] on span "button" at bounding box center [377, 137] width 8 height 8
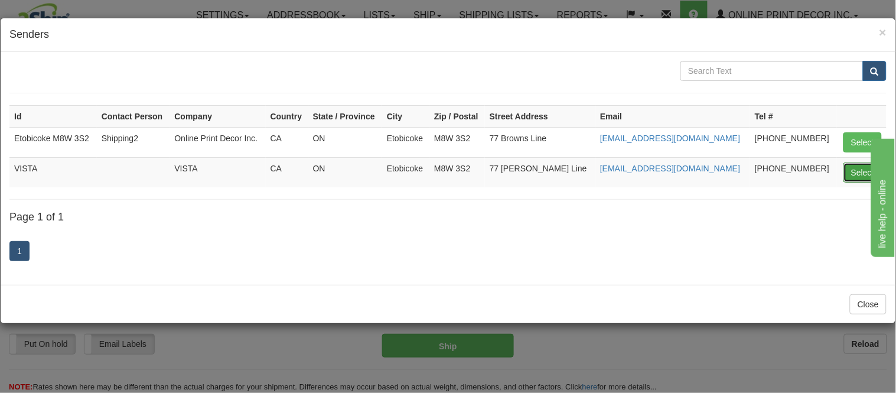
click at [865, 176] on button "Select" at bounding box center [862, 172] width 38 height 20
type input "VISTA"
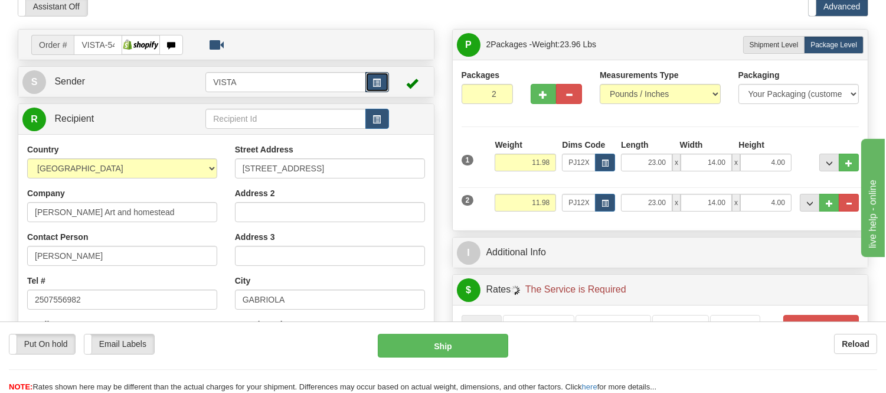
scroll to position [131, 0]
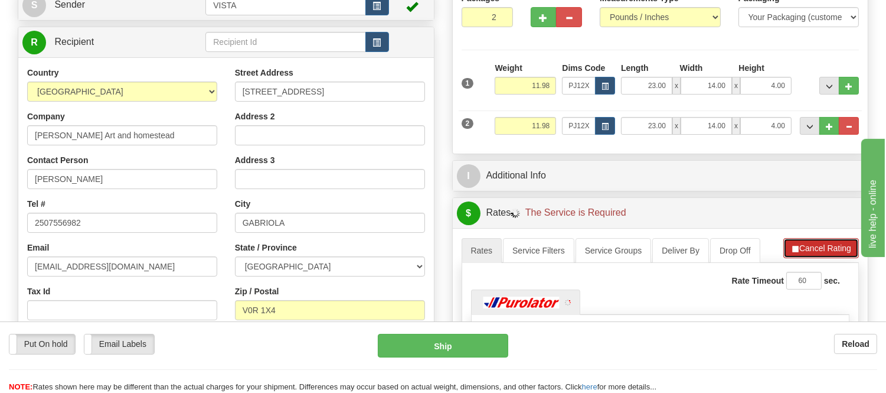
click at [811, 247] on button "Cancel Rating" at bounding box center [822, 248] width 76 height 20
click at [810, 248] on button "Refresh Rates" at bounding box center [821, 248] width 76 height 20
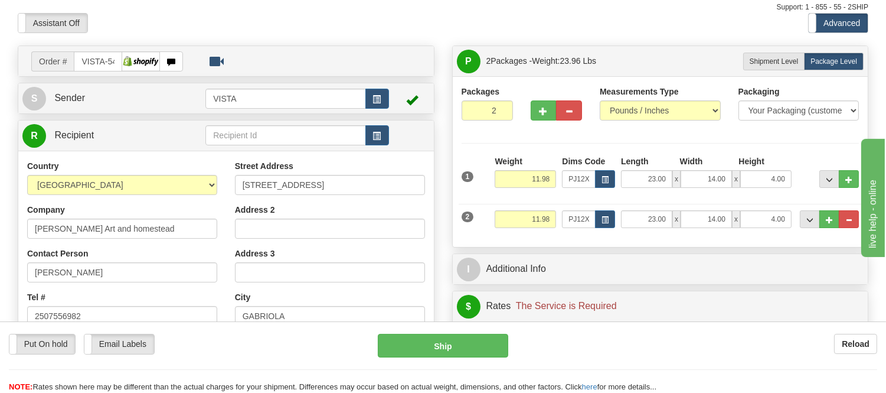
scroll to position [197, 0]
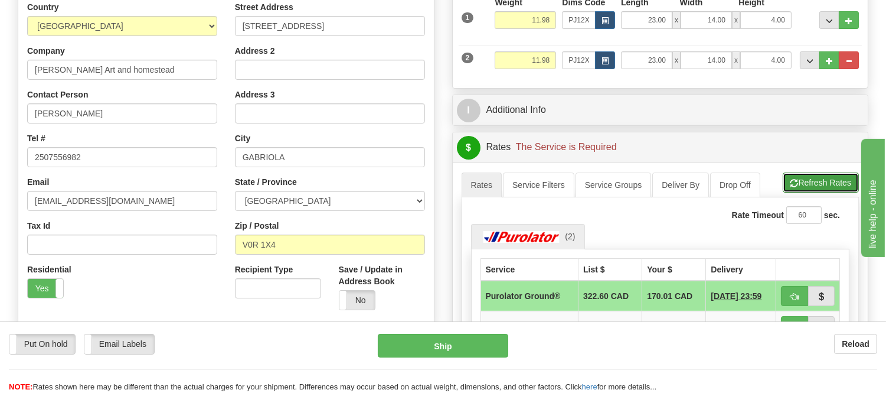
click at [804, 184] on button "Refresh Rates" at bounding box center [821, 182] width 76 height 20
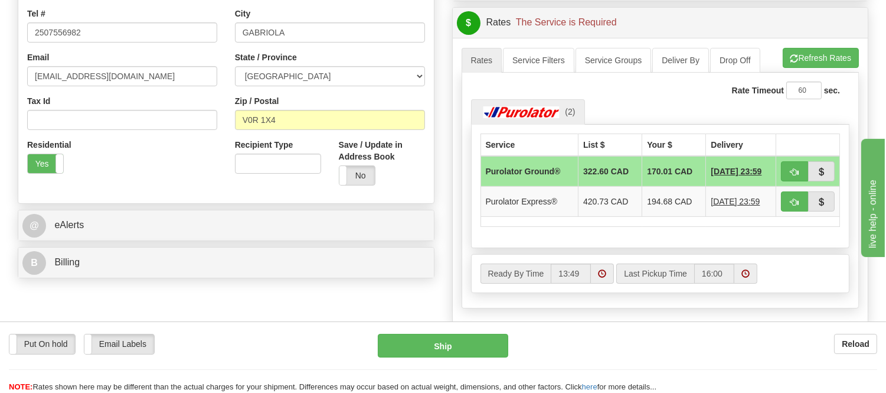
scroll to position [328, 0]
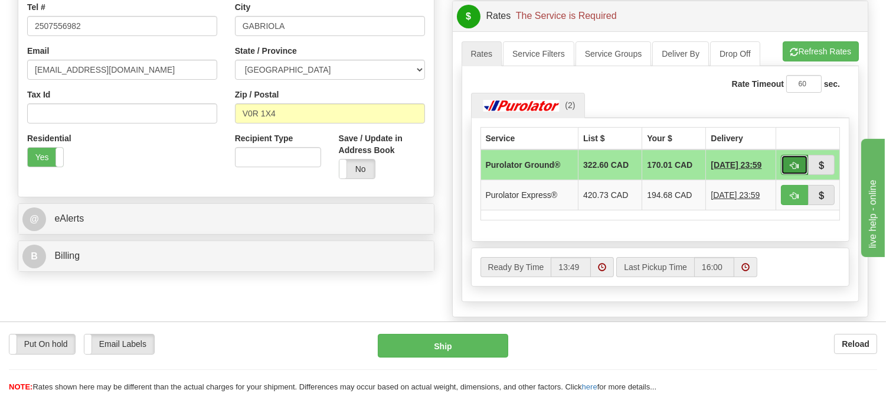
click at [786, 170] on button "button" at bounding box center [794, 165] width 27 height 20
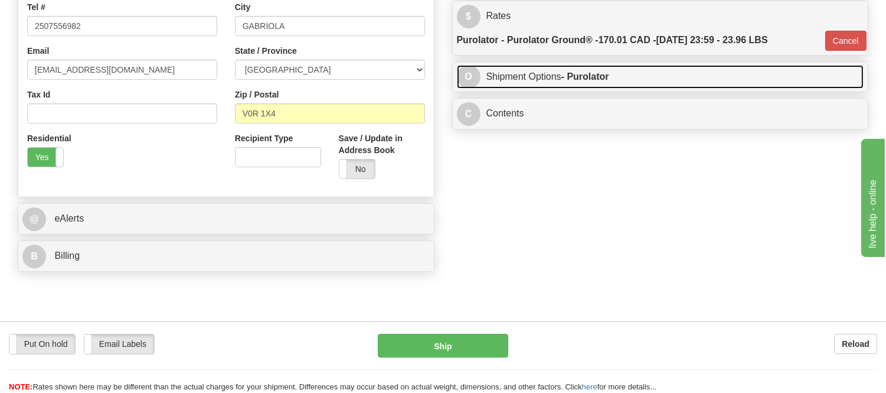
click at [693, 74] on link "O Shipment Options - Purolator" at bounding box center [660, 77] width 407 height 24
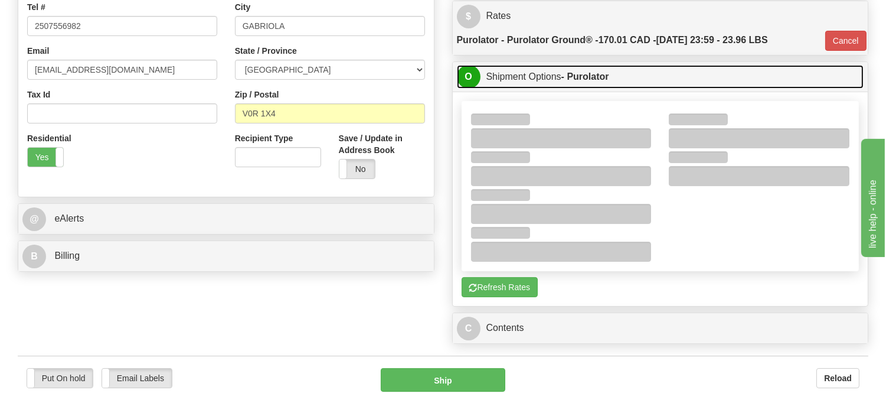
click at [683, 77] on link "O Shipment Options - Purolator" at bounding box center [660, 77] width 407 height 24
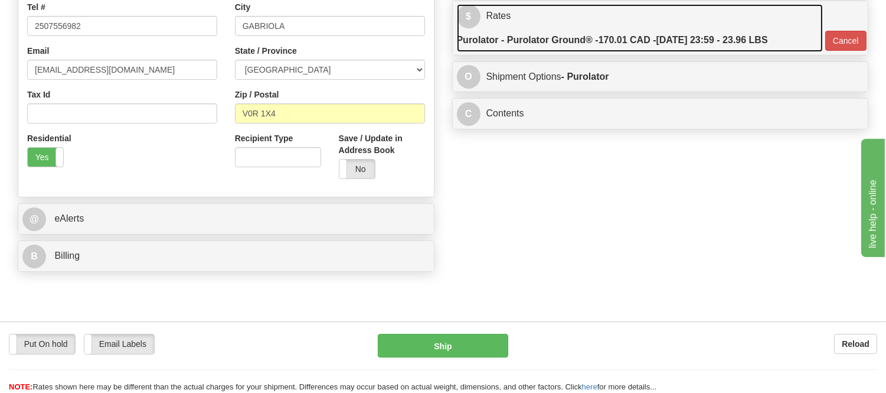
click at [692, 44] on label "Purolator - Purolator Ground® - 170.01 CAD - 09/16/2025 23:59 - 23.96 LBS" at bounding box center [612, 40] width 311 height 24
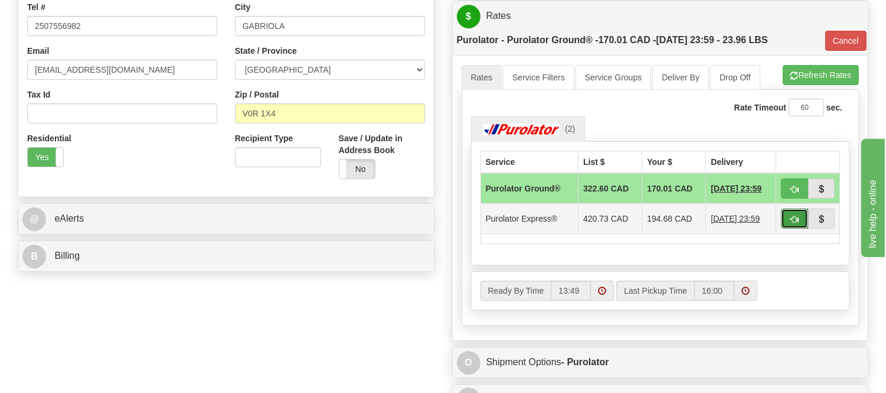
click at [791, 221] on span "button" at bounding box center [795, 220] width 8 height 8
type input "202"
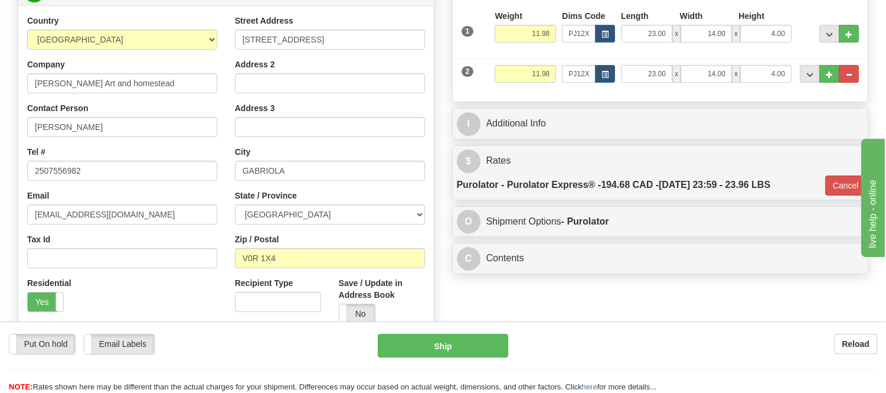
scroll to position [197, 0]
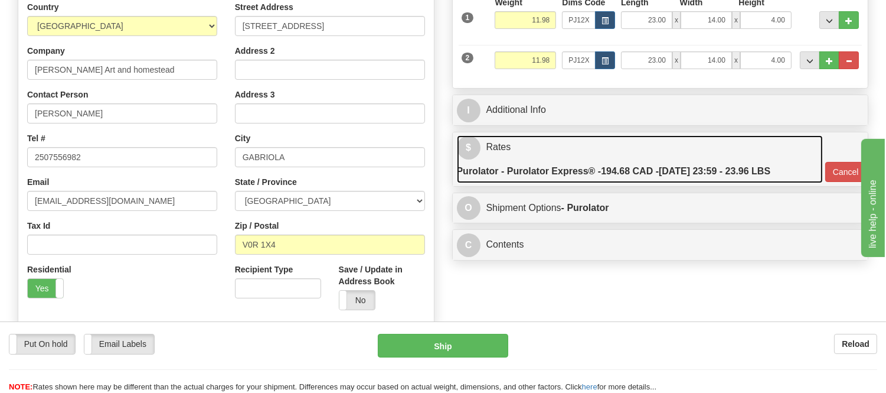
click at [637, 174] on span "194.68 CAD -" at bounding box center [630, 171] width 58 height 10
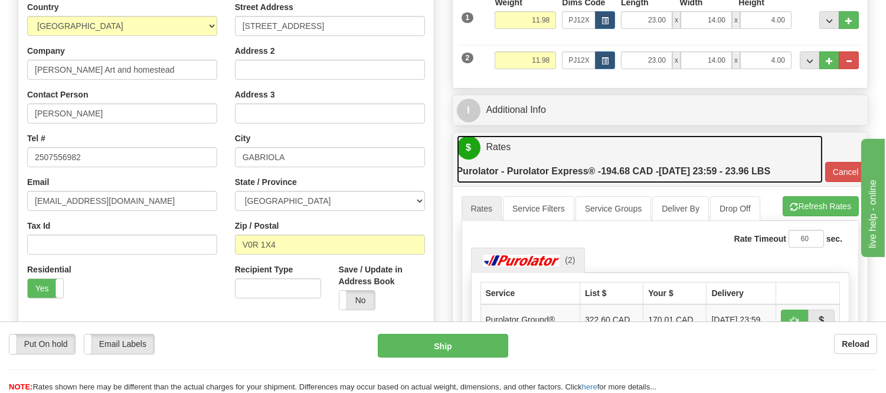
click at [640, 176] on span "194.68 CAD -" at bounding box center [630, 171] width 58 height 10
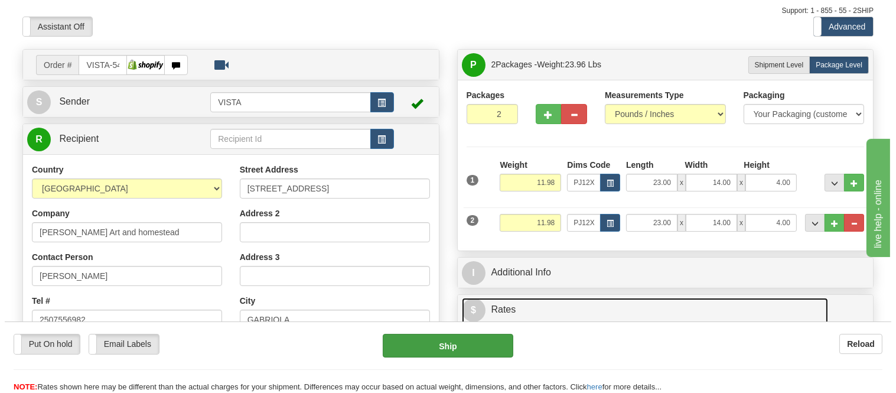
scroll to position [66, 0]
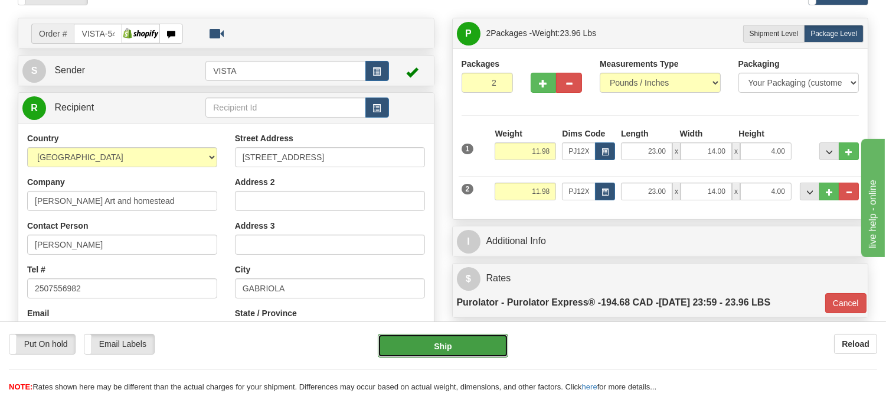
click at [472, 354] on button "Ship" at bounding box center [443, 346] width 130 height 24
